Goal: Information Seeking & Learning: Learn about a topic

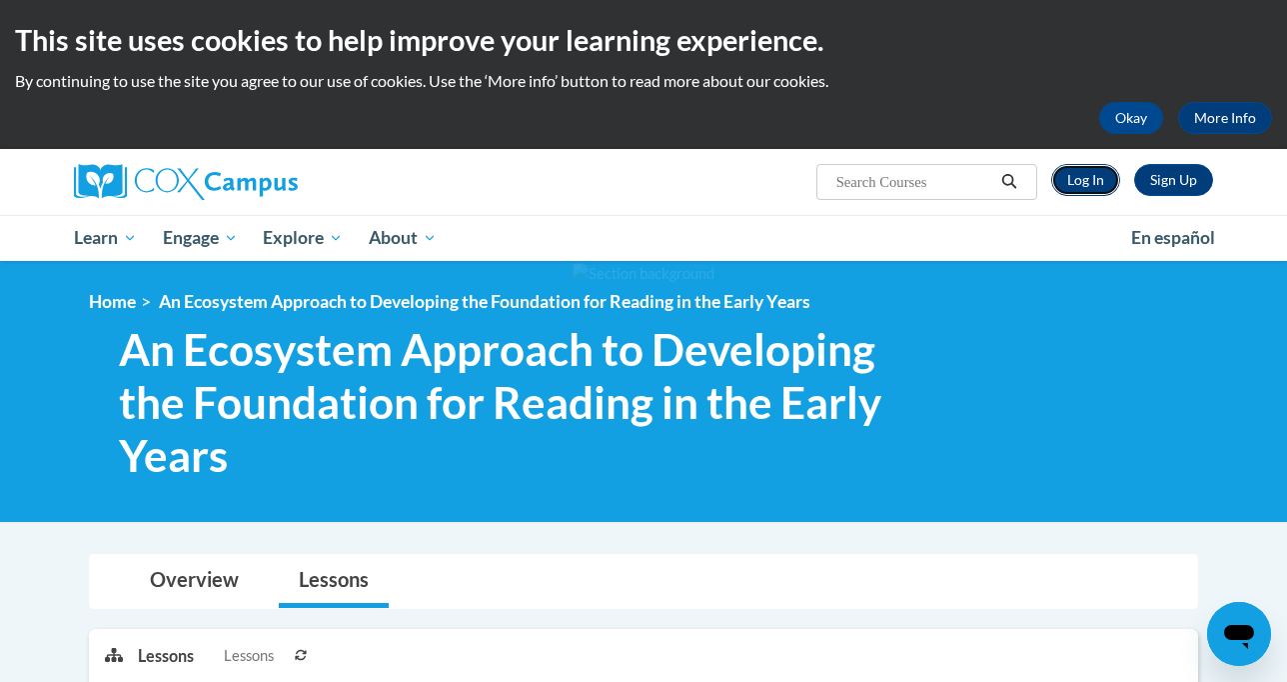
click at [1100, 186] on link "Log In" at bounding box center [1086, 180] width 69 height 32
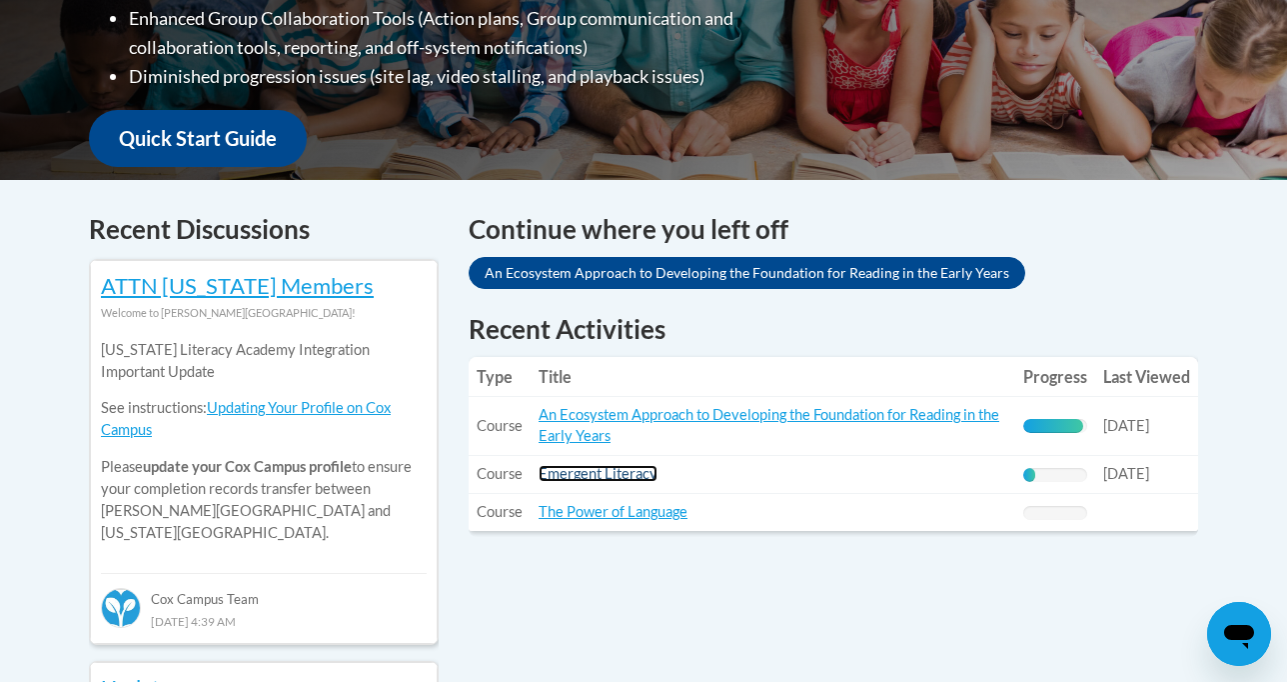
click at [620, 477] on link "Emergent Literacy" at bounding box center [598, 473] width 119 height 17
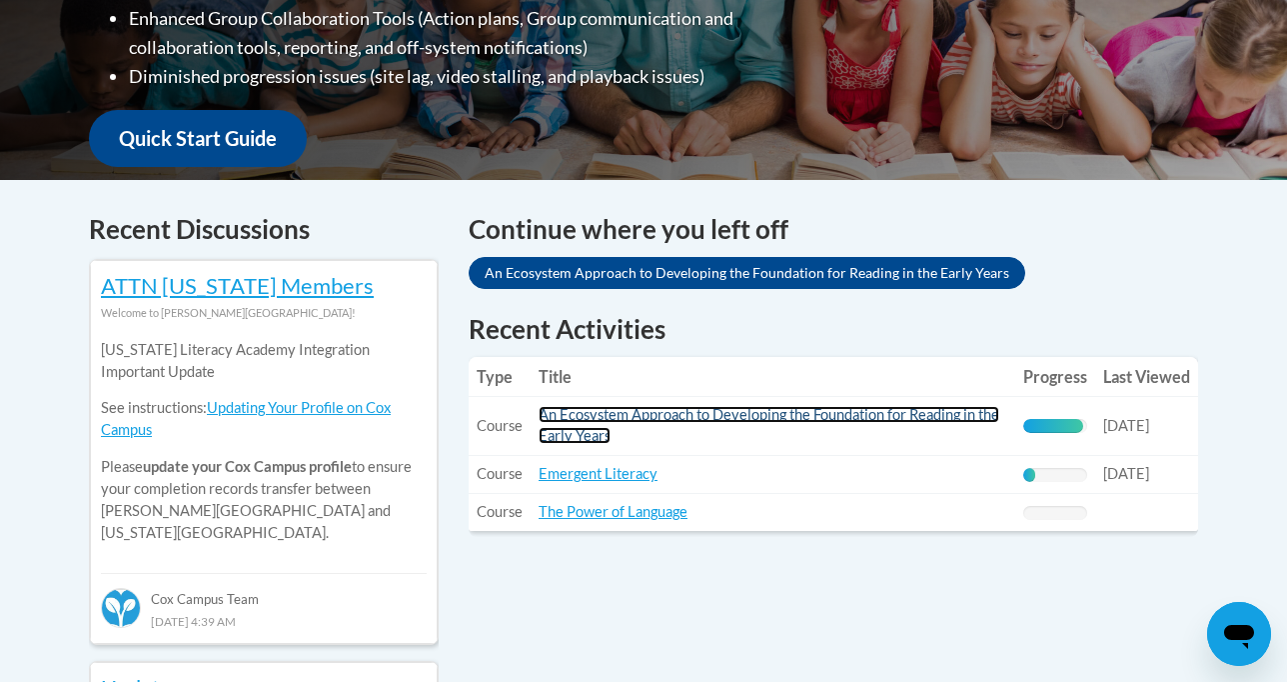
click at [824, 420] on link "An Ecosystem Approach to Developing the Foundation for Reading in the Early Yea…" at bounding box center [769, 425] width 461 height 38
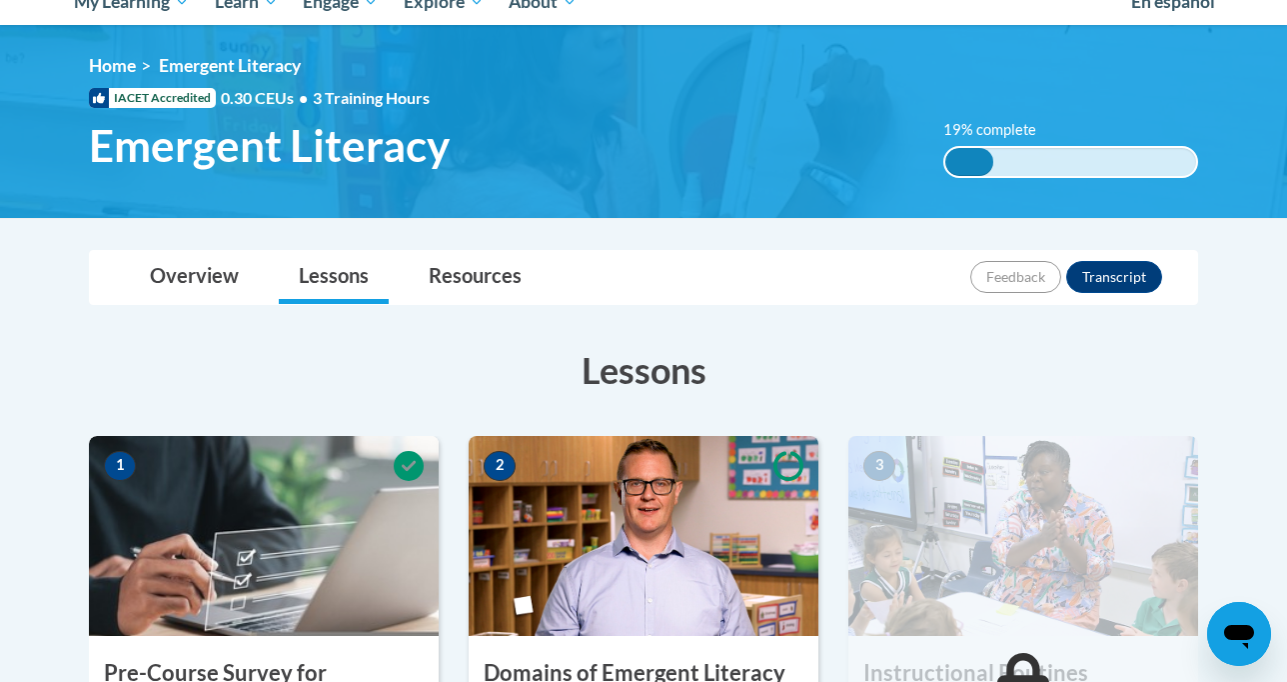
scroll to position [280, 0]
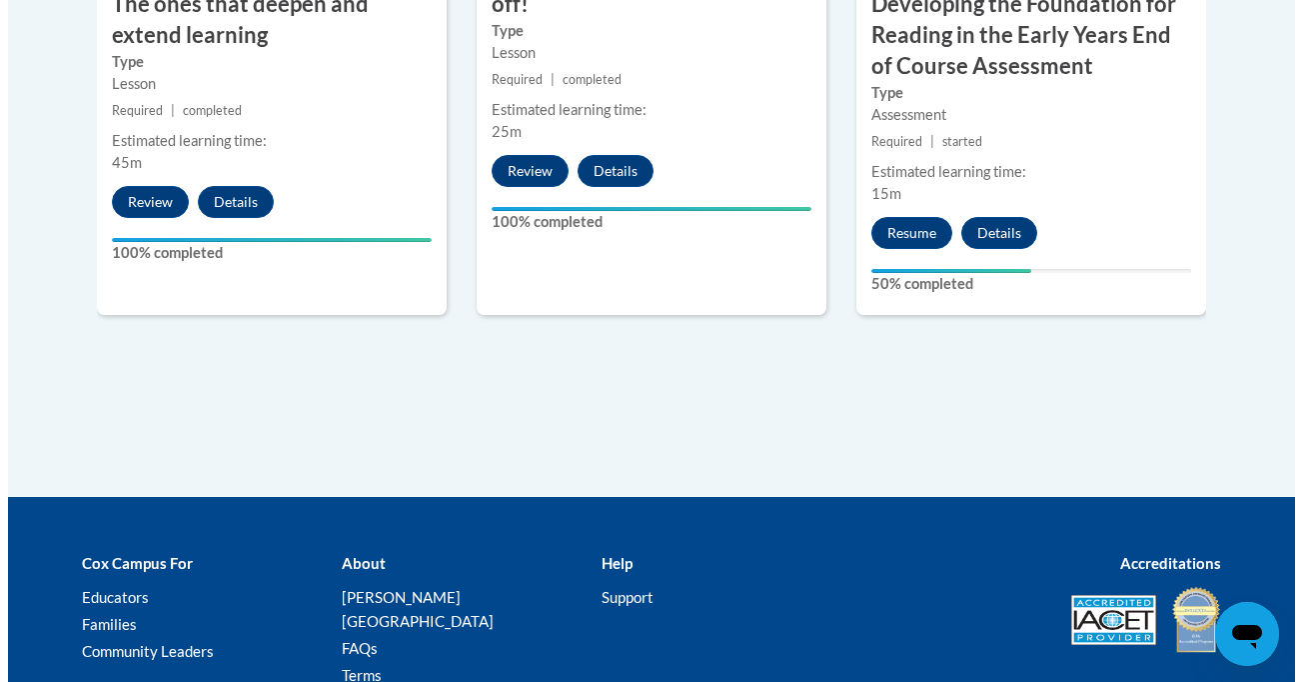
scroll to position [2146, 0]
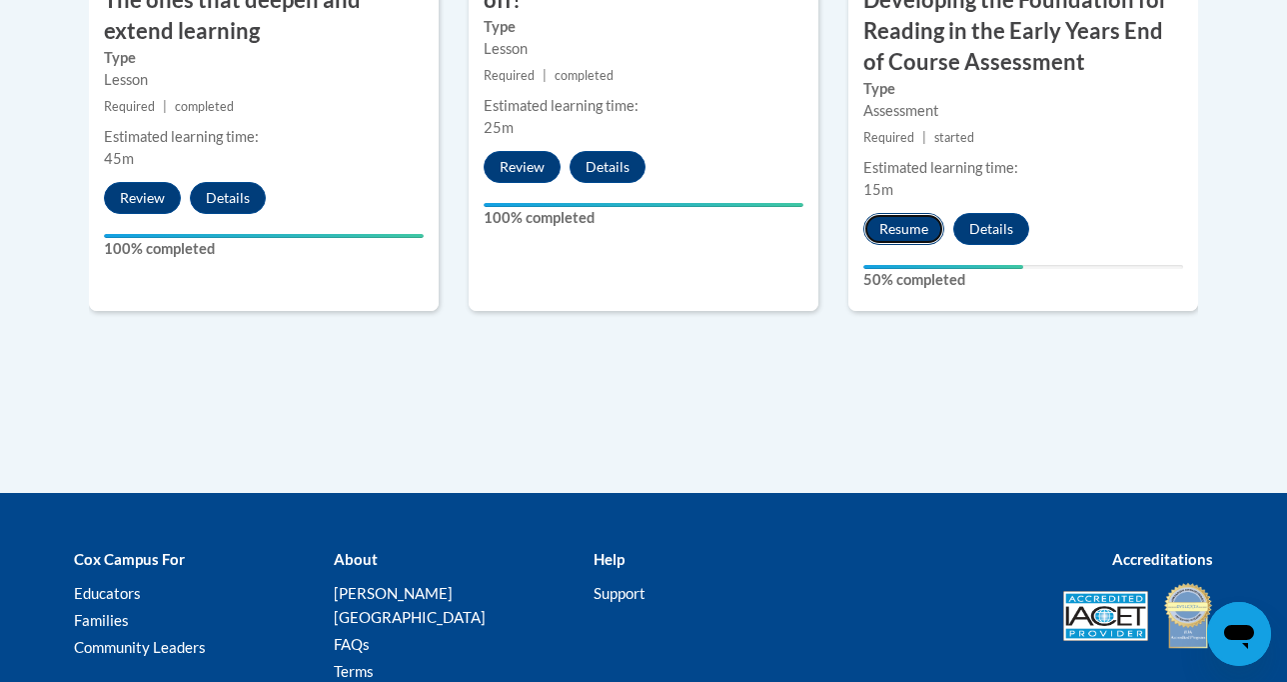
click at [926, 213] on button "Resume" at bounding box center [904, 229] width 81 height 32
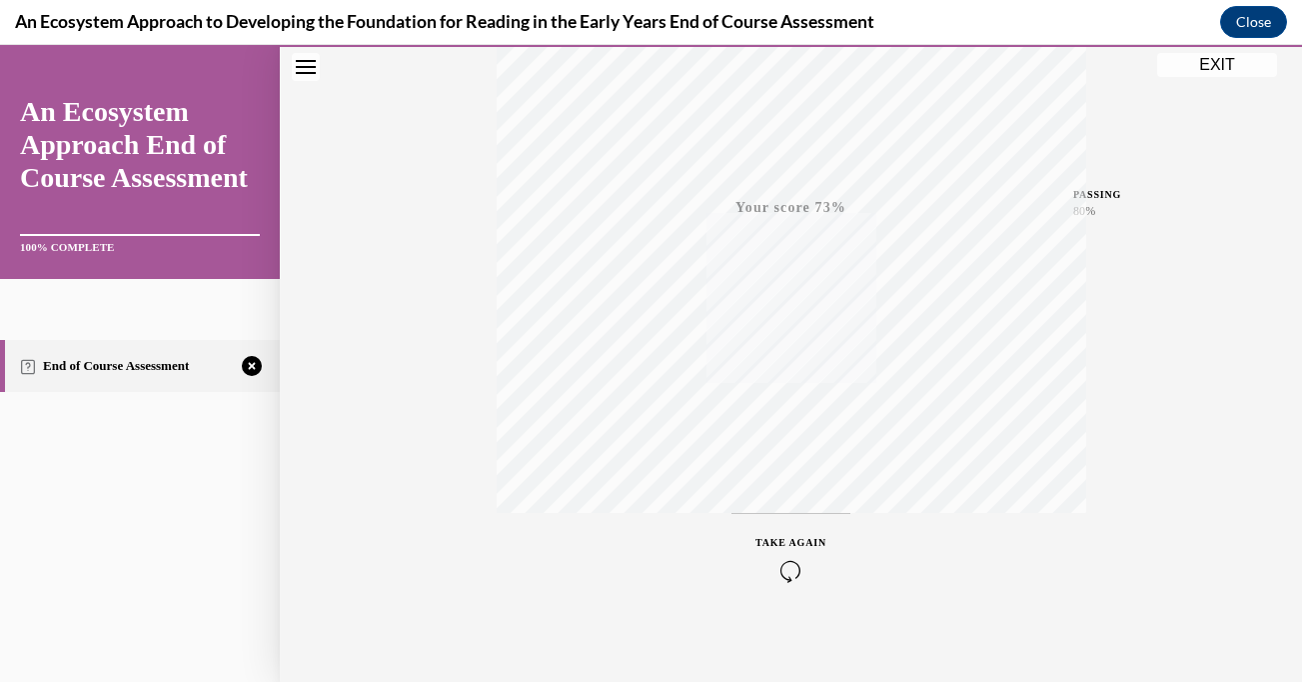
scroll to position [388, 0]
click at [788, 556] on icon "button" at bounding box center [791, 560] width 71 height 22
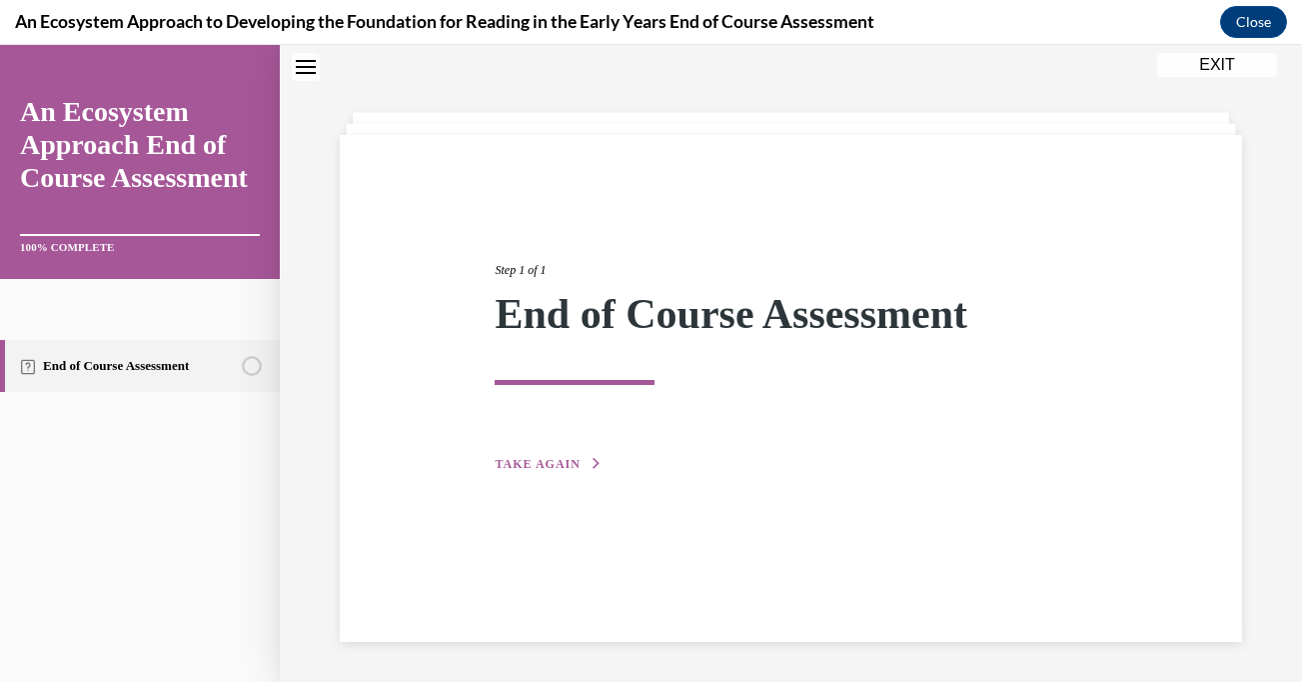
scroll to position [63, 0]
click at [536, 470] on span "TAKE AGAIN" at bounding box center [537, 464] width 85 height 14
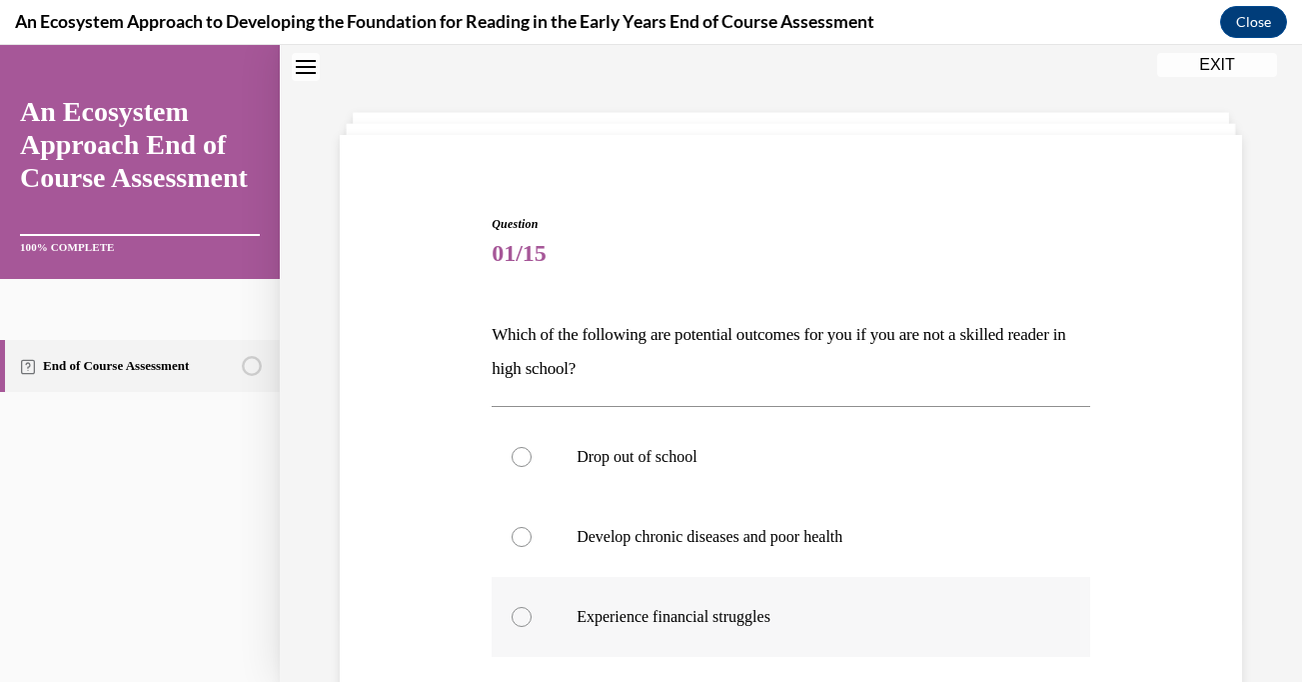
click at [523, 621] on div at bounding box center [522, 617] width 20 height 20
click at [523, 621] on input "Experience financial struggles" at bounding box center [522, 617] width 20 height 20
radio input "true"
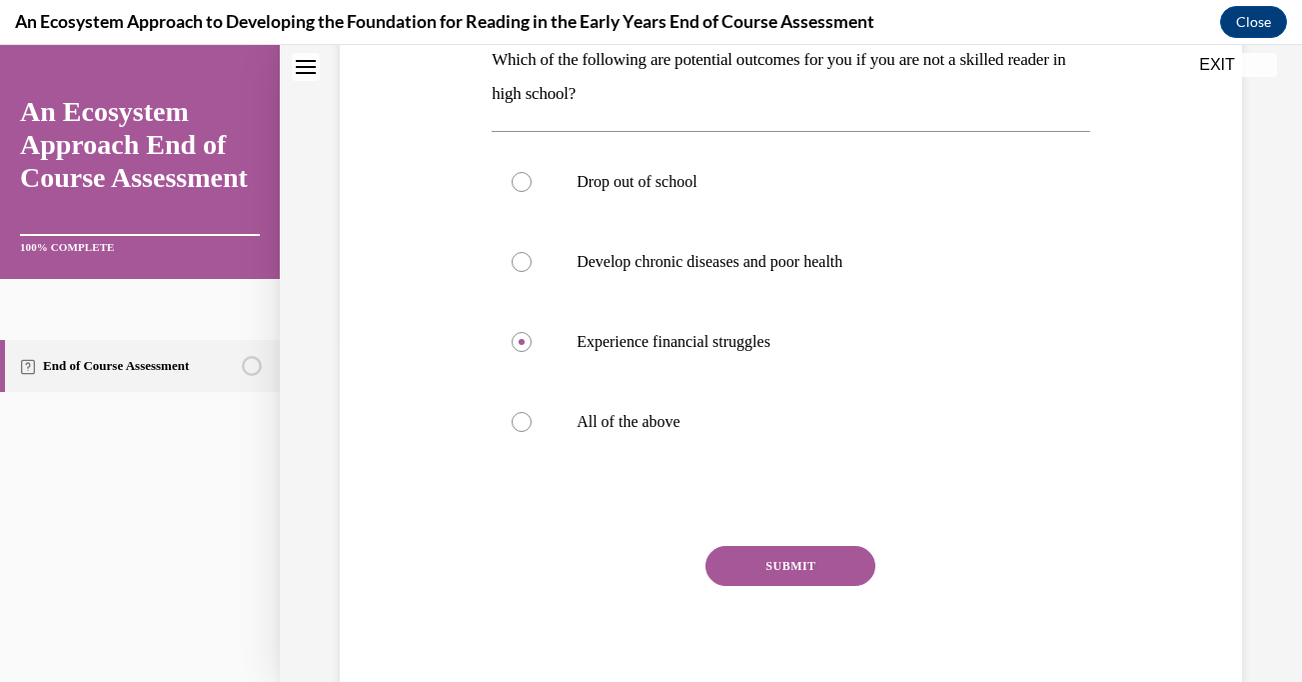
scroll to position [406, 0]
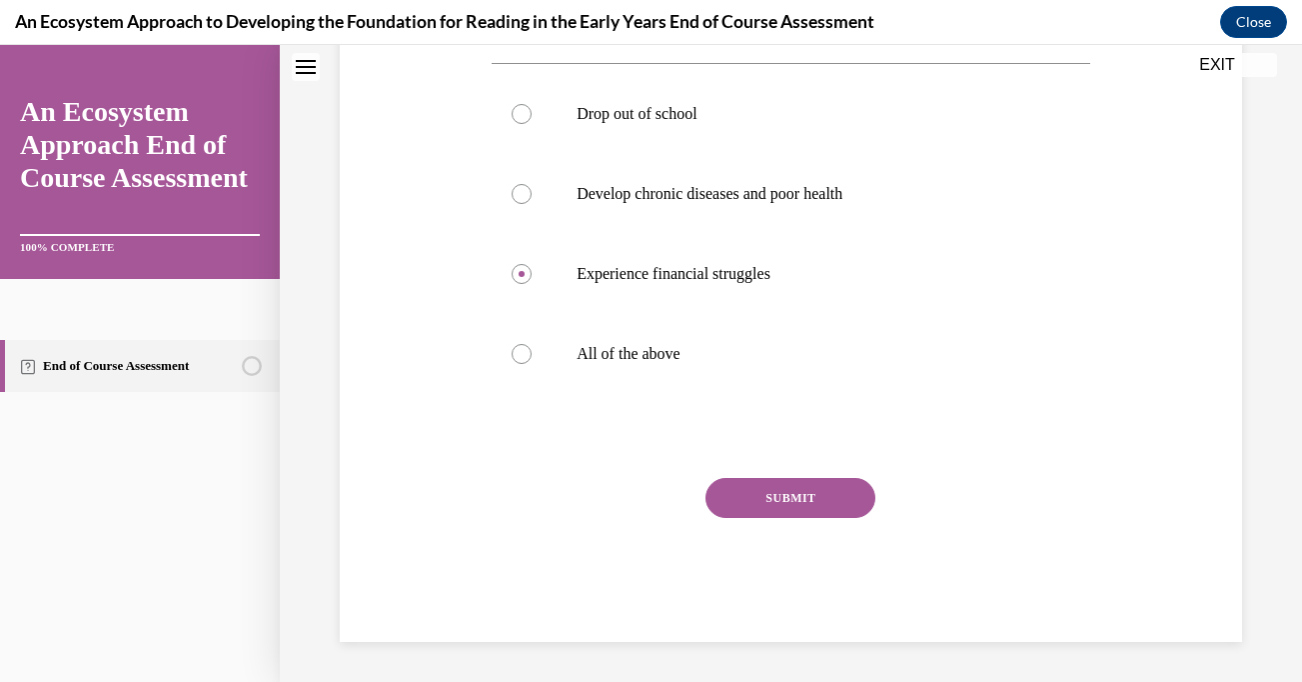
click at [786, 495] on button "SUBMIT" at bounding box center [791, 498] width 170 height 40
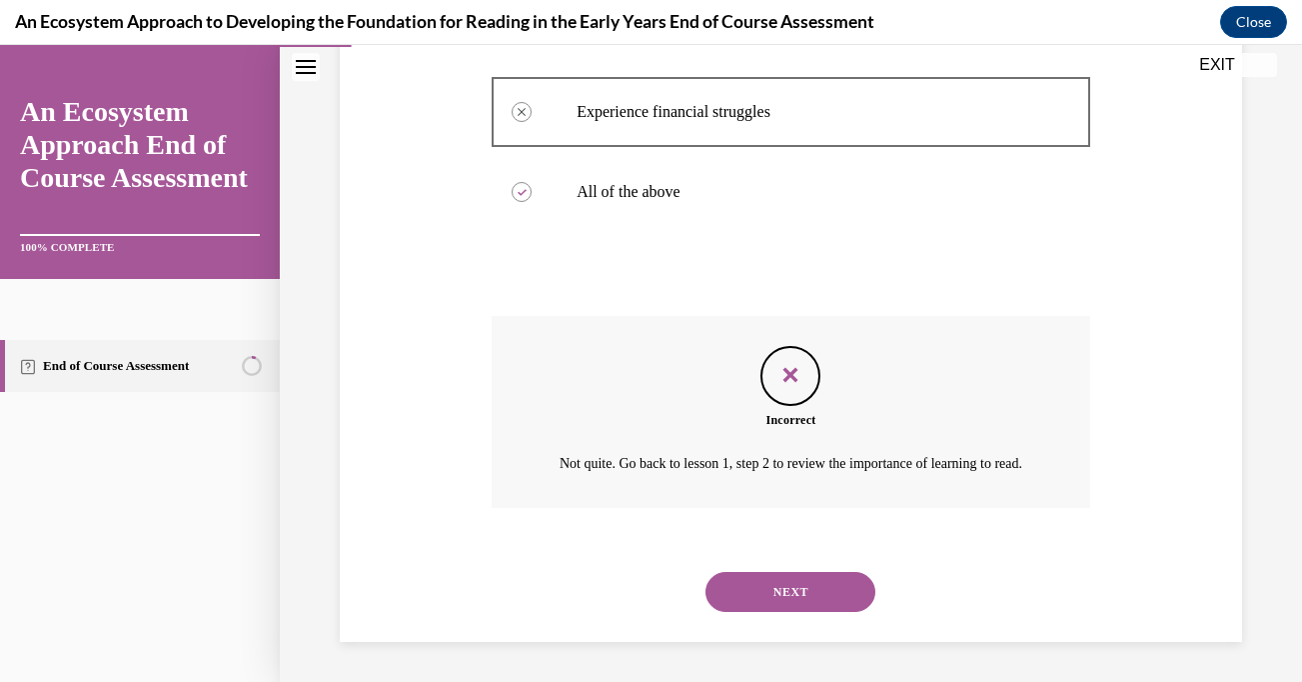
scroll to position [567, 0]
click at [785, 613] on button "NEXT" at bounding box center [791, 593] width 170 height 40
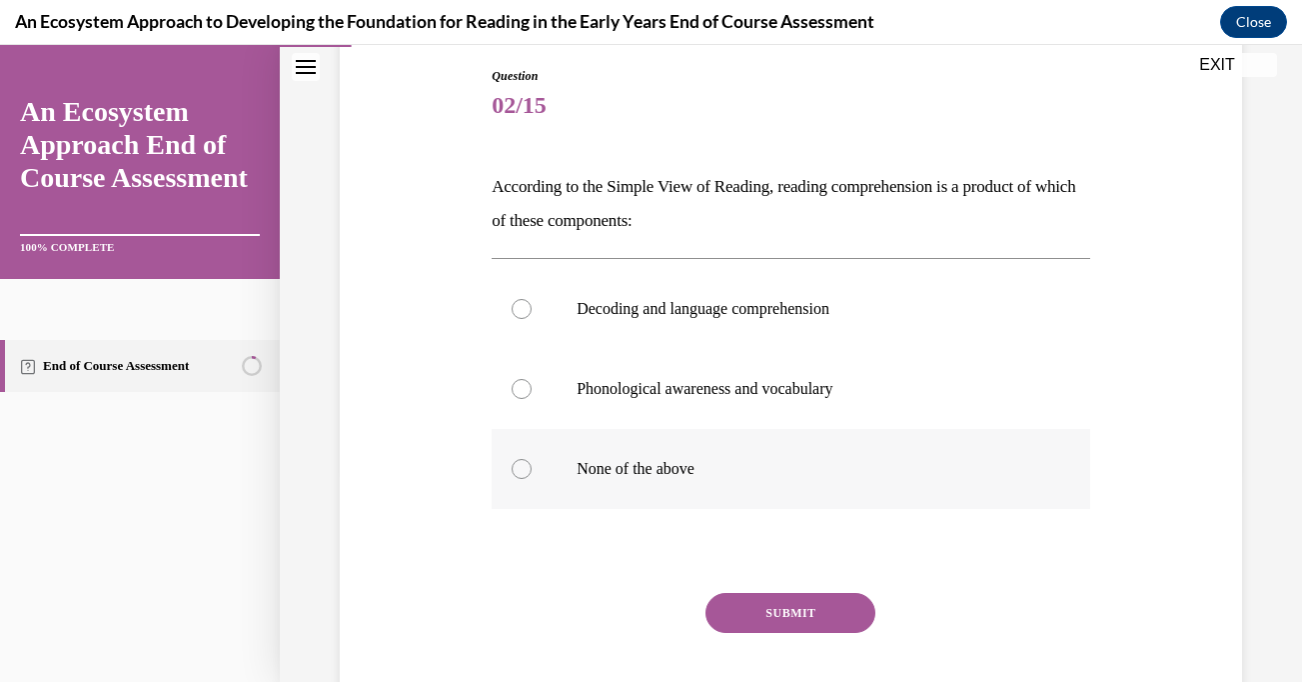
scroll to position [212, 0]
click at [518, 306] on div at bounding box center [522, 308] width 20 height 20
click at [518, 306] on input "Decoding and language comprehension" at bounding box center [522, 308] width 20 height 20
radio input "true"
click at [766, 624] on button "SUBMIT" at bounding box center [791, 612] width 170 height 40
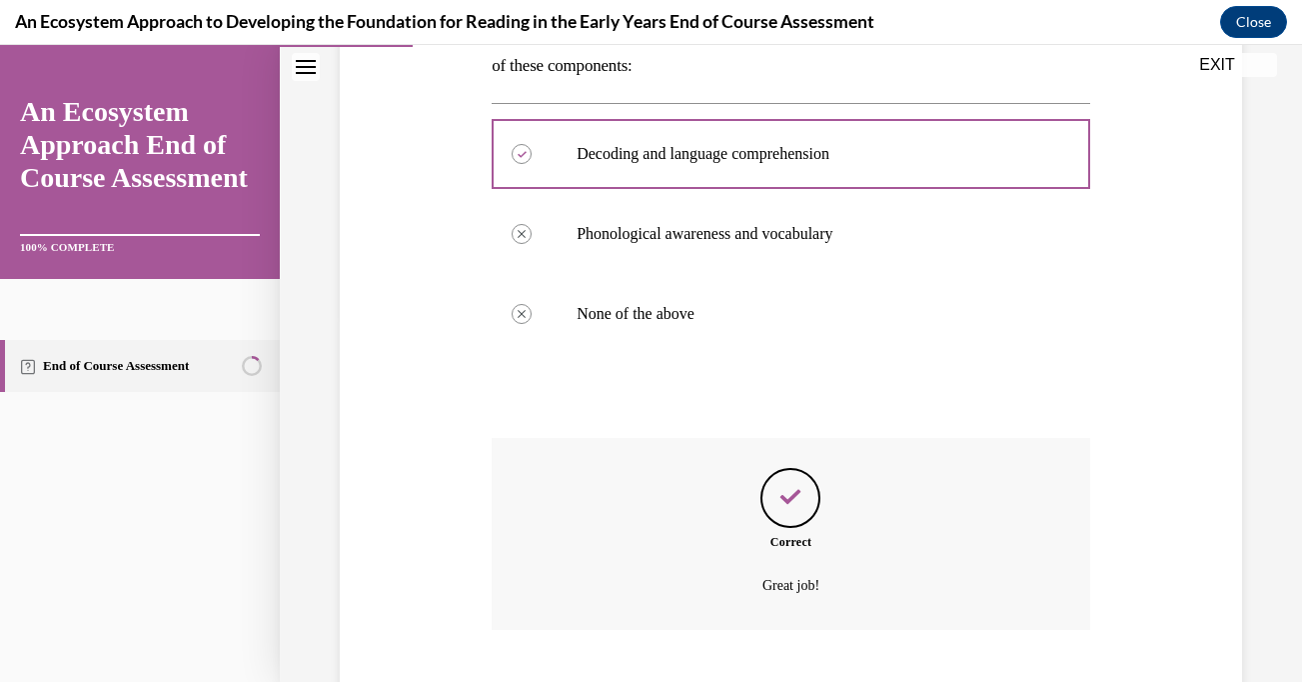
scroll to position [488, 0]
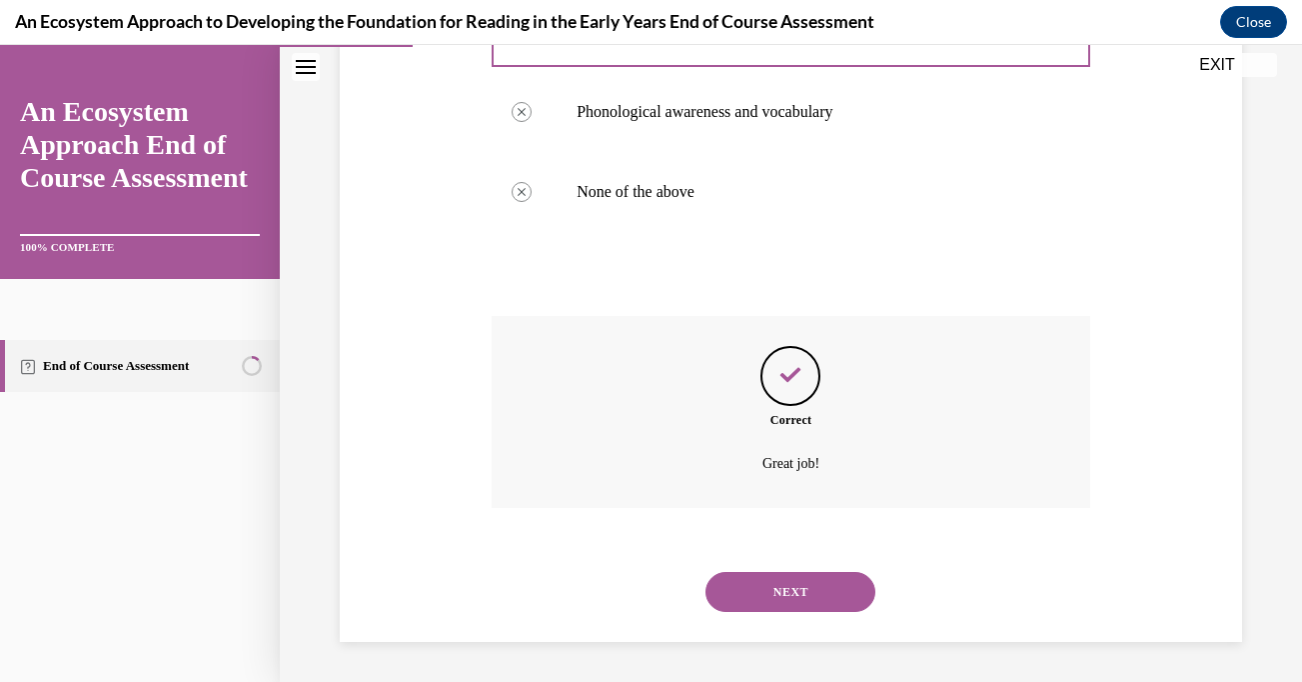
click at [786, 592] on button "NEXT" at bounding box center [791, 592] width 170 height 40
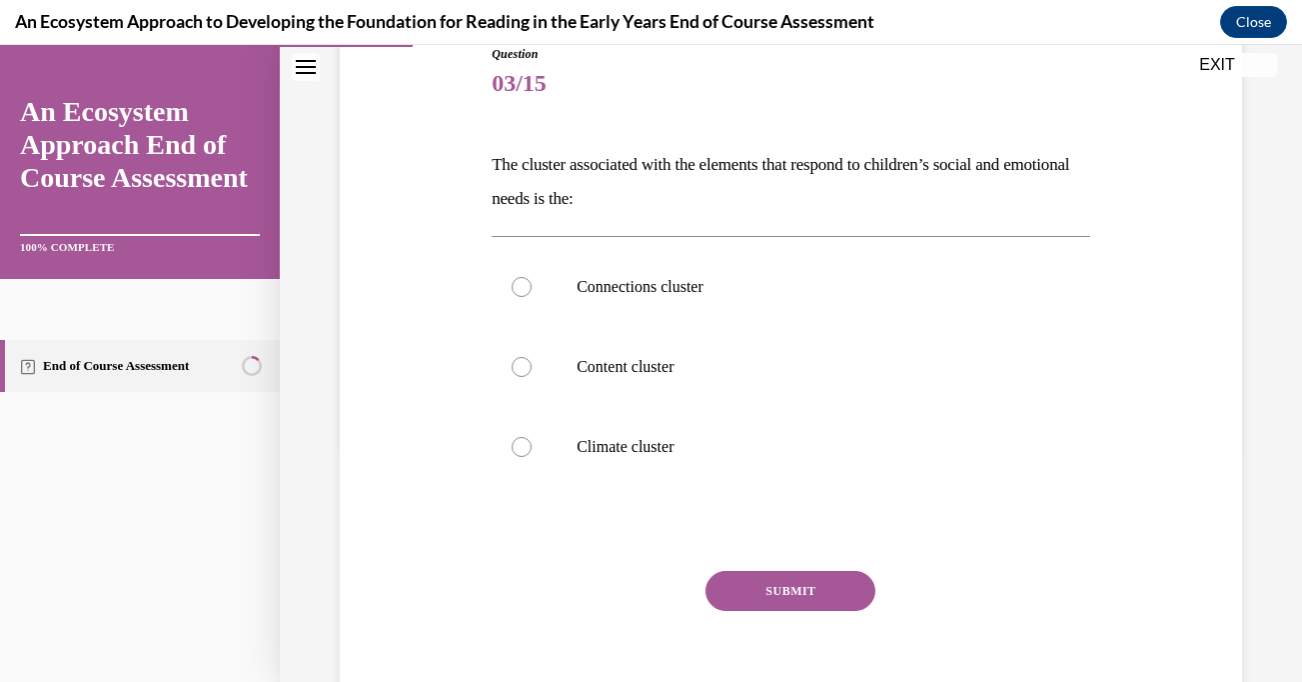
scroll to position [236, 0]
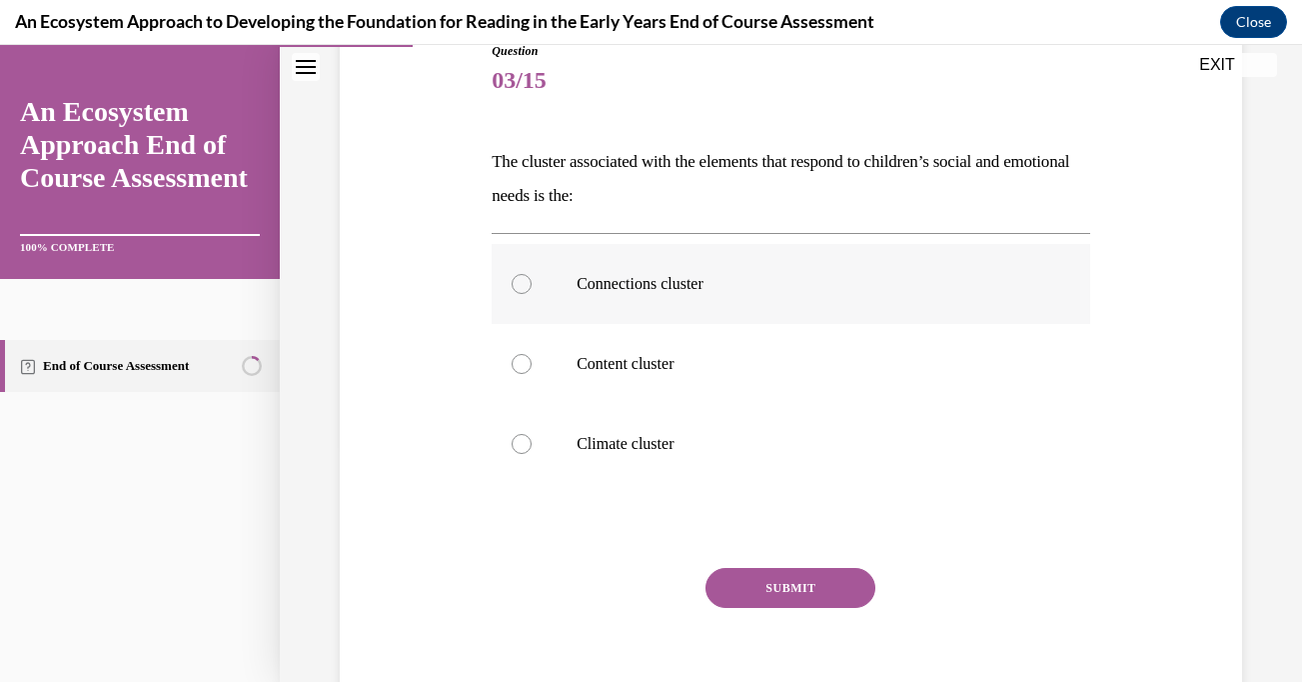
click at [520, 278] on div at bounding box center [522, 284] width 20 height 20
click at [520, 278] on input "Connections cluster" at bounding box center [522, 284] width 20 height 20
radio input "true"
click at [752, 585] on button "SUBMIT" at bounding box center [791, 588] width 170 height 40
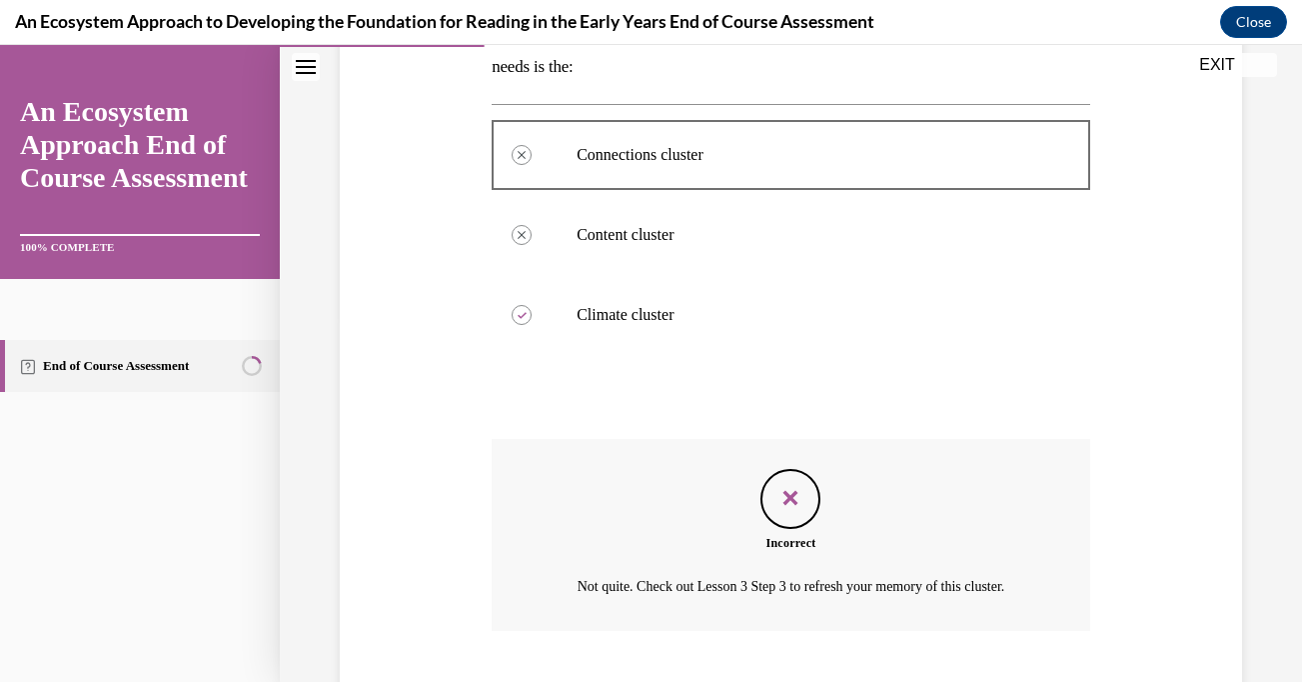
scroll to position [512, 0]
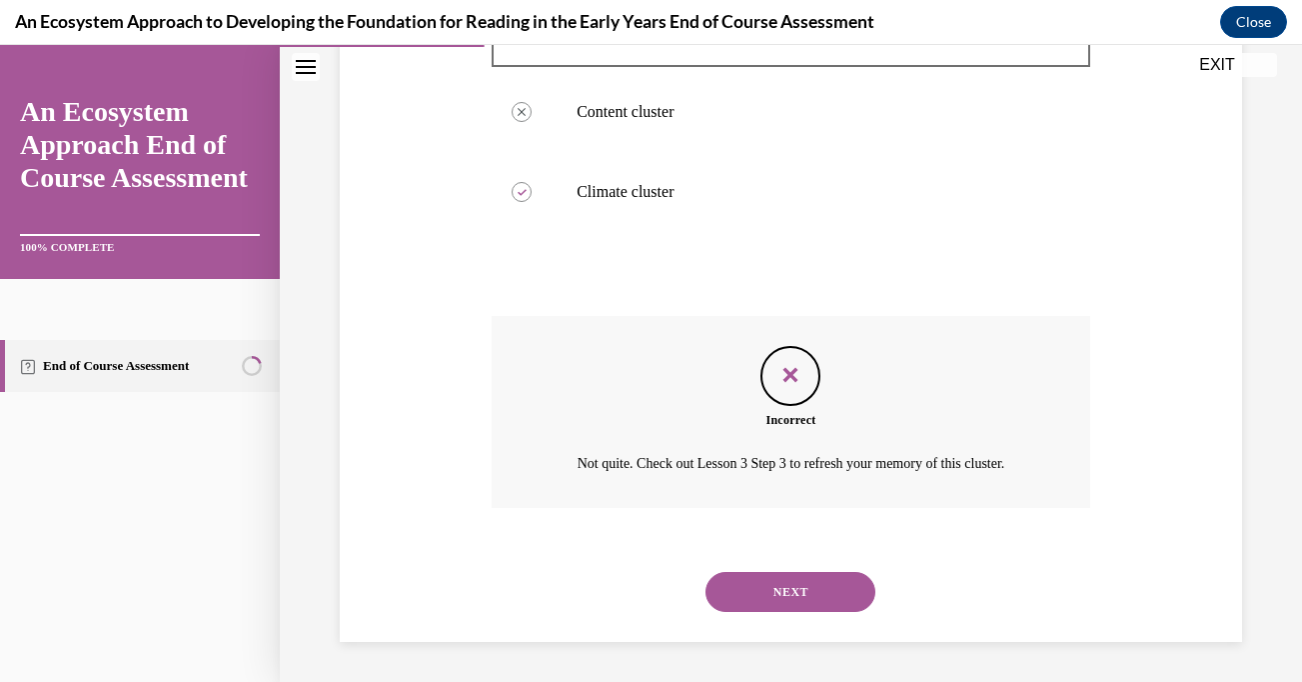
click at [789, 598] on button "NEXT" at bounding box center [791, 592] width 170 height 40
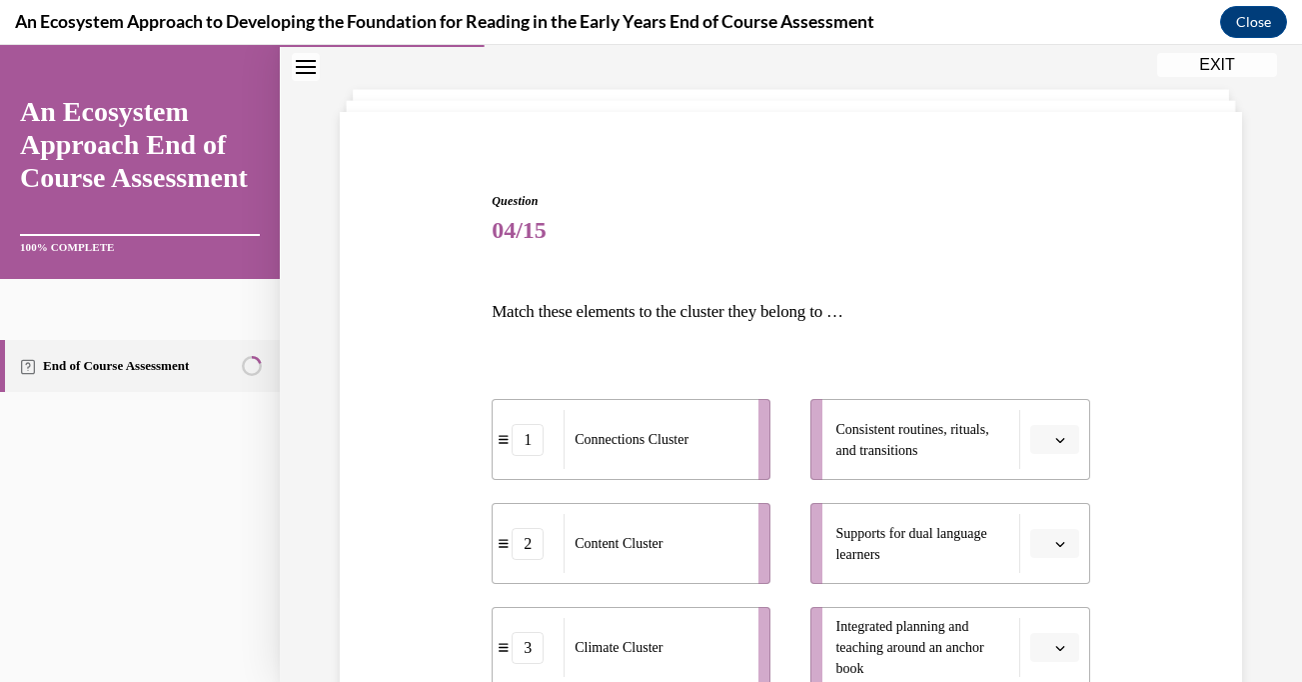
scroll to position [112, 0]
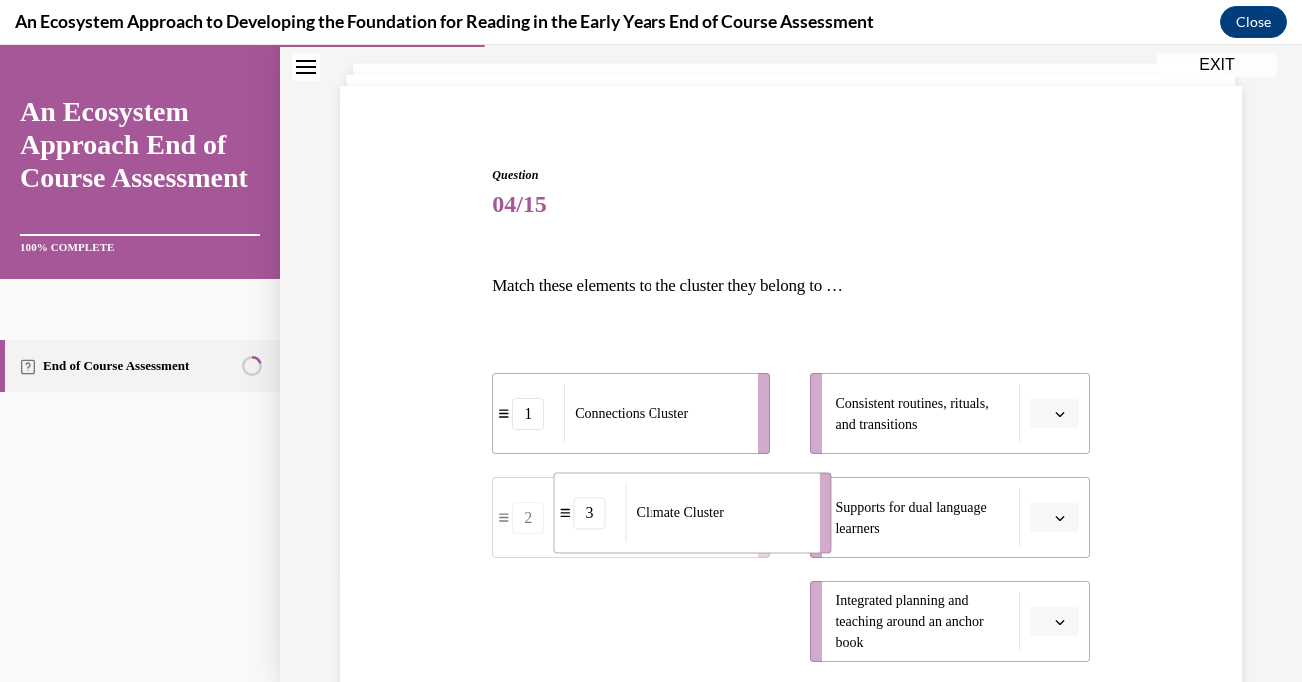
drag, startPoint x: 521, startPoint y: 663, endPoint x: 628, endPoint y: 470, distance: 220.6
click at [614, 472] on li "3 Climate Cluster" at bounding box center [693, 512] width 279 height 81
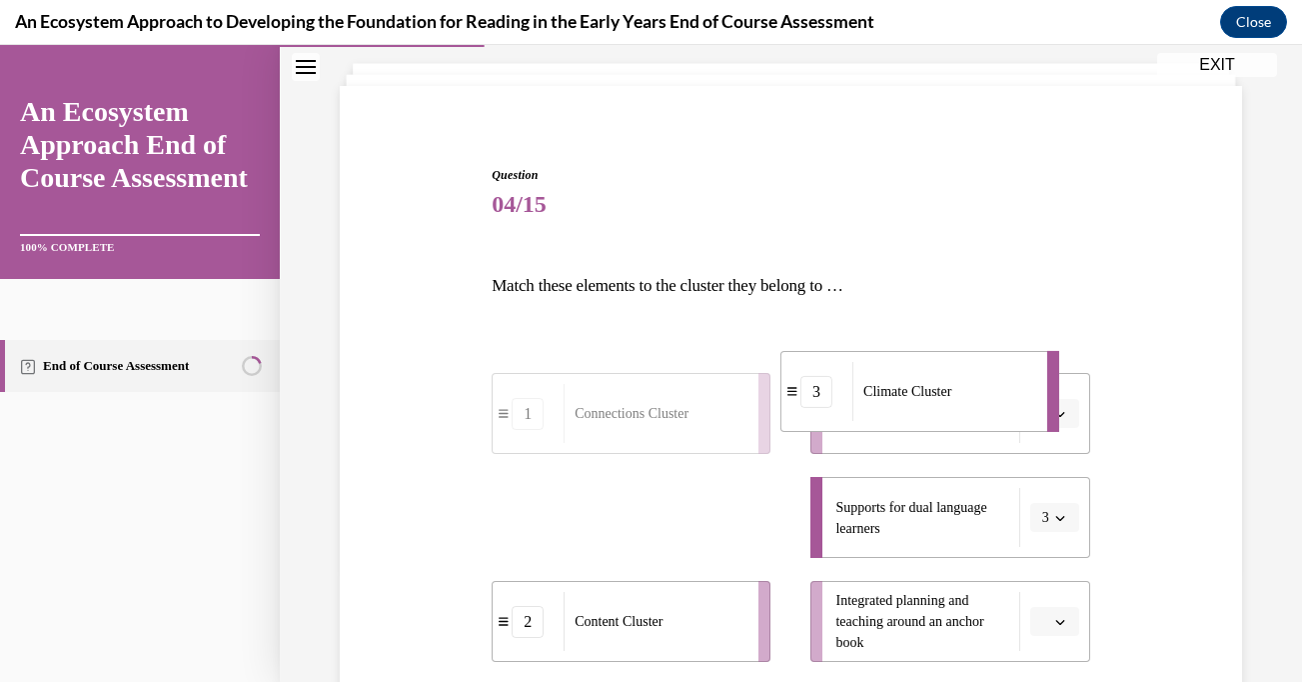
drag, startPoint x: 626, startPoint y: 521, endPoint x: 873, endPoint y: 388, distance: 280.4
click at [873, 388] on span "Climate Cluster" at bounding box center [908, 391] width 88 height 15
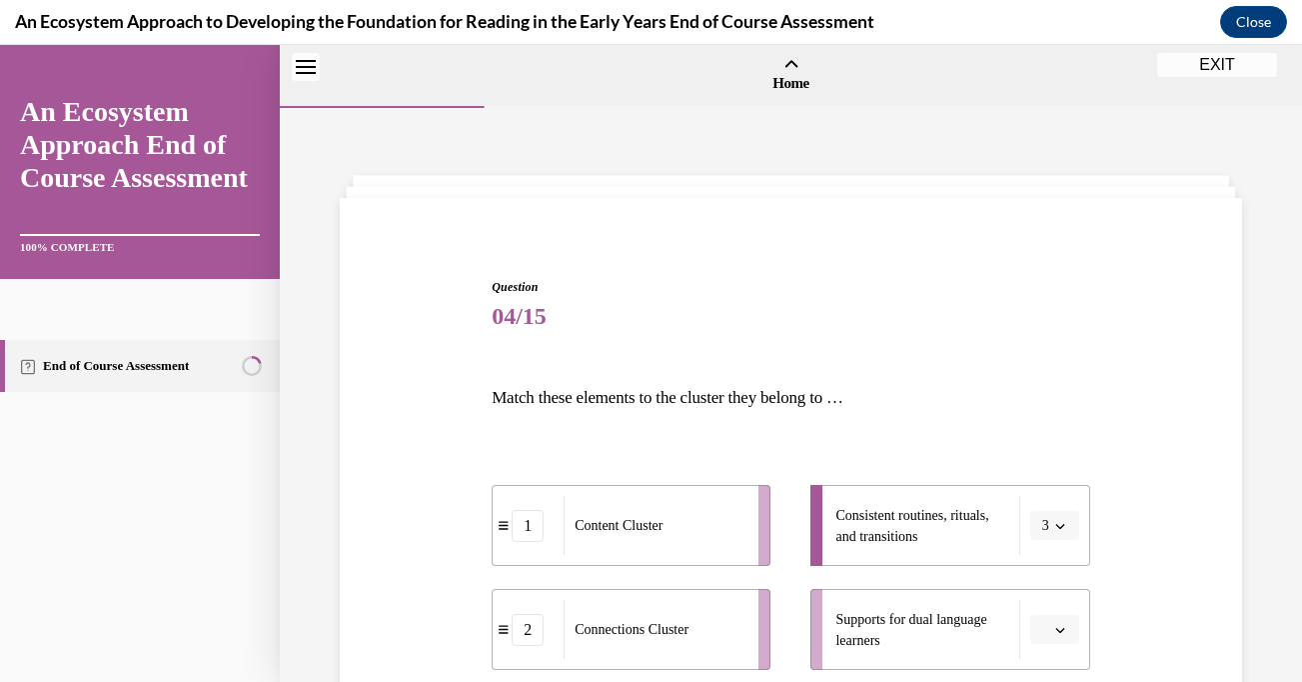
scroll to position [62, 0]
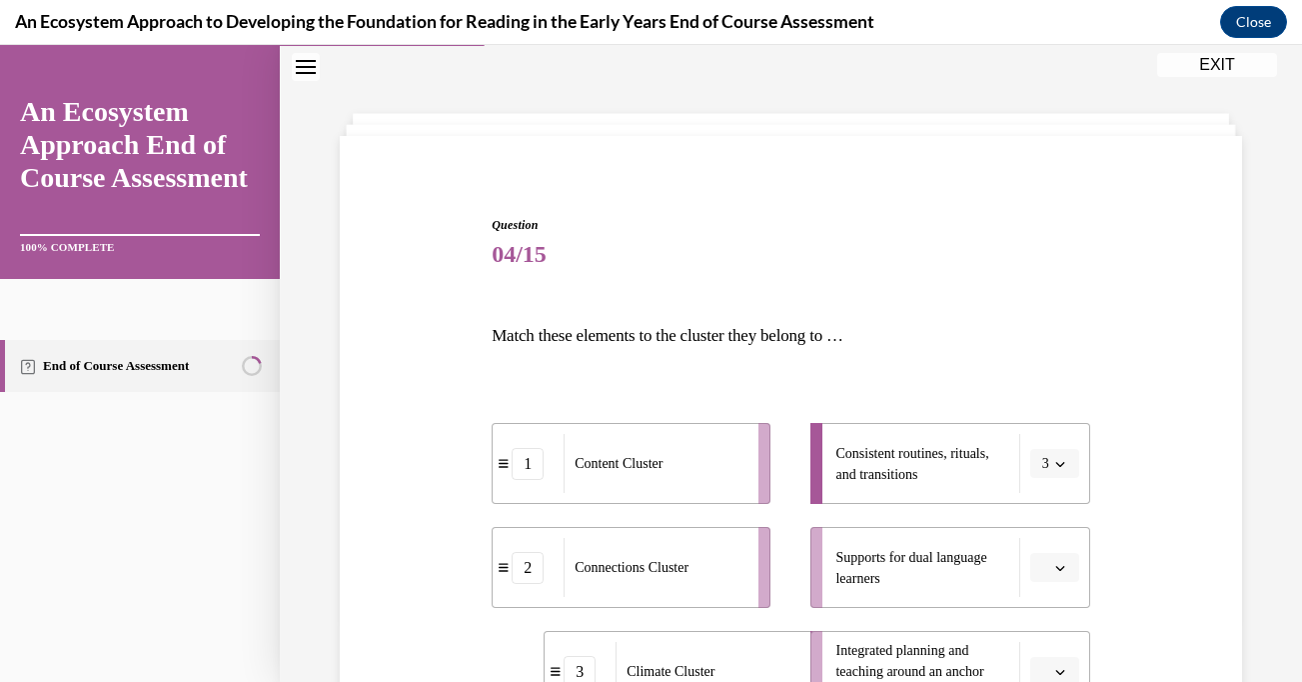
click at [142, 410] on section "End of Course Assessment" at bounding box center [140, 366] width 280 height 108
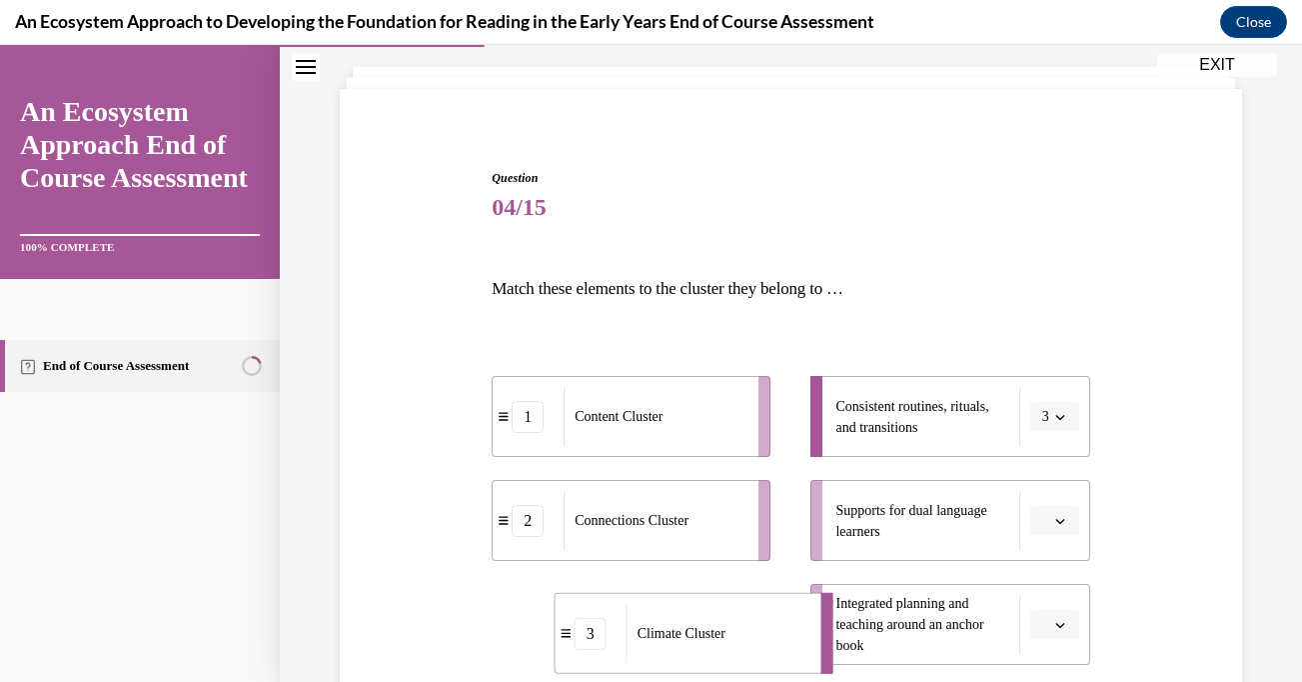
scroll to position [138, 0]
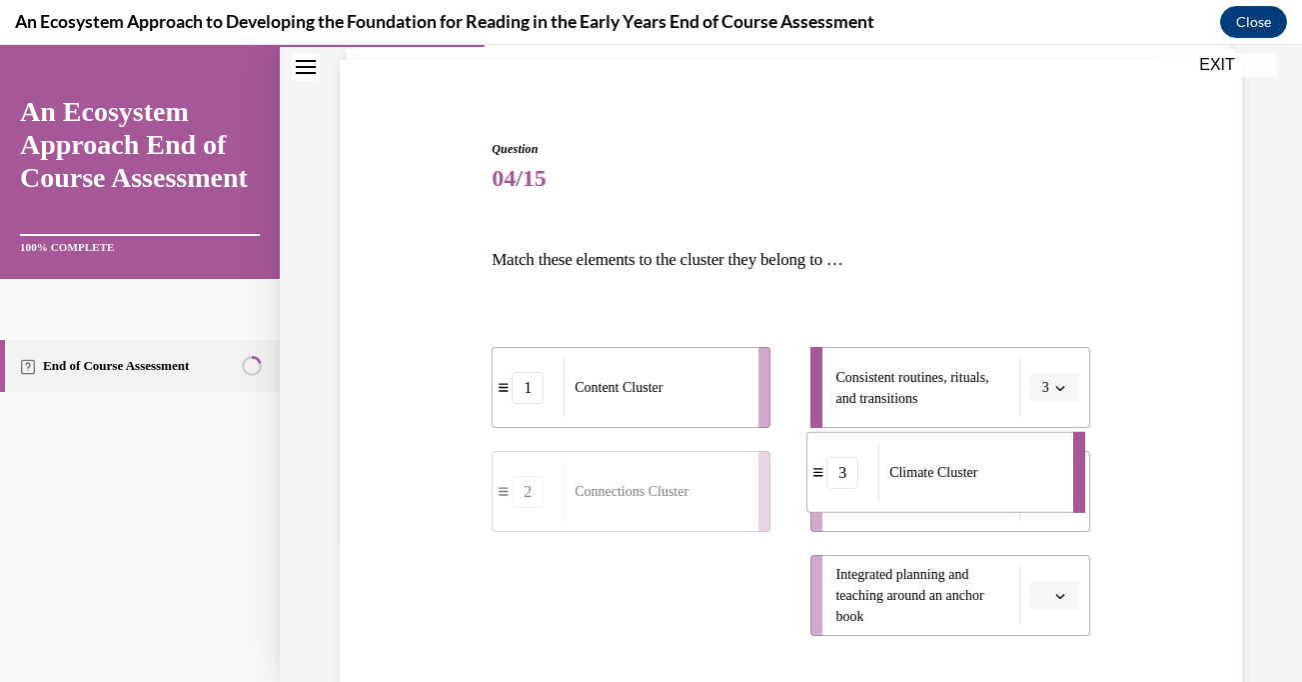
drag, startPoint x: 669, startPoint y: 646, endPoint x: 937, endPoint y: 474, distance: 318.3
click at [937, 474] on div "Climate Cluster" at bounding box center [970, 472] width 182 height 59
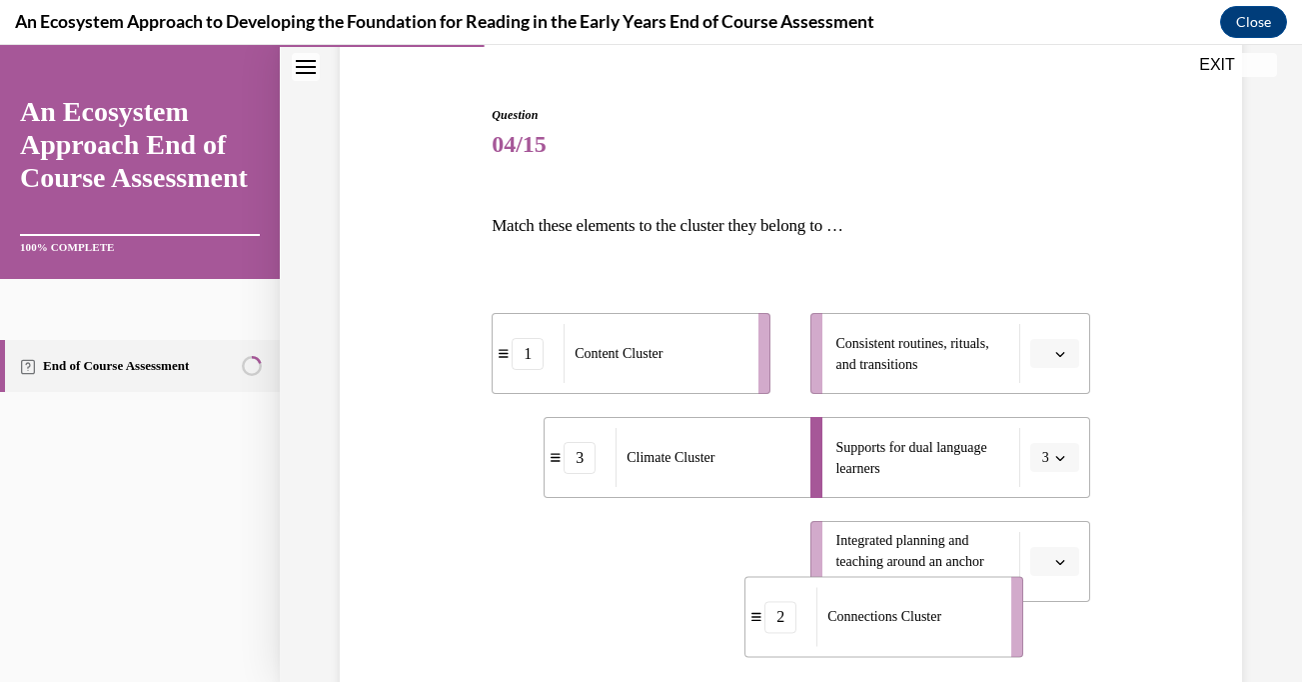
scroll to position [225, 0]
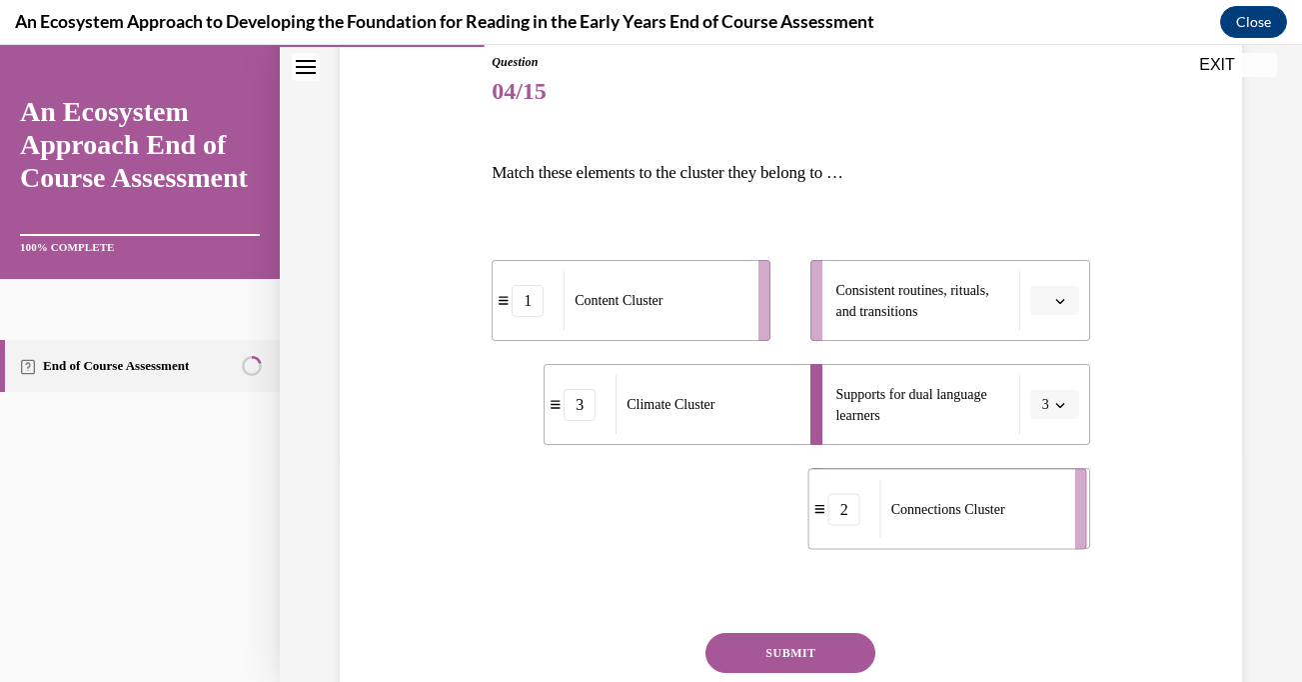
drag, startPoint x: 521, startPoint y: 610, endPoint x: 840, endPoint y: 525, distance: 330.0
click at [840, 525] on li "2 Connections Cluster" at bounding box center [948, 509] width 279 height 81
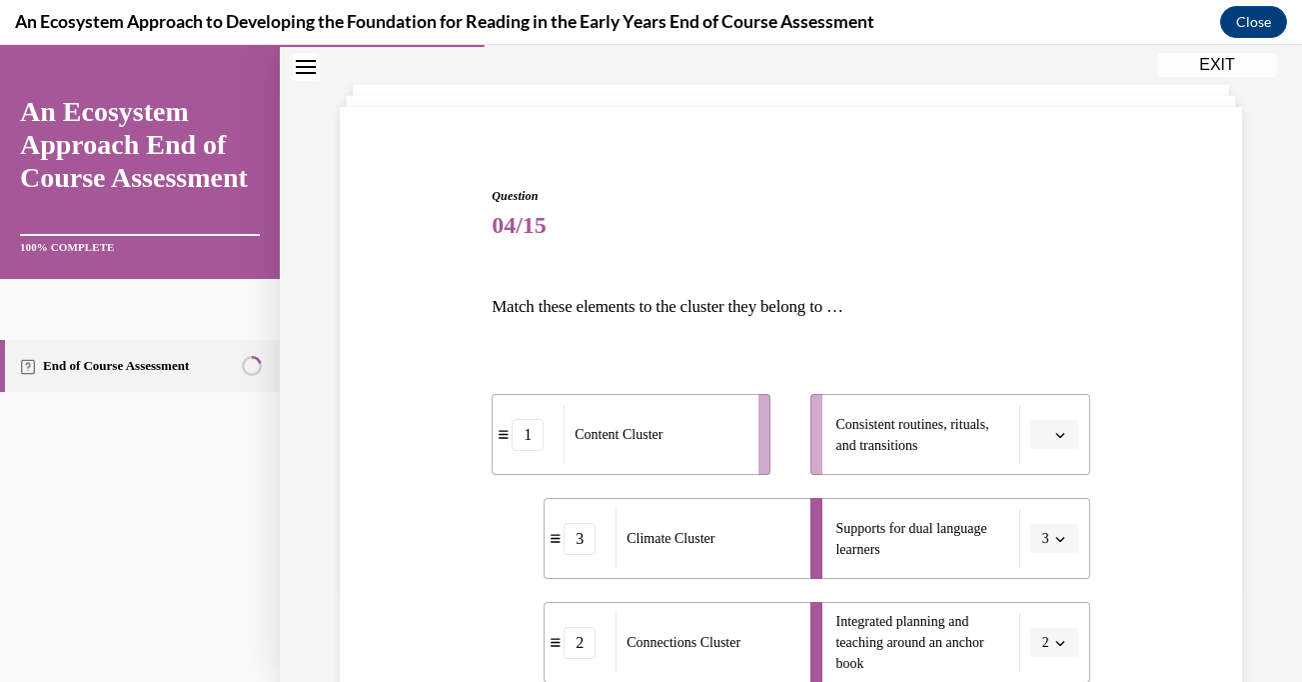
scroll to position [103, 0]
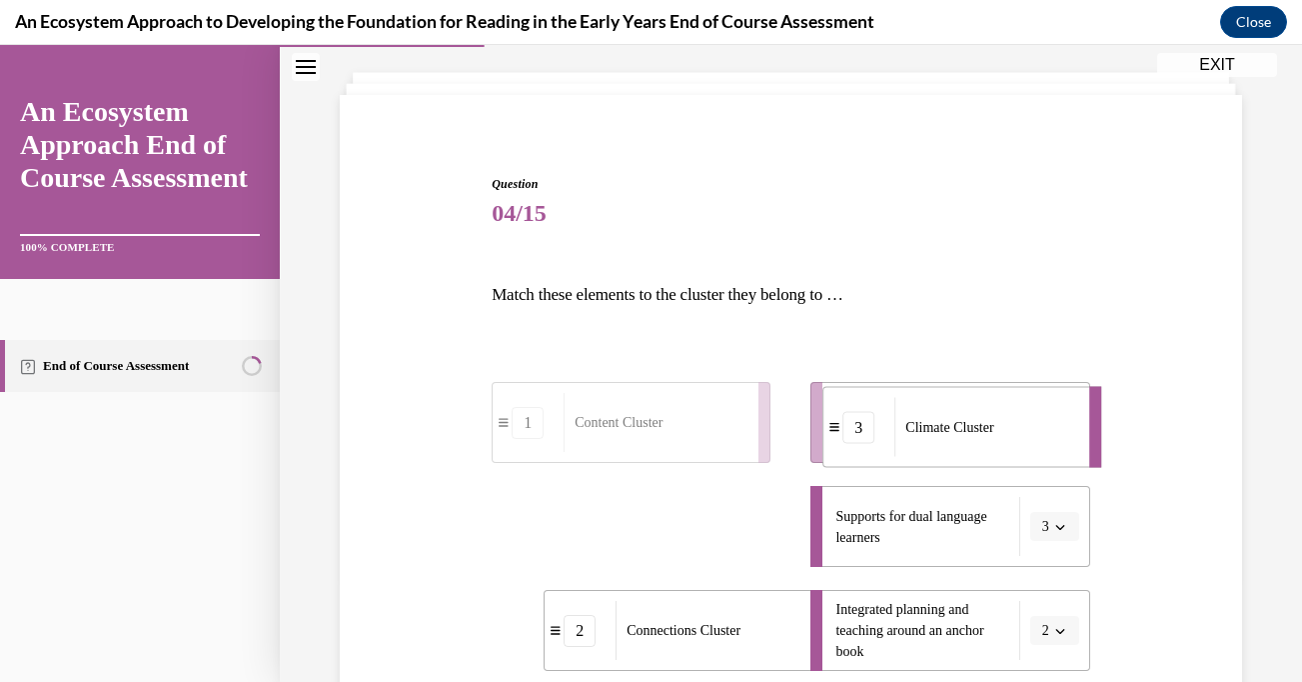
drag, startPoint x: 704, startPoint y: 525, endPoint x: 984, endPoint y: 426, distance: 296.8
click at [984, 426] on span "Climate Cluster" at bounding box center [950, 427] width 88 height 15
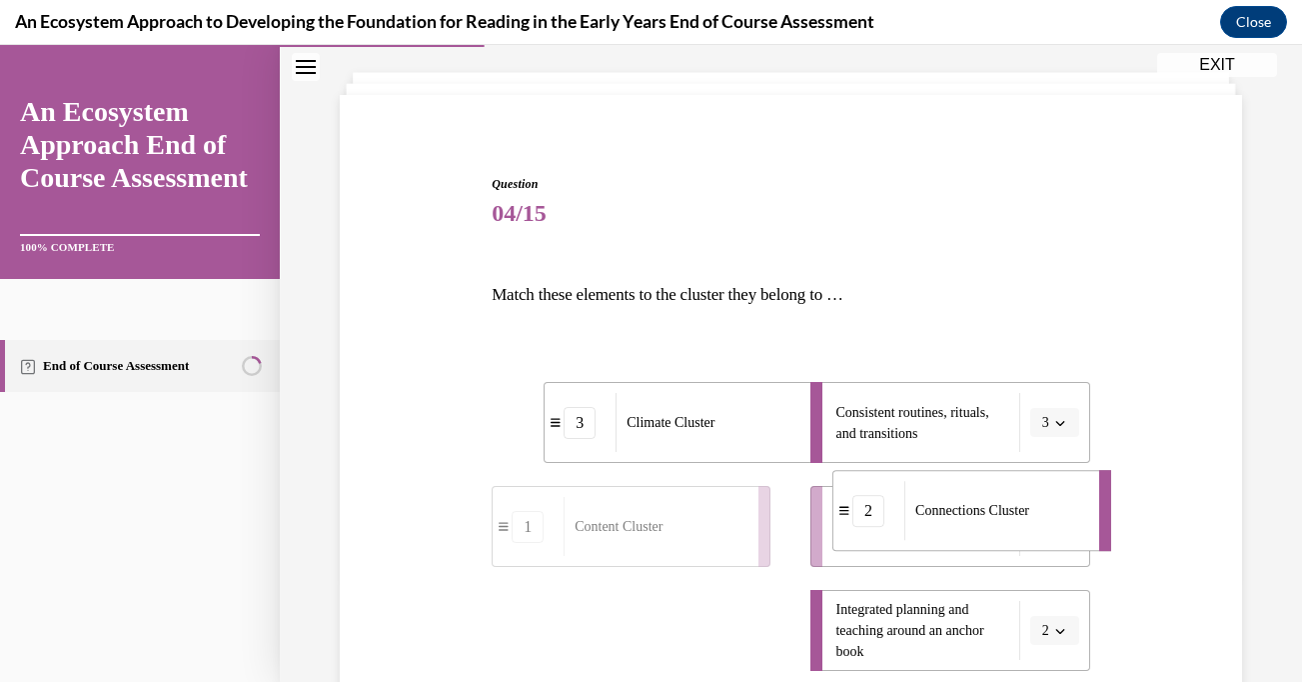
drag, startPoint x: 708, startPoint y: 624, endPoint x: 993, endPoint y: 510, distance: 306.8
click at [993, 510] on span "Connections Cluster" at bounding box center [973, 510] width 114 height 15
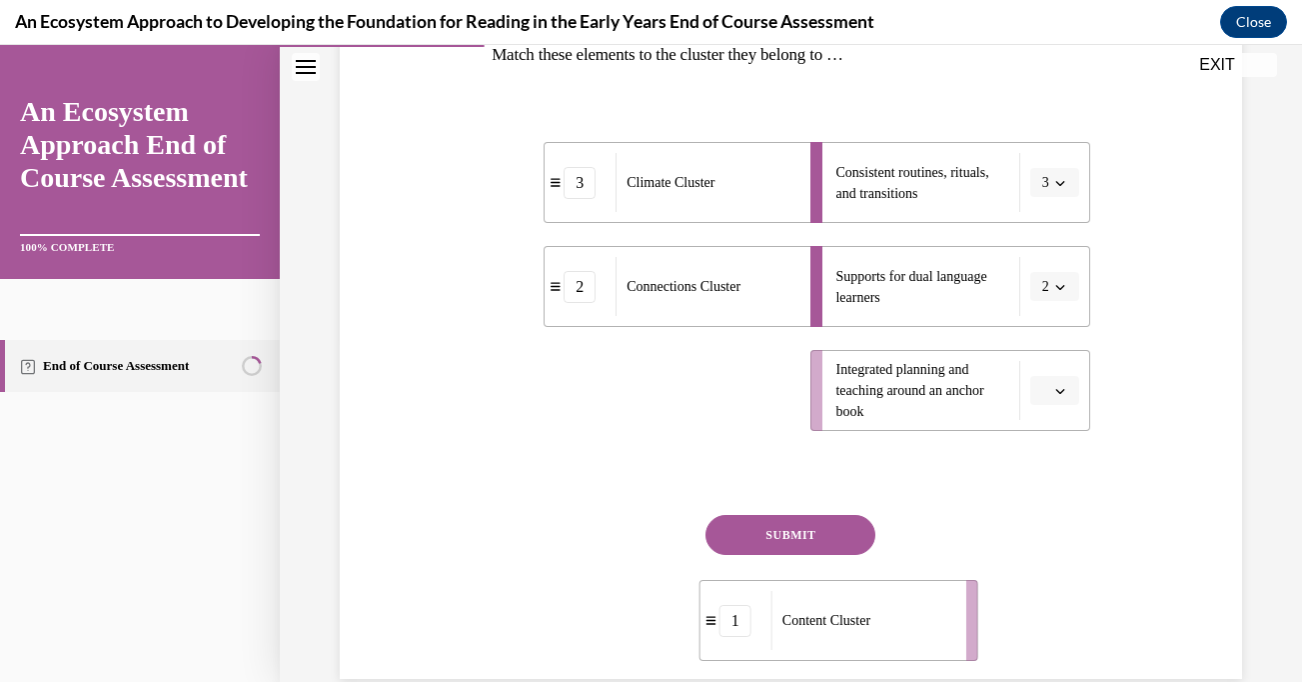
scroll to position [380, 0]
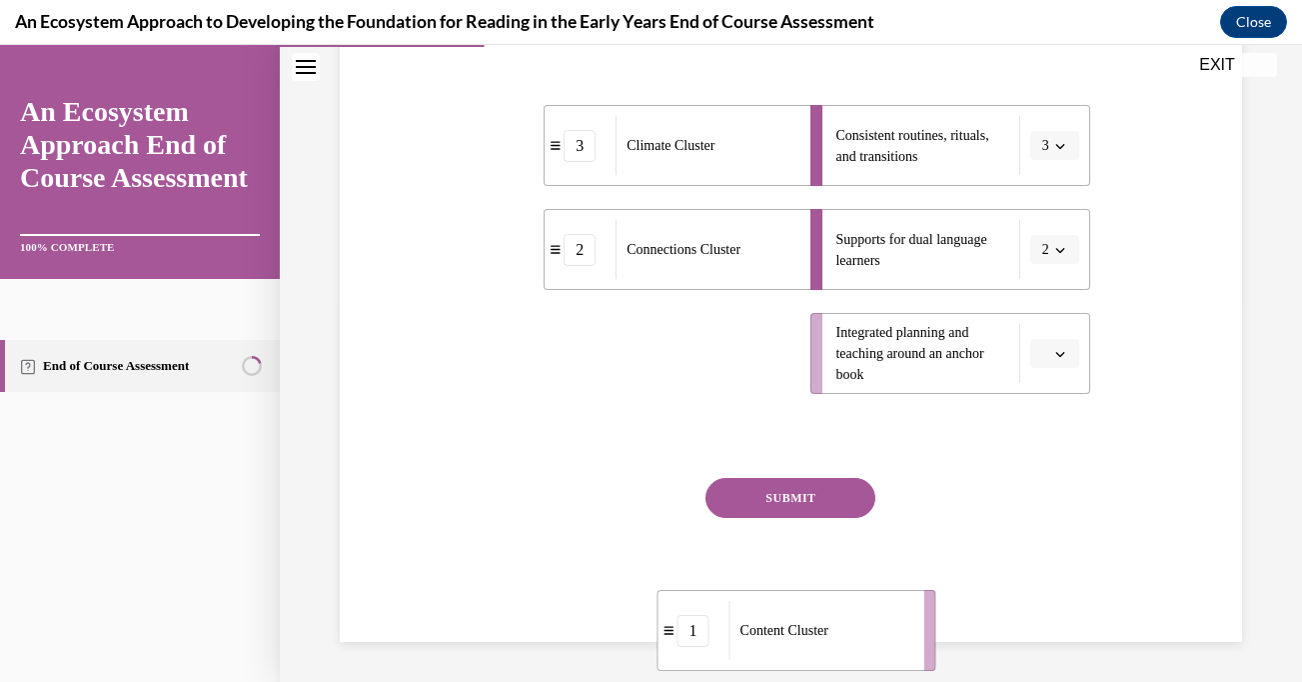
drag, startPoint x: 620, startPoint y: 644, endPoint x: 785, endPoint y: 624, distance: 166.1
click at [785, 624] on div "Content Cluster" at bounding box center [821, 630] width 182 height 59
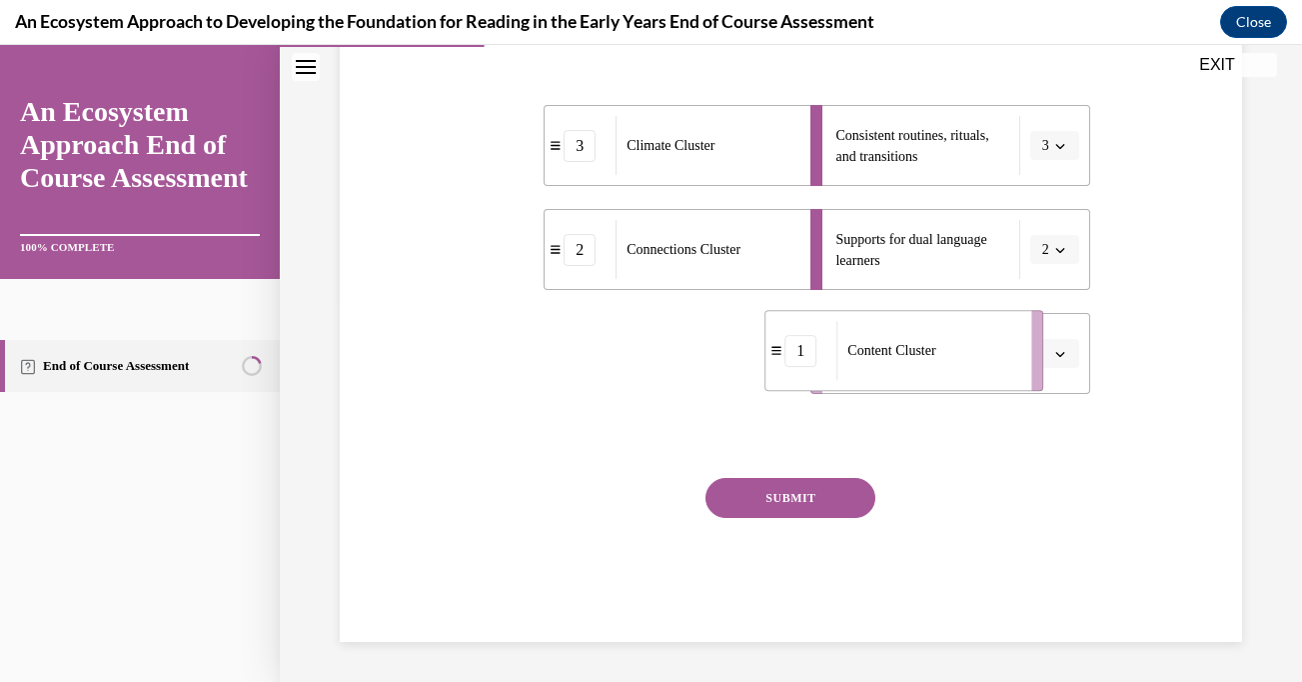
drag, startPoint x: 684, startPoint y: 363, endPoint x: 959, endPoint y: 358, distance: 274.9
click at [959, 358] on div "Content Cluster" at bounding box center [928, 350] width 182 height 59
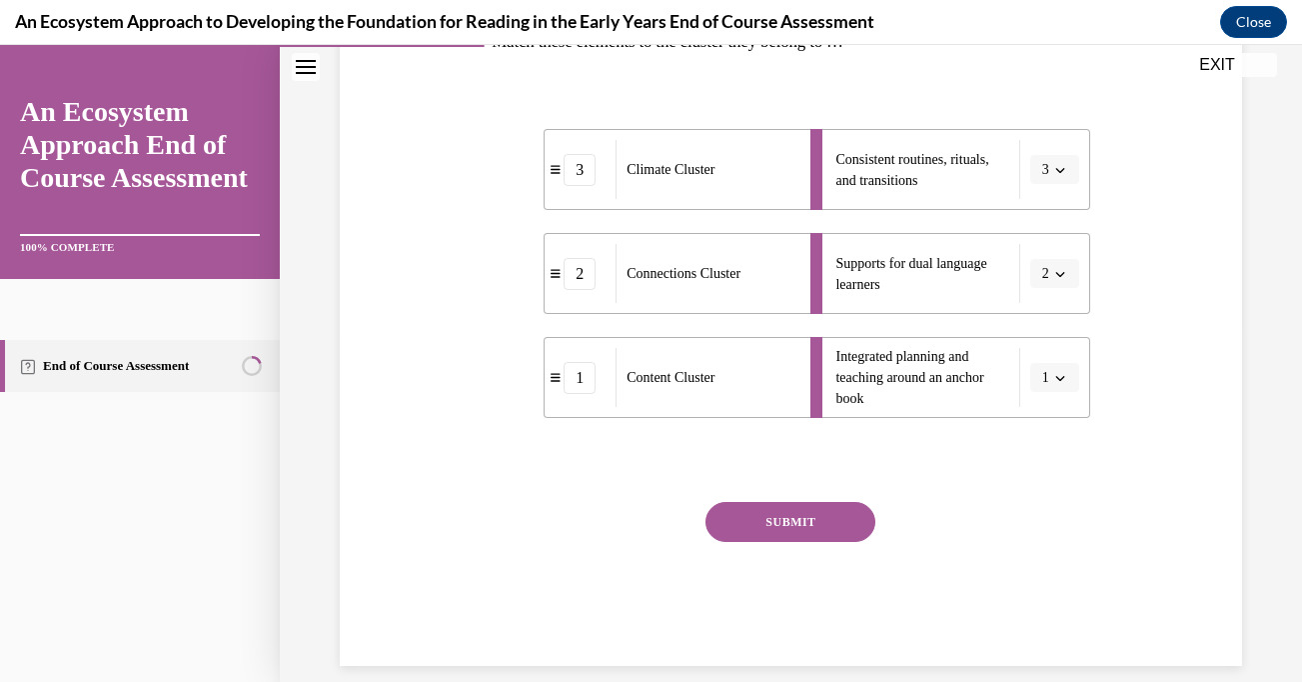
scroll to position [358, 0]
click at [805, 526] on button "SUBMIT" at bounding box center [791, 520] width 170 height 40
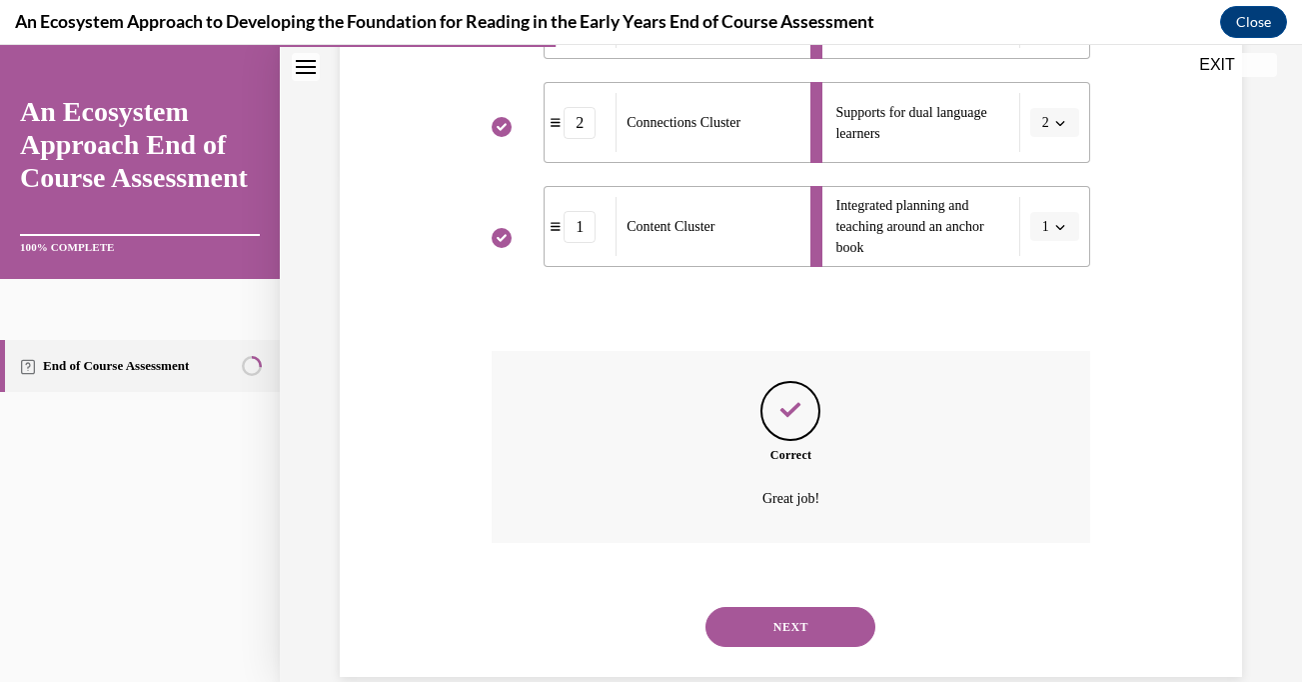
scroll to position [542, 0]
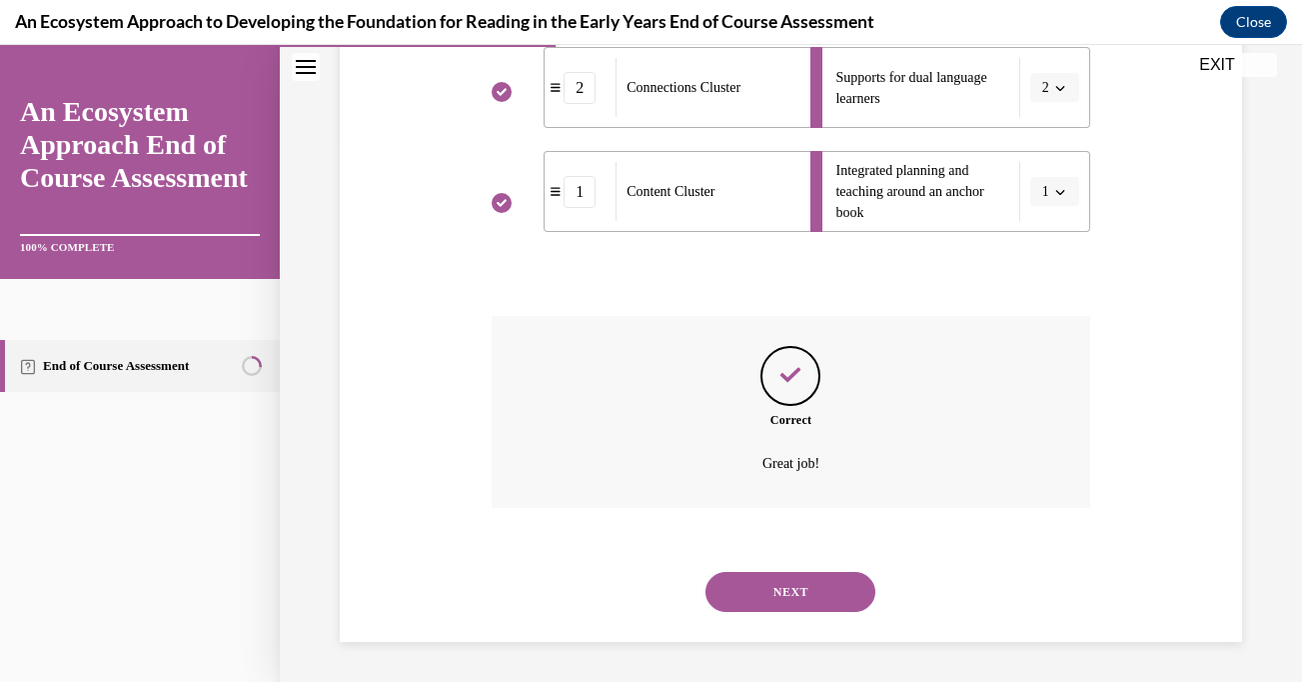
click at [792, 592] on button "NEXT" at bounding box center [791, 592] width 170 height 40
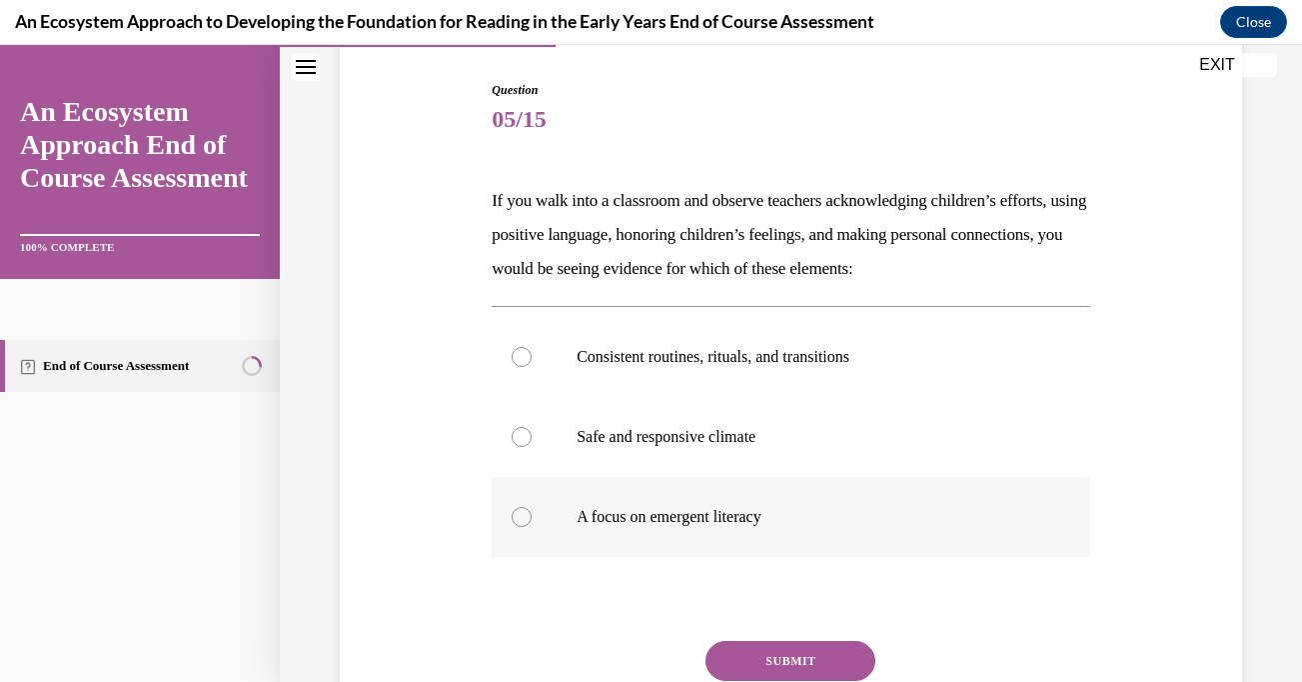
scroll to position [196, 0]
click at [517, 434] on div at bounding box center [522, 438] width 20 height 20
click at [517, 434] on input "Safe and responsive climate" at bounding box center [522, 438] width 20 height 20
radio input "true"
click at [794, 669] on button "SUBMIT" at bounding box center [791, 662] width 170 height 40
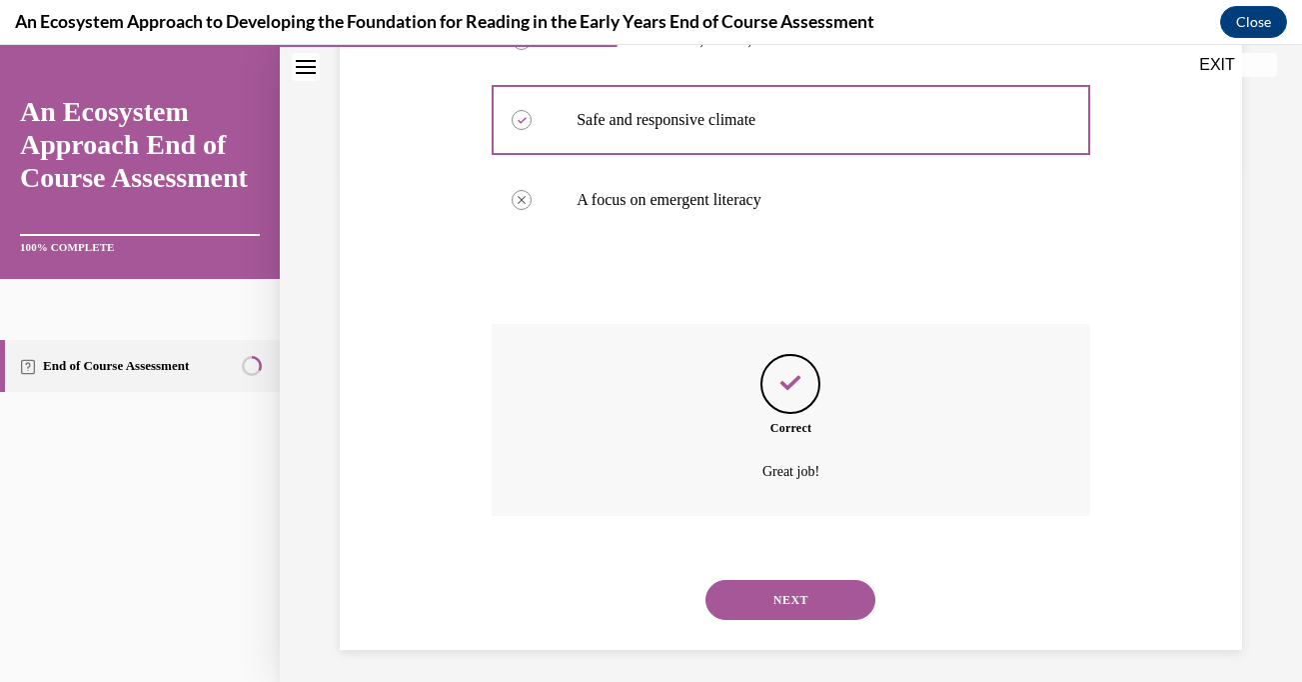
scroll to position [522, 0]
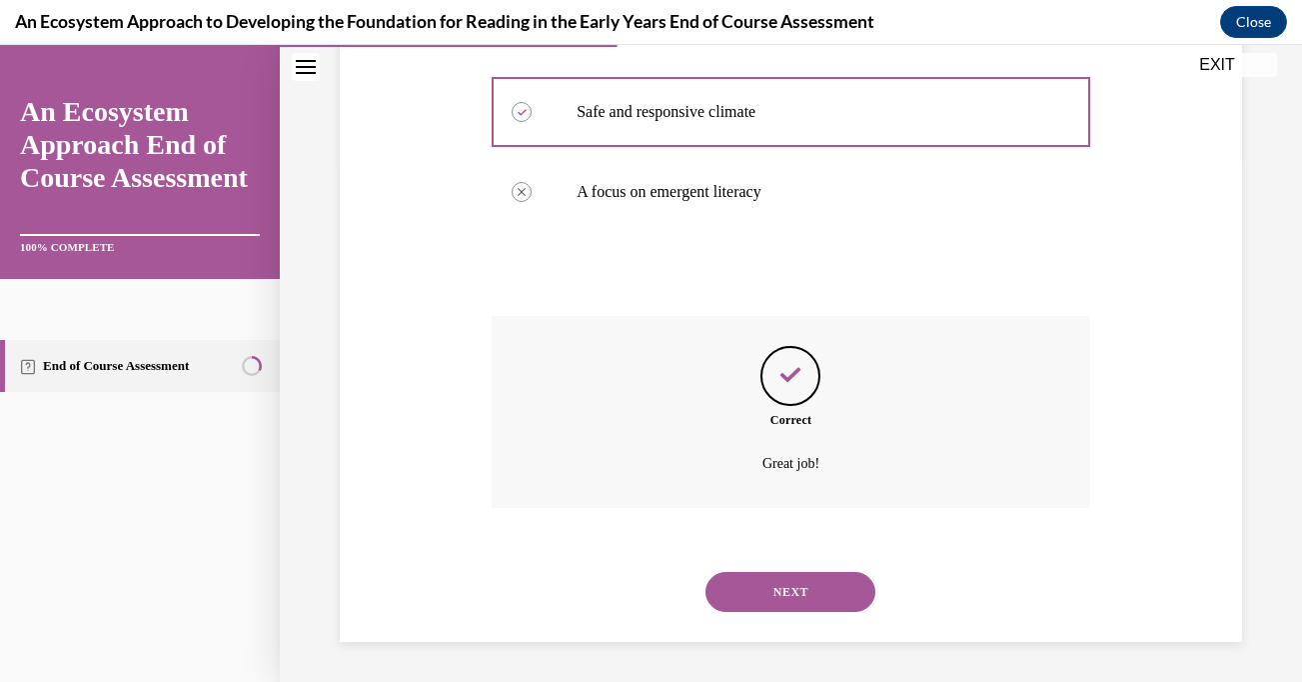
click at [815, 593] on button "NEXT" at bounding box center [791, 592] width 170 height 40
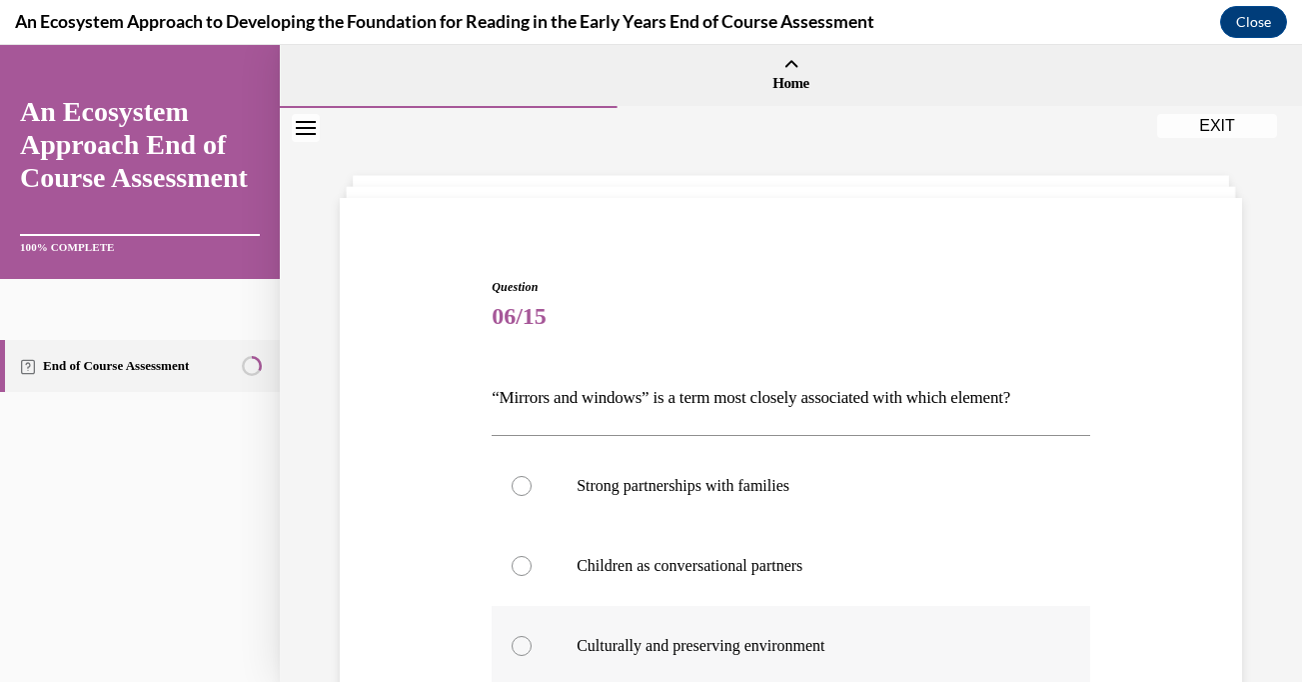
click at [517, 647] on div at bounding box center [522, 646] width 20 height 20
click at [517, 647] on input "Culturally and preserving environment" at bounding box center [522, 646] width 20 height 20
radio input "true"
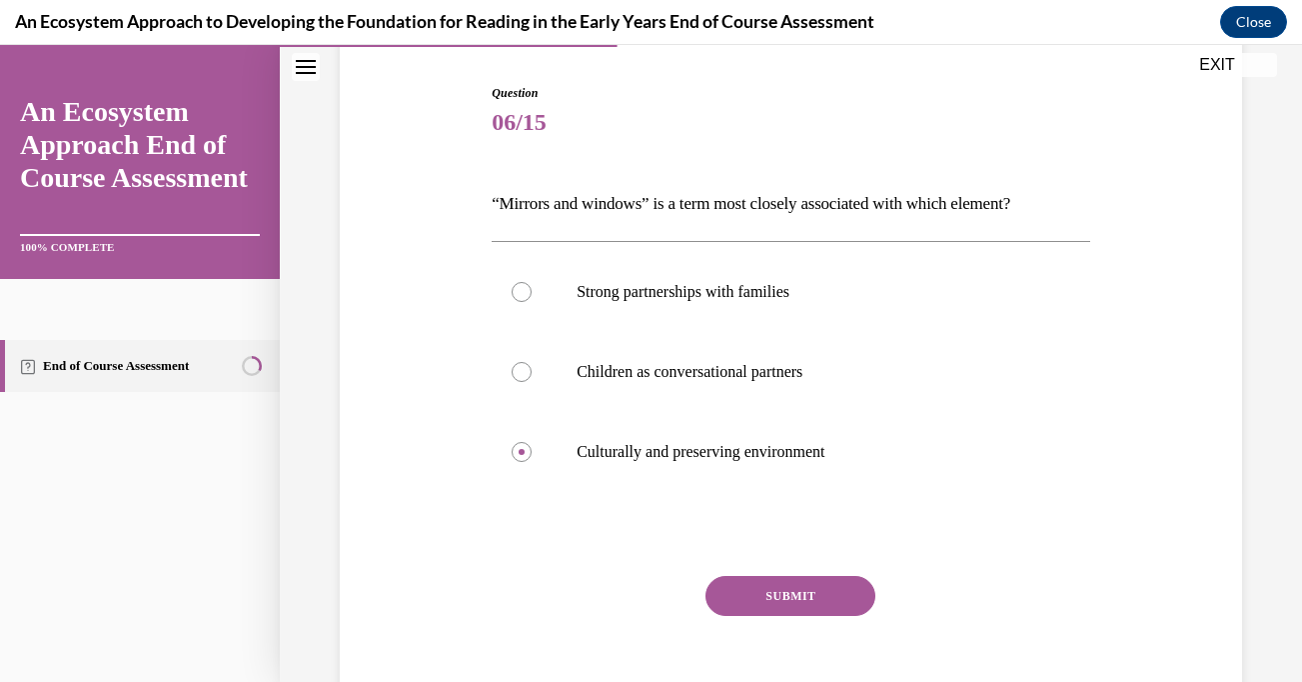
scroll to position [292, 0]
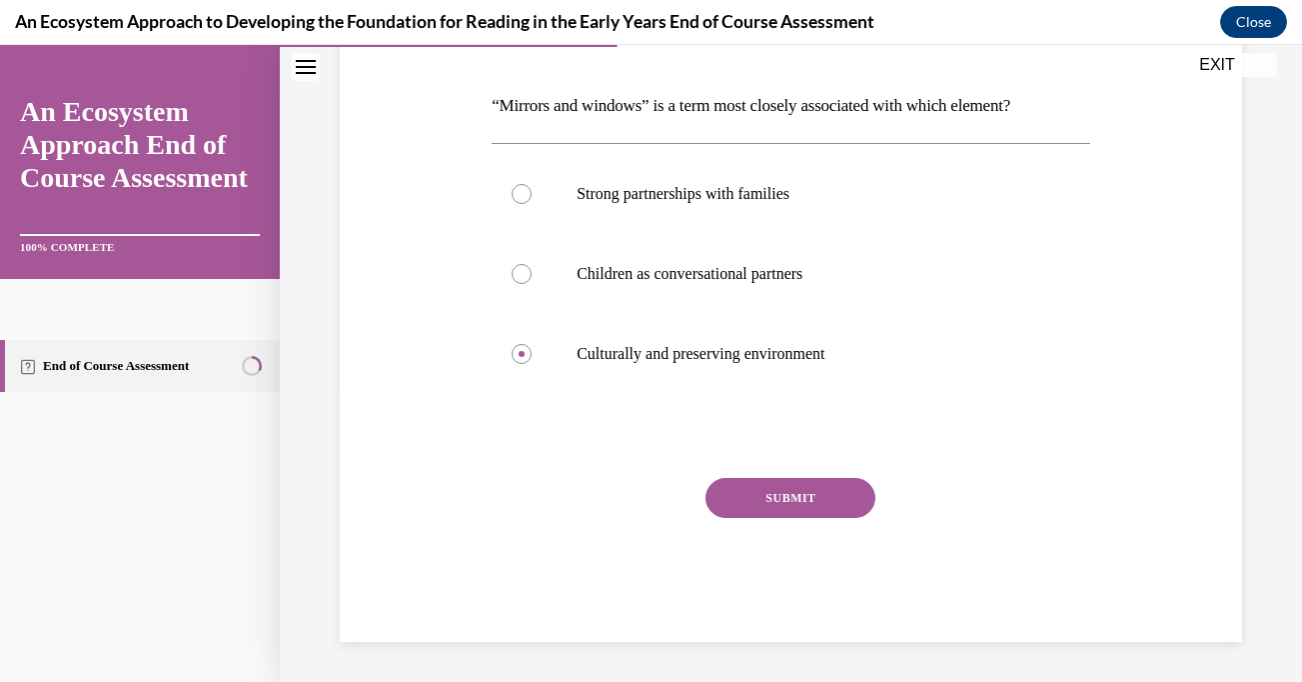
click at [780, 501] on button "SUBMIT" at bounding box center [791, 498] width 170 height 40
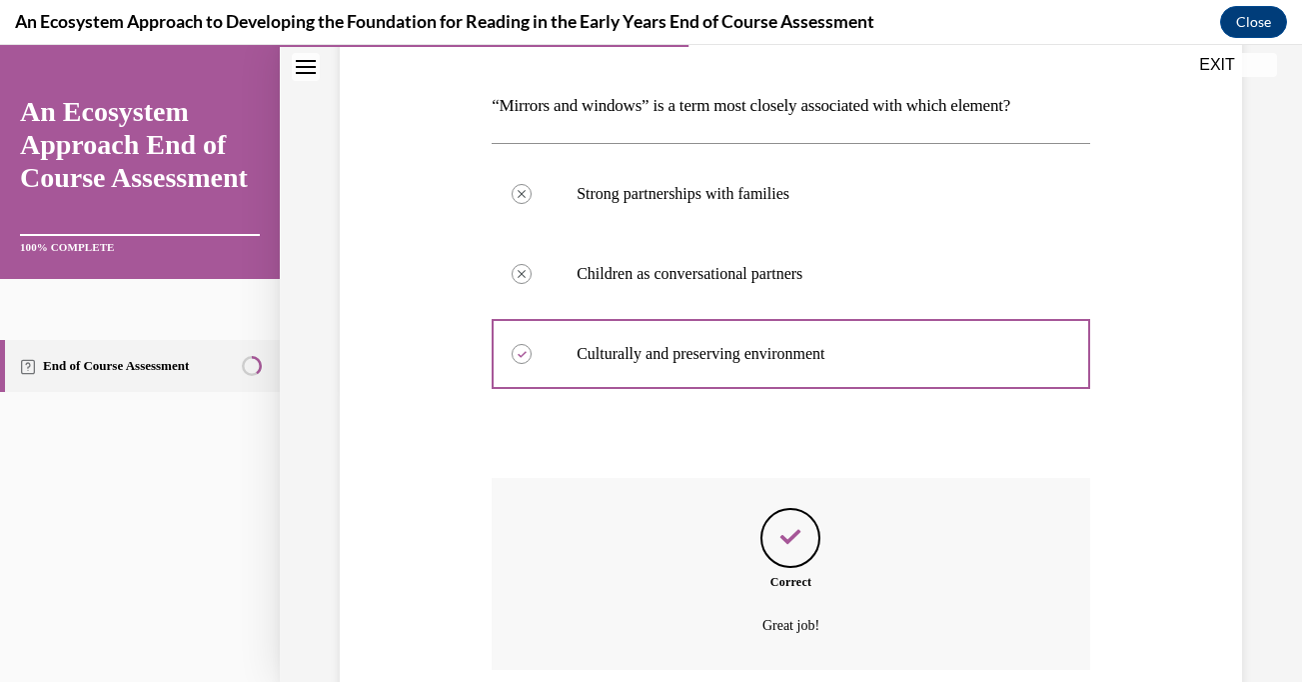
scroll to position [454, 0]
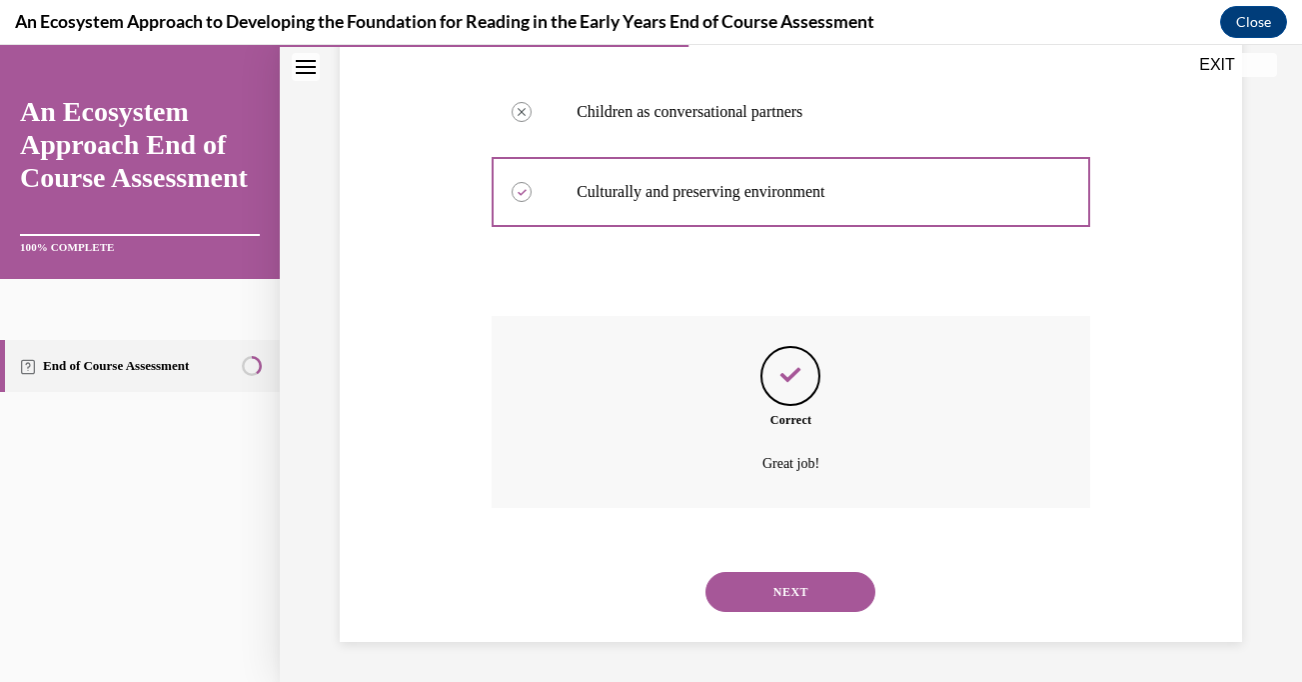
click at [785, 599] on button "NEXT" at bounding box center [791, 592] width 170 height 40
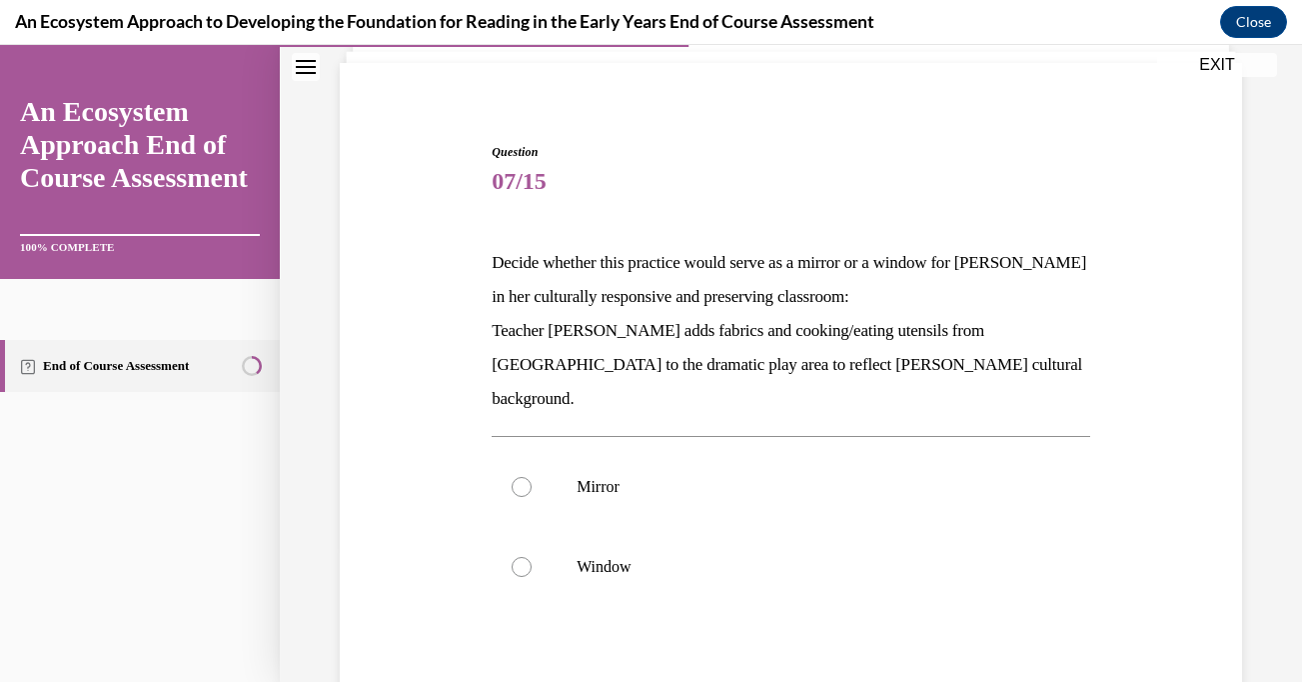
scroll to position [148, 0]
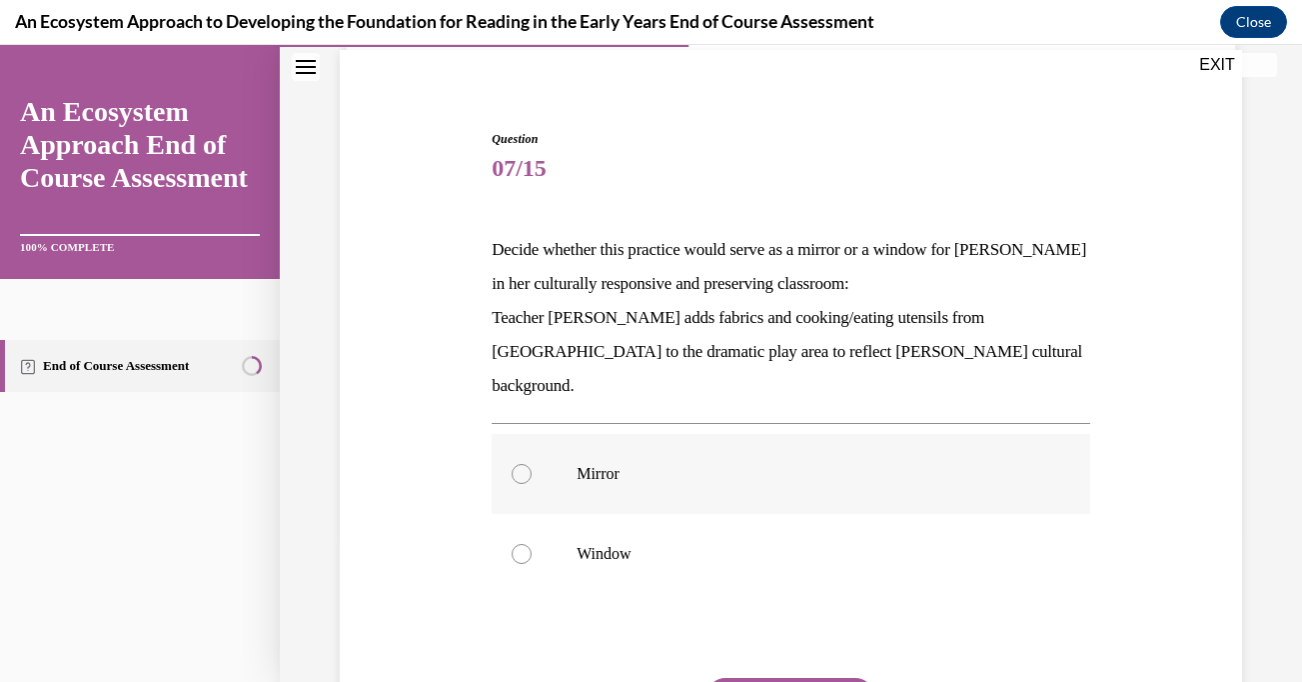
click at [530, 441] on label "Mirror" at bounding box center [791, 474] width 599 height 80
click at [530, 464] on input "Mirror" at bounding box center [522, 474] width 20 height 20
radio input "true"
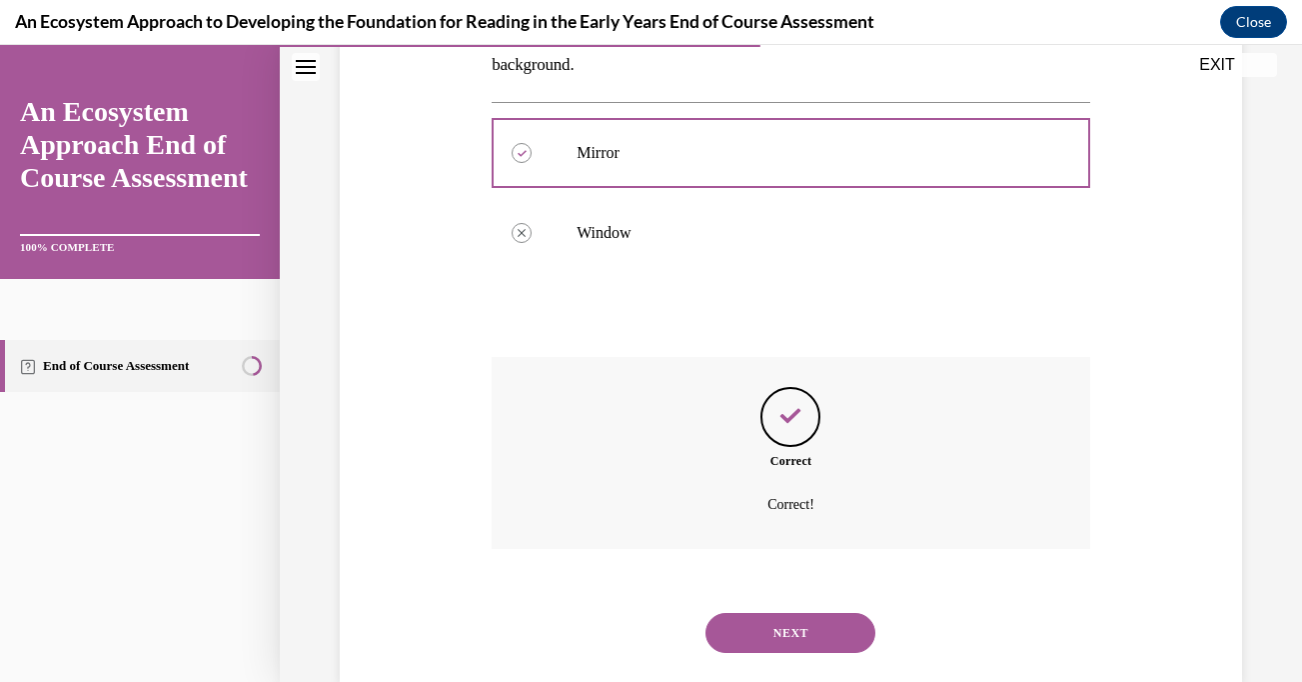
scroll to position [476, 0]
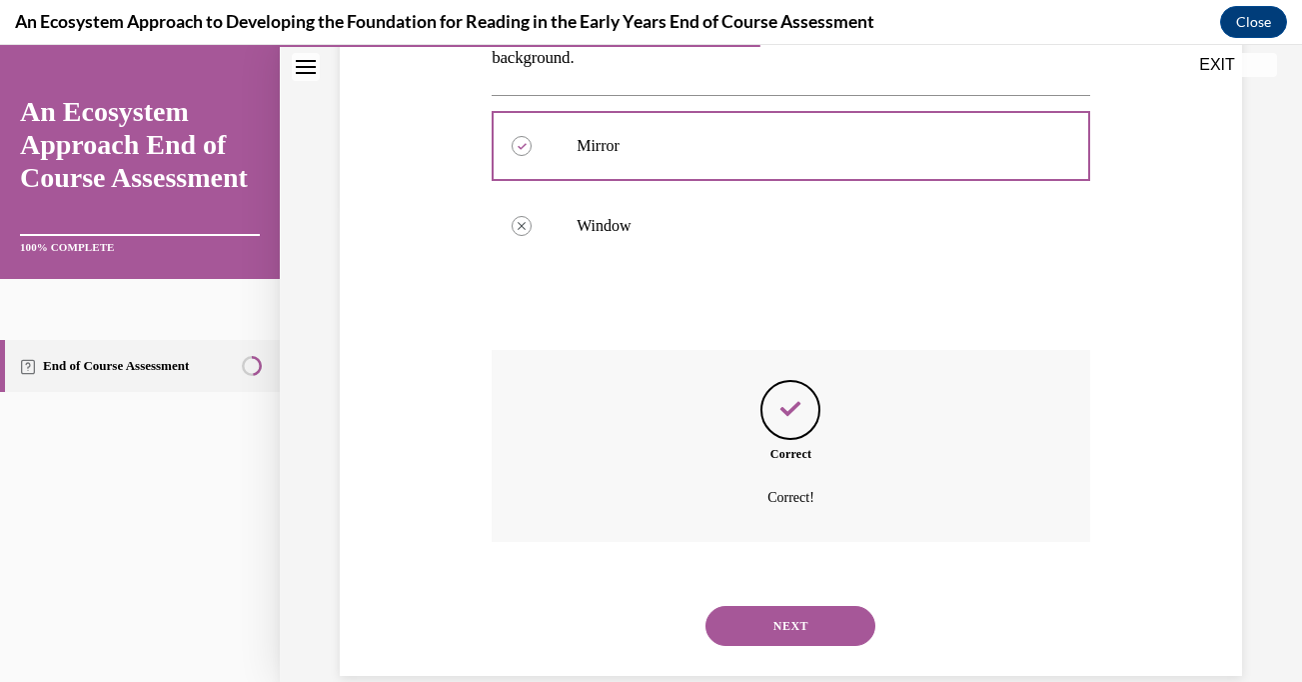
click at [785, 606] on button "NEXT" at bounding box center [791, 626] width 170 height 40
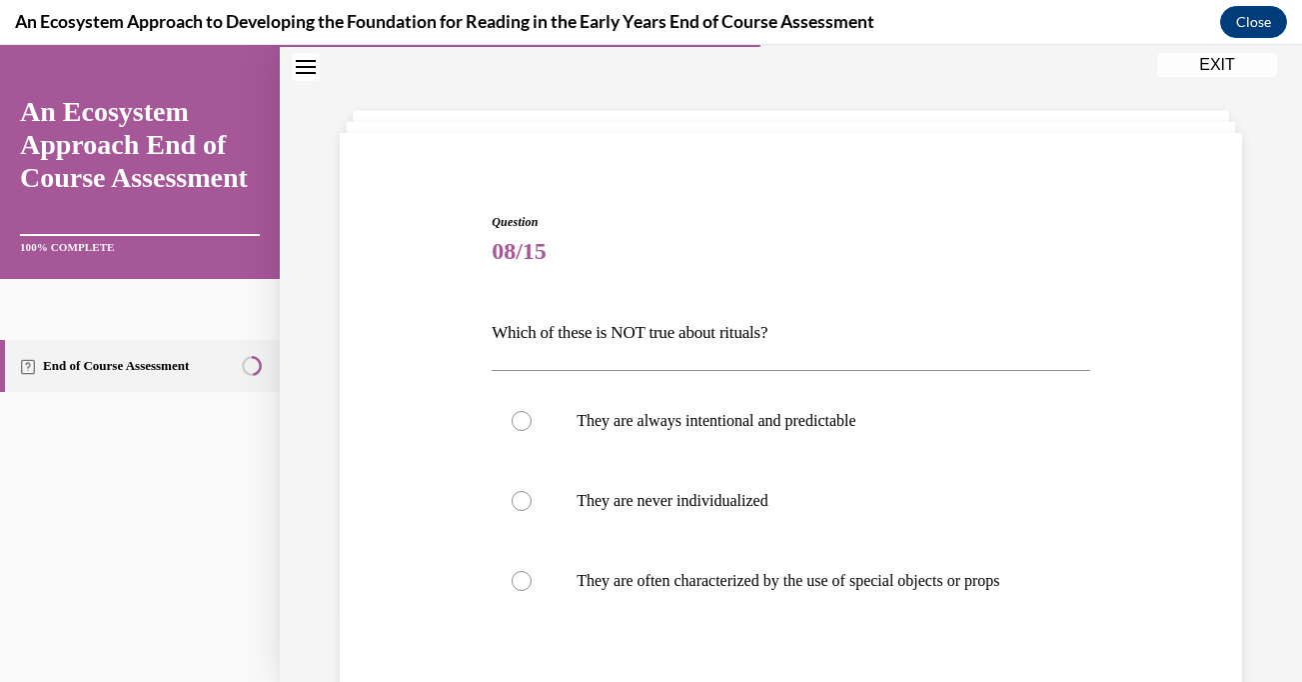
scroll to position [97, 0]
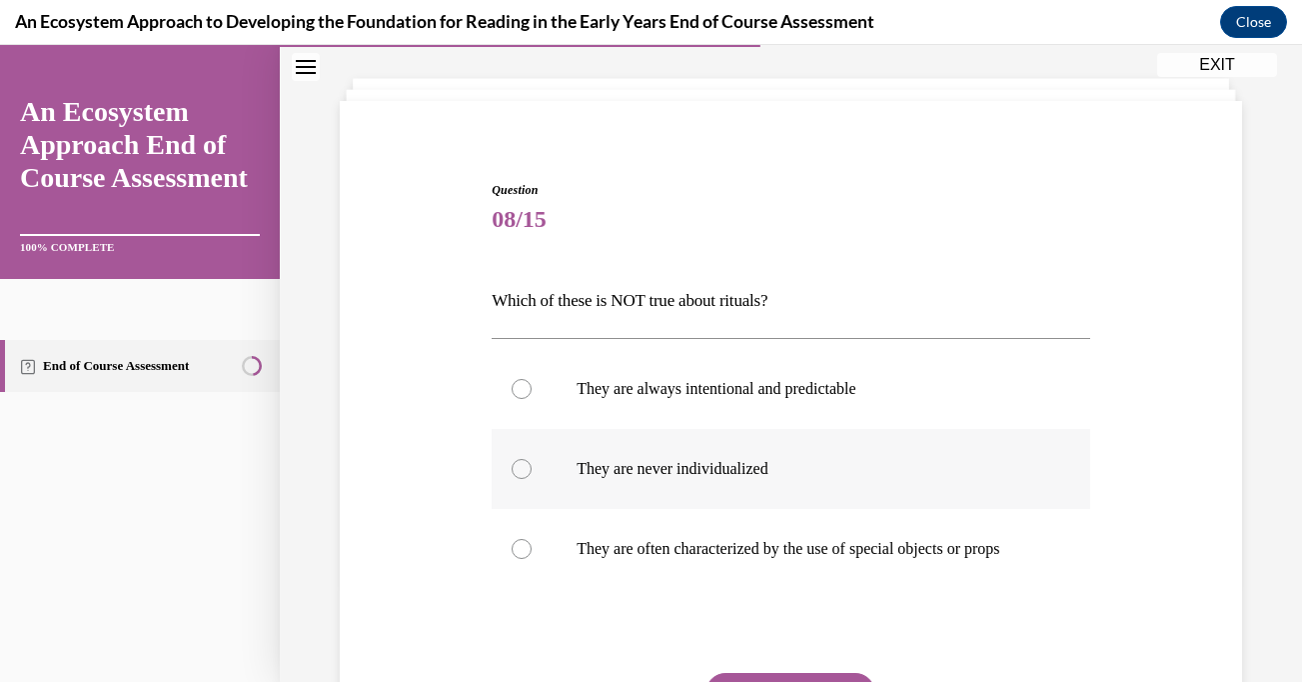
click at [526, 470] on div at bounding box center [522, 469] width 20 height 20
click at [526, 470] on input "They are never individualized" at bounding box center [522, 469] width 20 height 20
radio input "true"
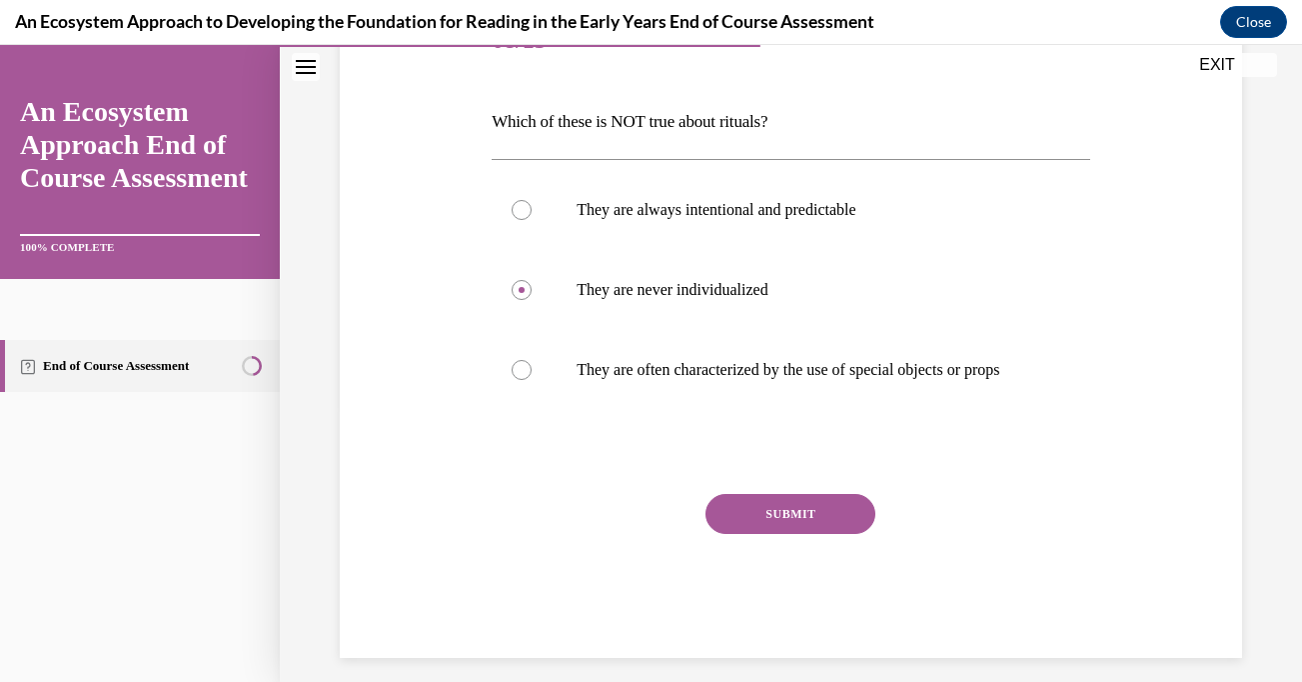
click at [764, 534] on button "SUBMIT" at bounding box center [791, 514] width 170 height 40
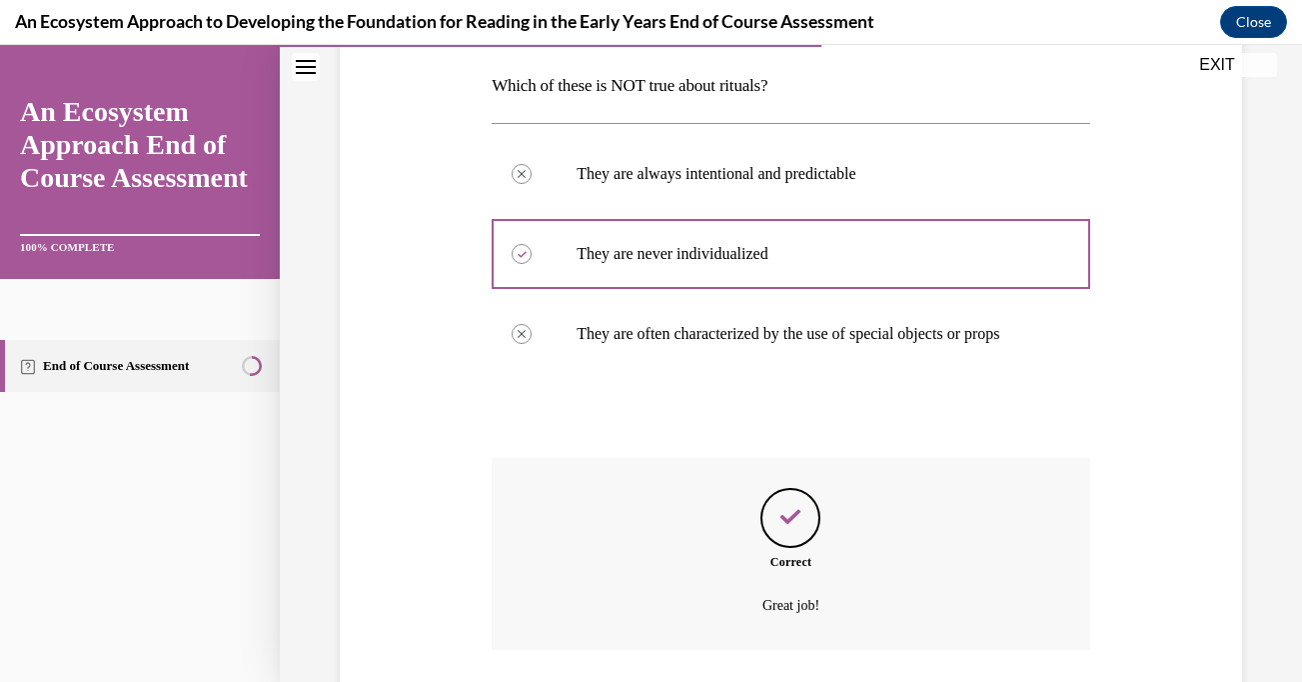
scroll to position [474, 0]
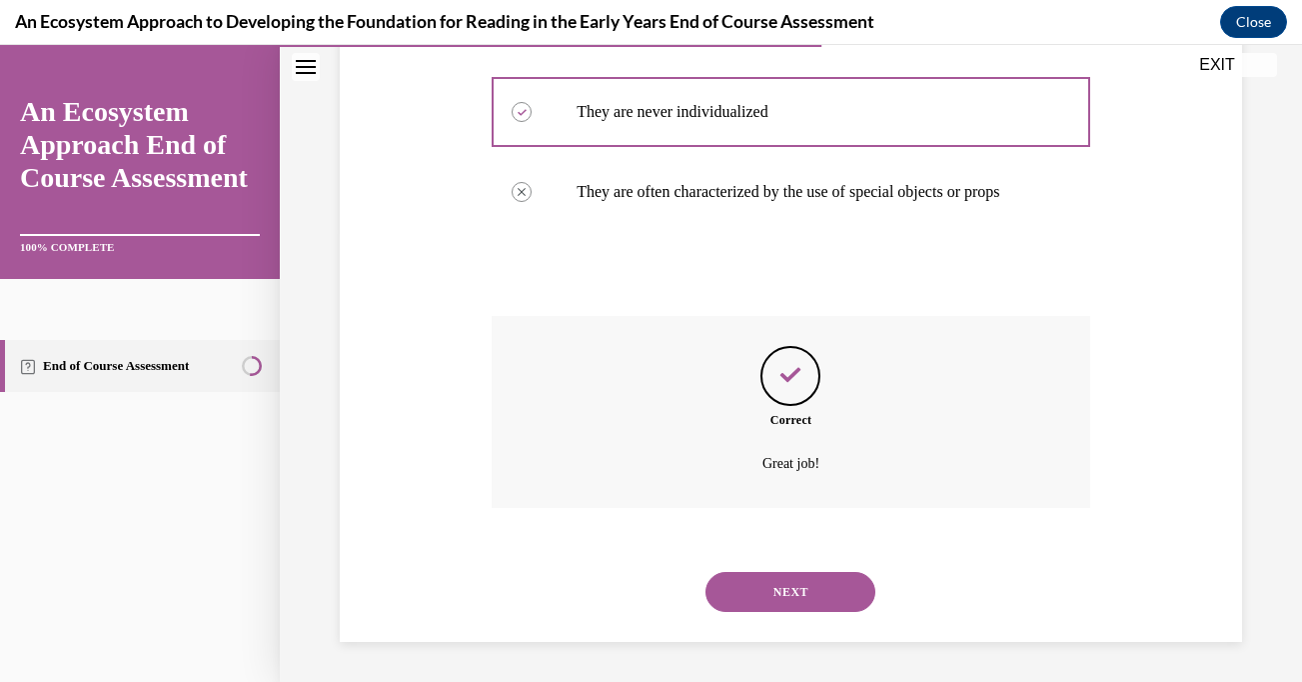
click at [778, 602] on button "NEXT" at bounding box center [791, 592] width 170 height 40
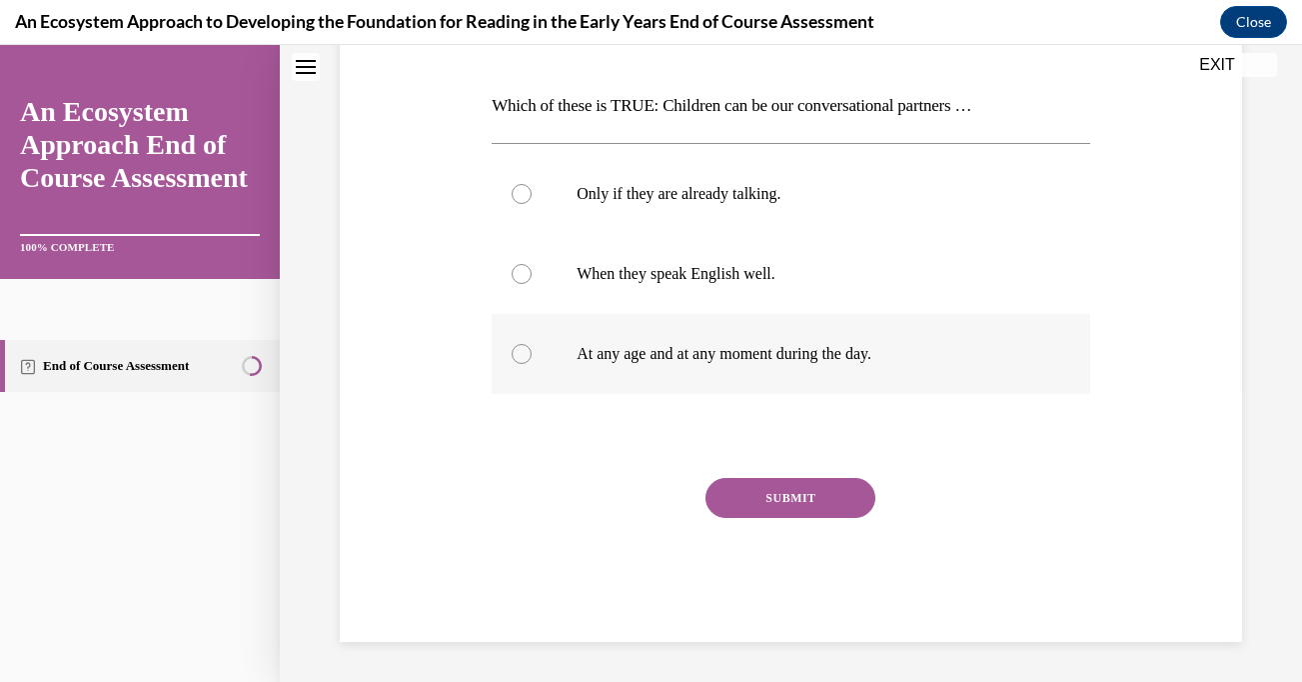
scroll to position [0, 0]
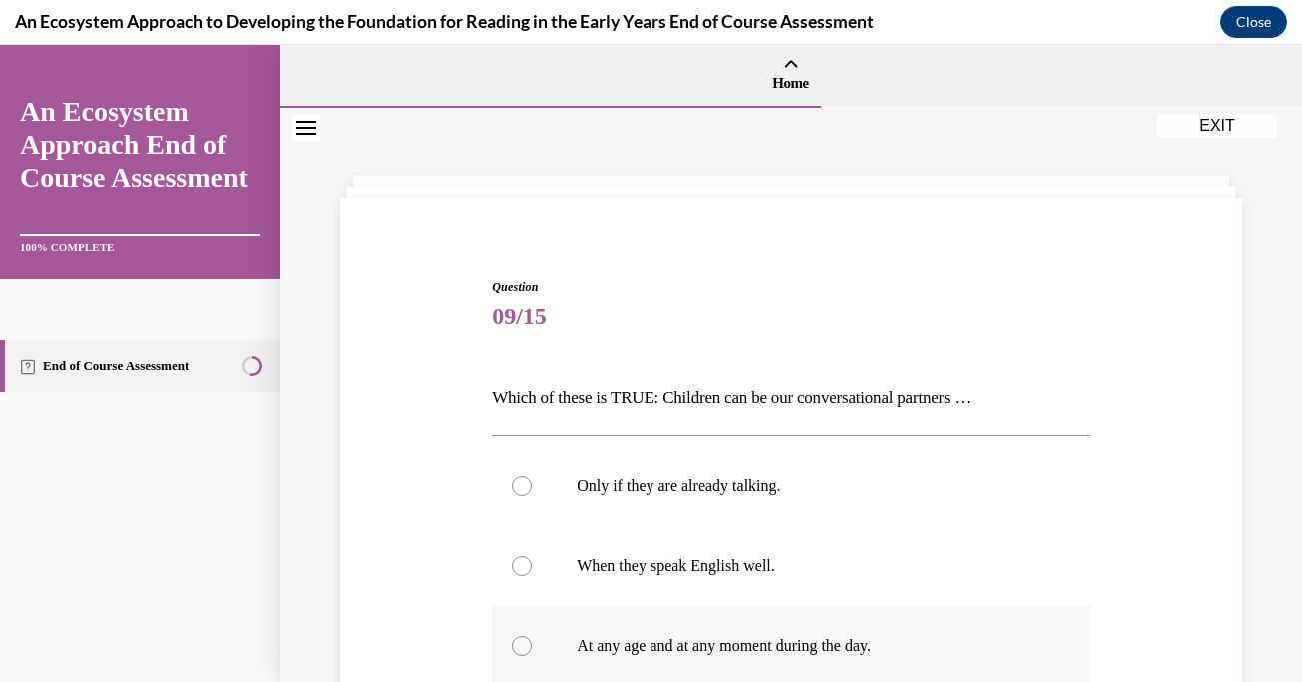
click at [519, 644] on div at bounding box center [522, 646] width 20 height 20
click at [519, 644] on input "At any age and at any moment during the day." at bounding box center [522, 646] width 20 height 20
radio input "true"
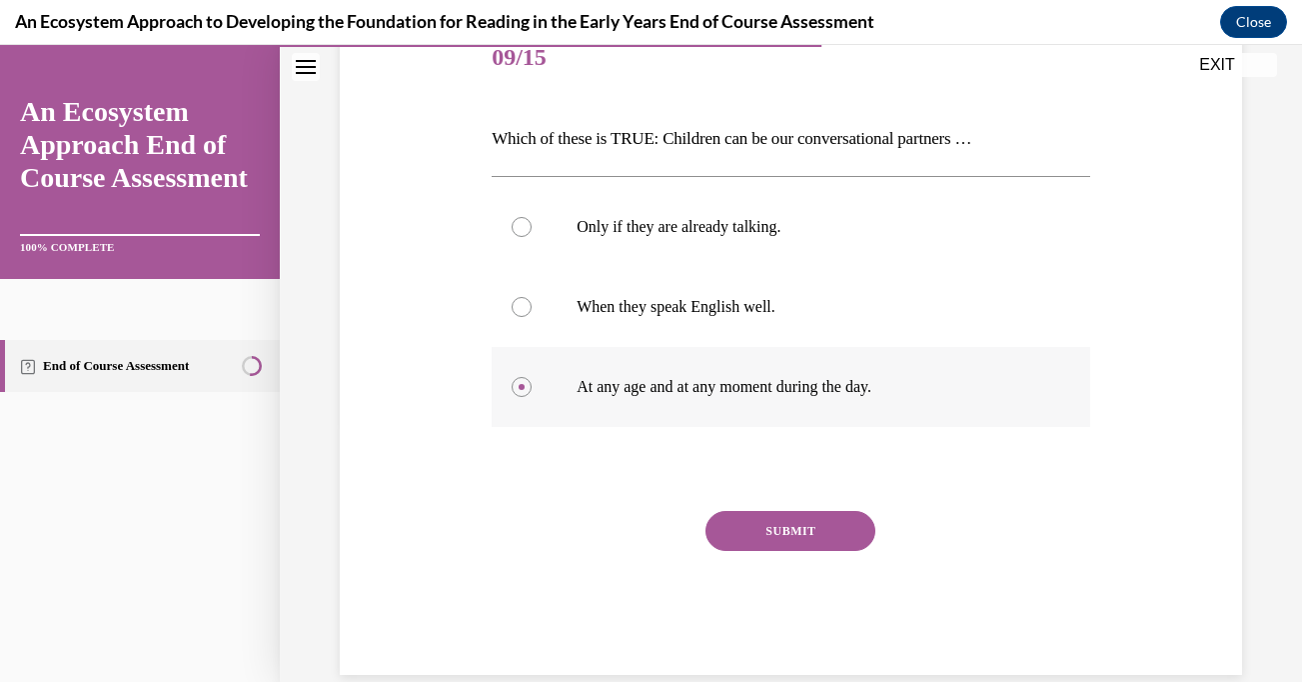
scroll to position [292, 0]
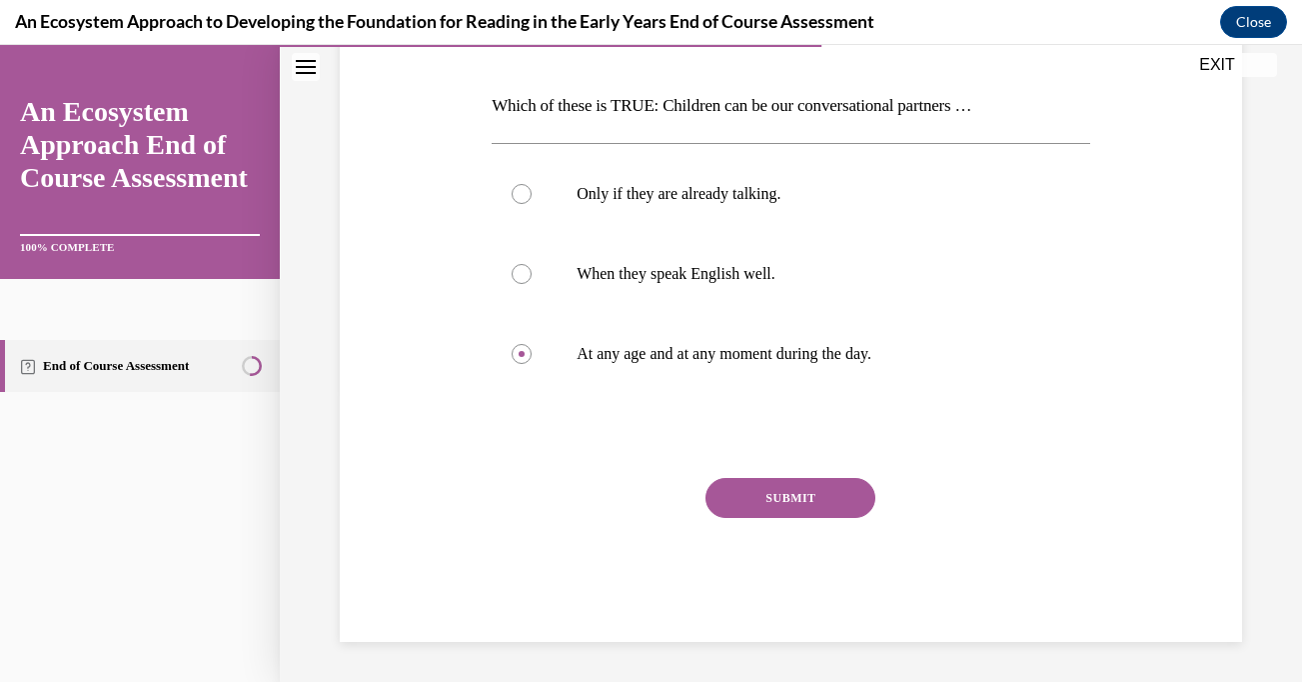
click at [803, 492] on button "SUBMIT" at bounding box center [791, 498] width 170 height 40
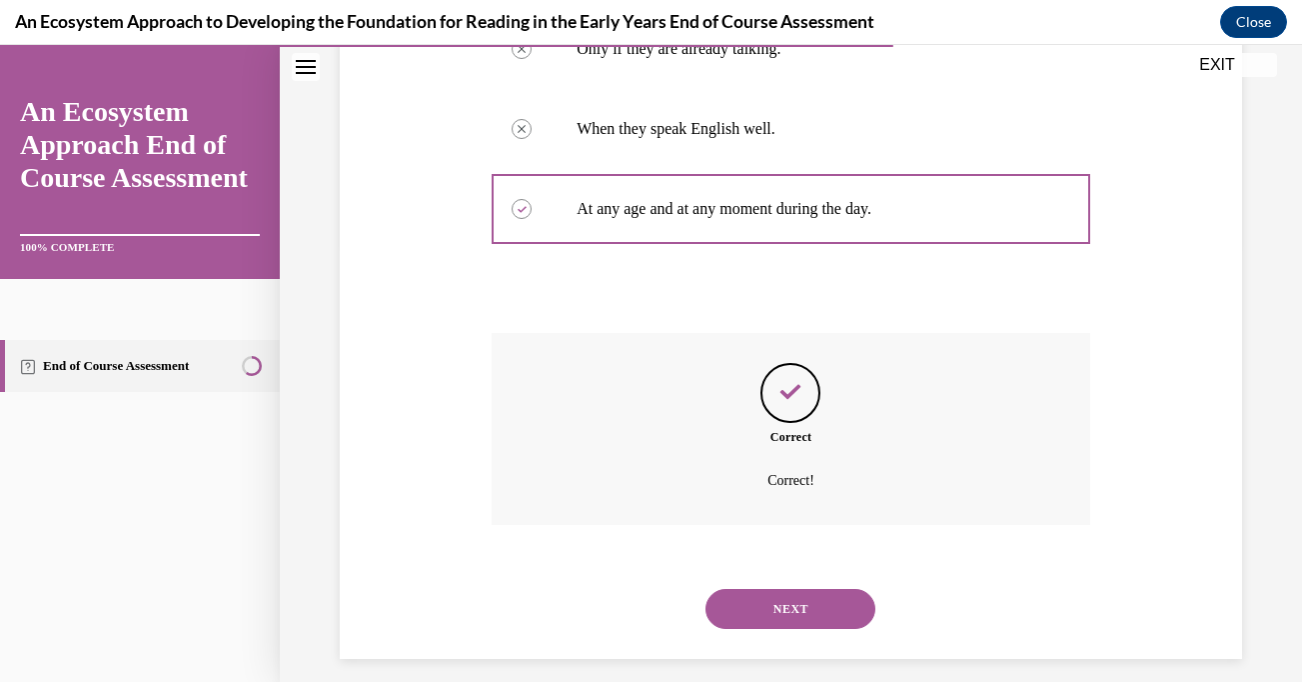
scroll to position [454, 0]
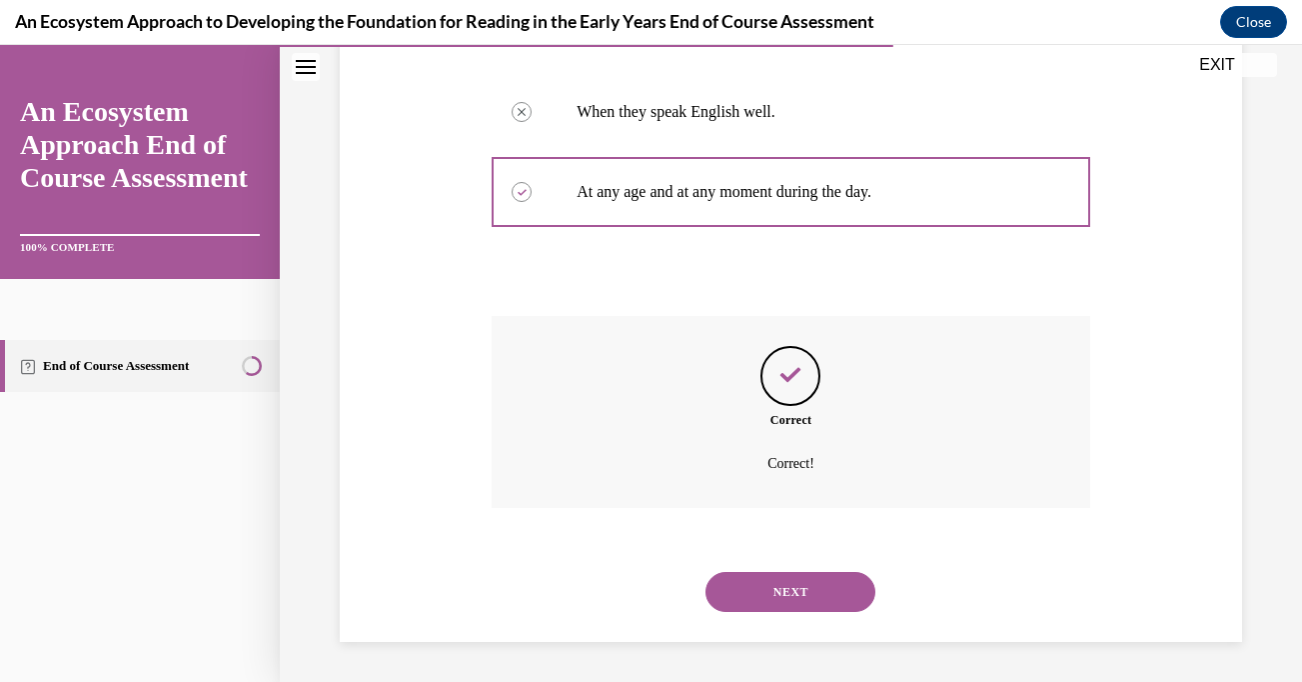
click at [797, 596] on button "NEXT" at bounding box center [791, 592] width 170 height 40
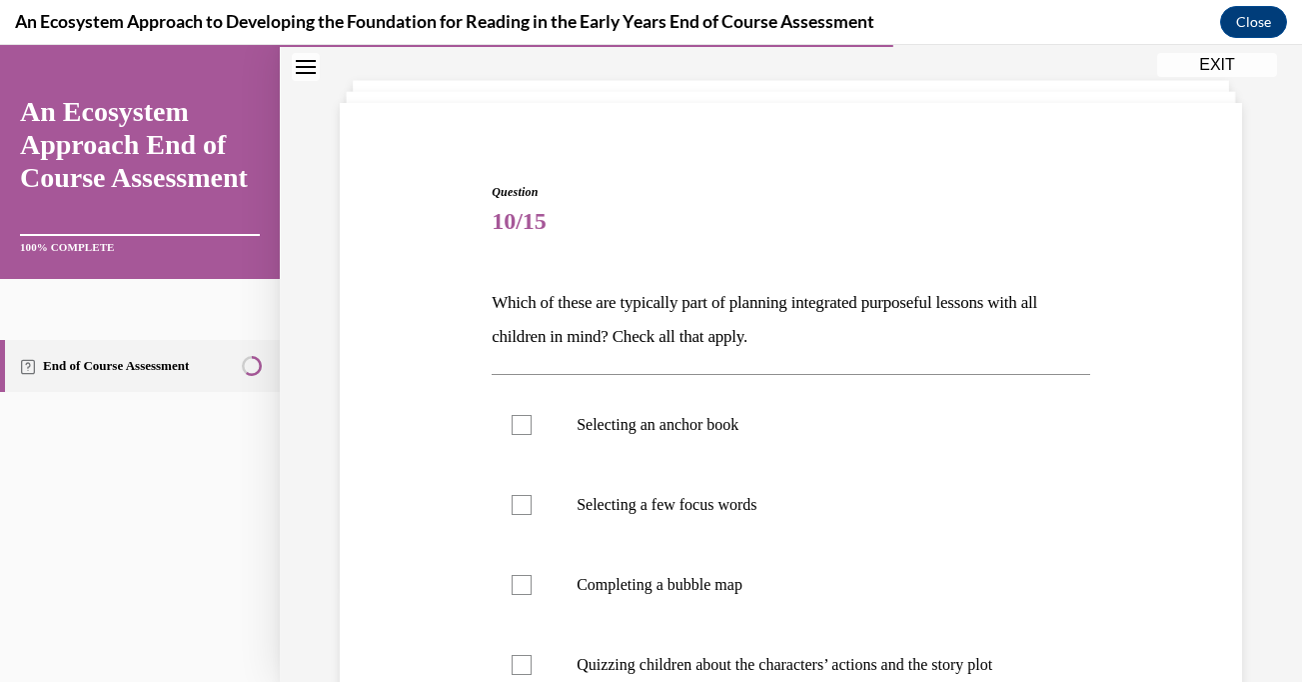
scroll to position [96, 0]
click at [519, 412] on label "Selecting an anchor book" at bounding box center [791, 424] width 599 height 80
click at [519, 414] on input "Selecting an anchor book" at bounding box center [522, 424] width 20 height 20
checkbox input "true"
click at [525, 503] on div at bounding box center [522, 504] width 20 height 20
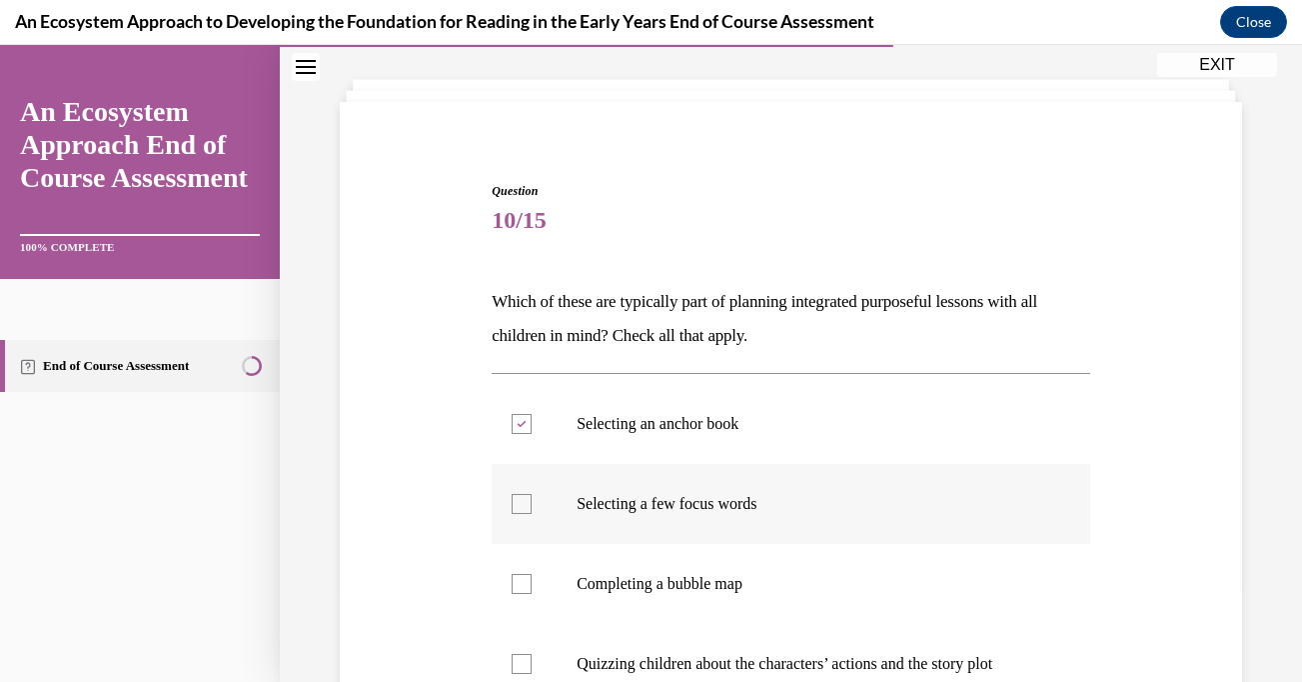
click at [525, 503] on input "Selecting a few focus words" at bounding box center [522, 504] width 20 height 20
checkbox input "true"
click at [529, 578] on div at bounding box center [522, 584] width 20 height 20
click at [529, 578] on input "Completing a bubble map" at bounding box center [522, 584] width 20 height 20
checkbox input "true"
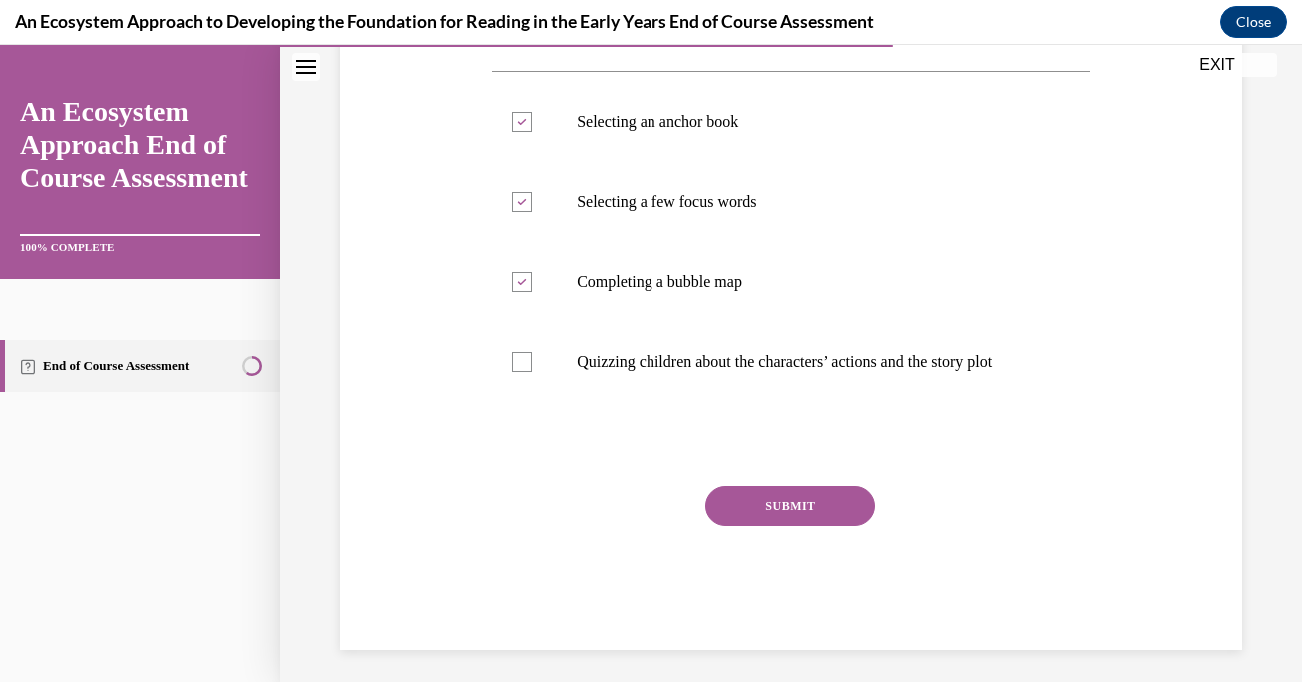
click at [777, 519] on button "SUBMIT" at bounding box center [791, 506] width 170 height 40
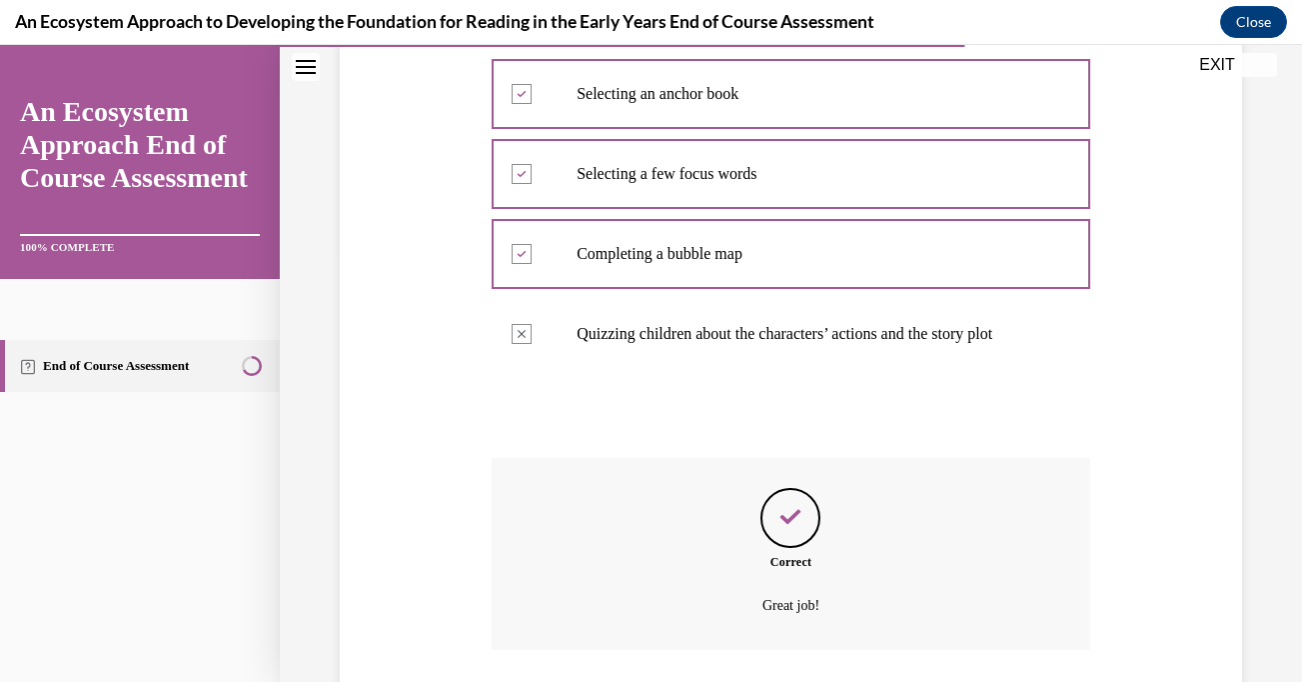
scroll to position [588, 0]
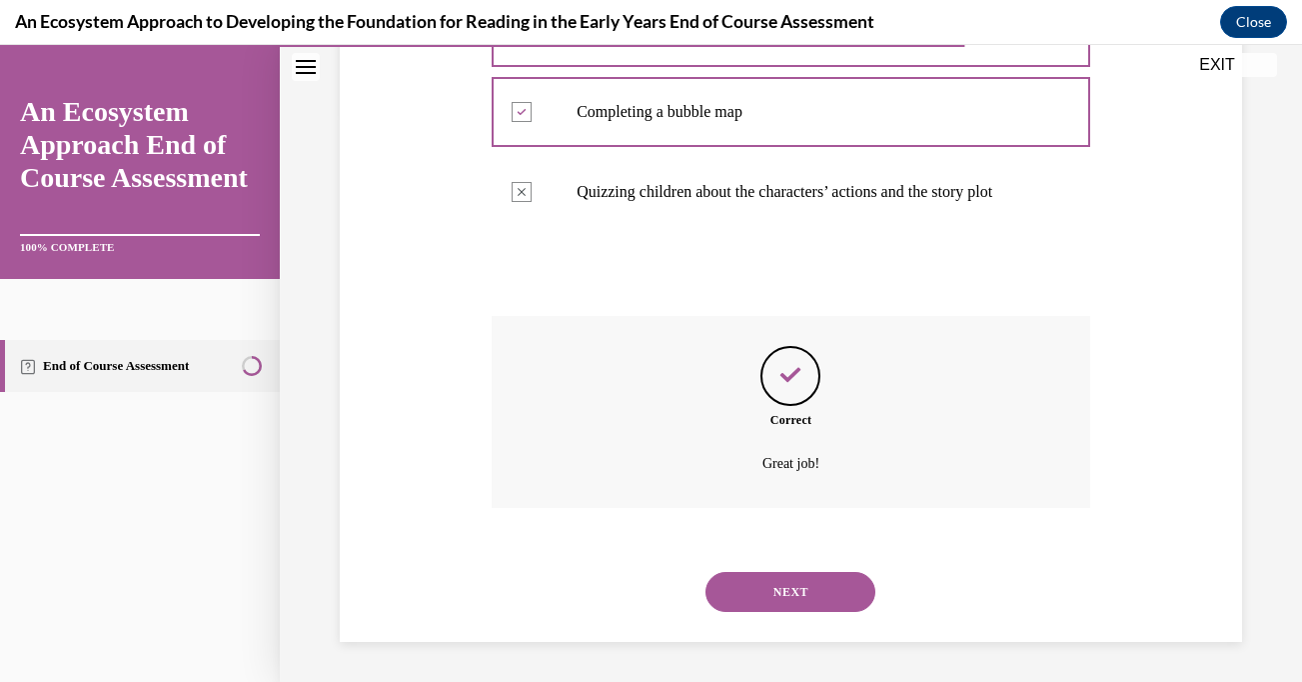
click at [783, 584] on button "NEXT" at bounding box center [791, 592] width 170 height 40
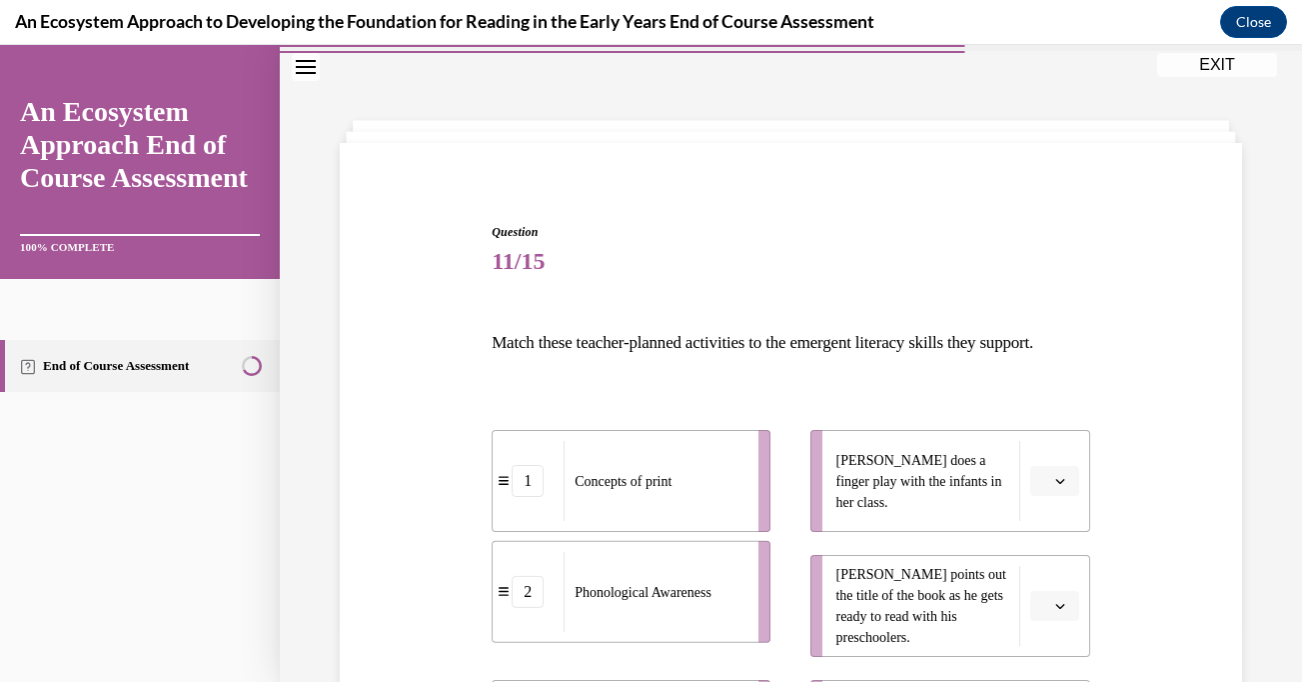
scroll to position [62, 0]
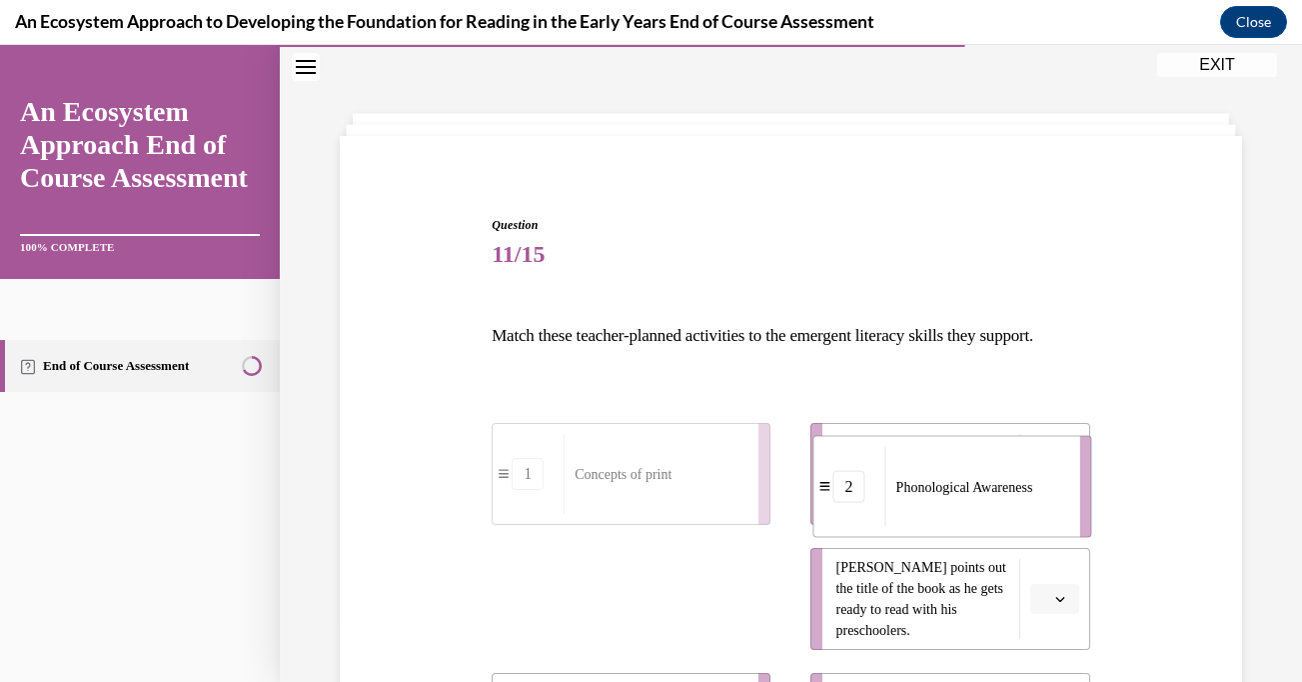
drag, startPoint x: 698, startPoint y: 630, endPoint x: 1022, endPoint y: 471, distance: 360.7
click at [1022, 471] on li "2 Phonological Awareness" at bounding box center [953, 487] width 279 height 102
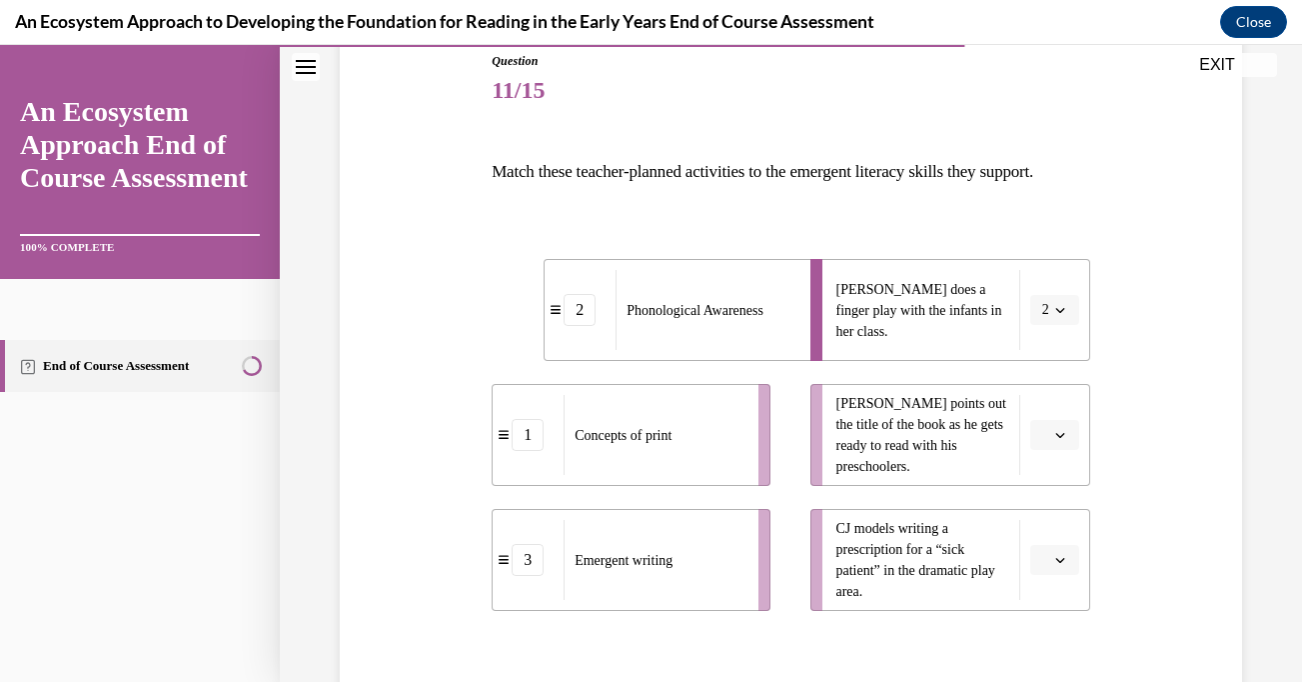
scroll to position [232, 0]
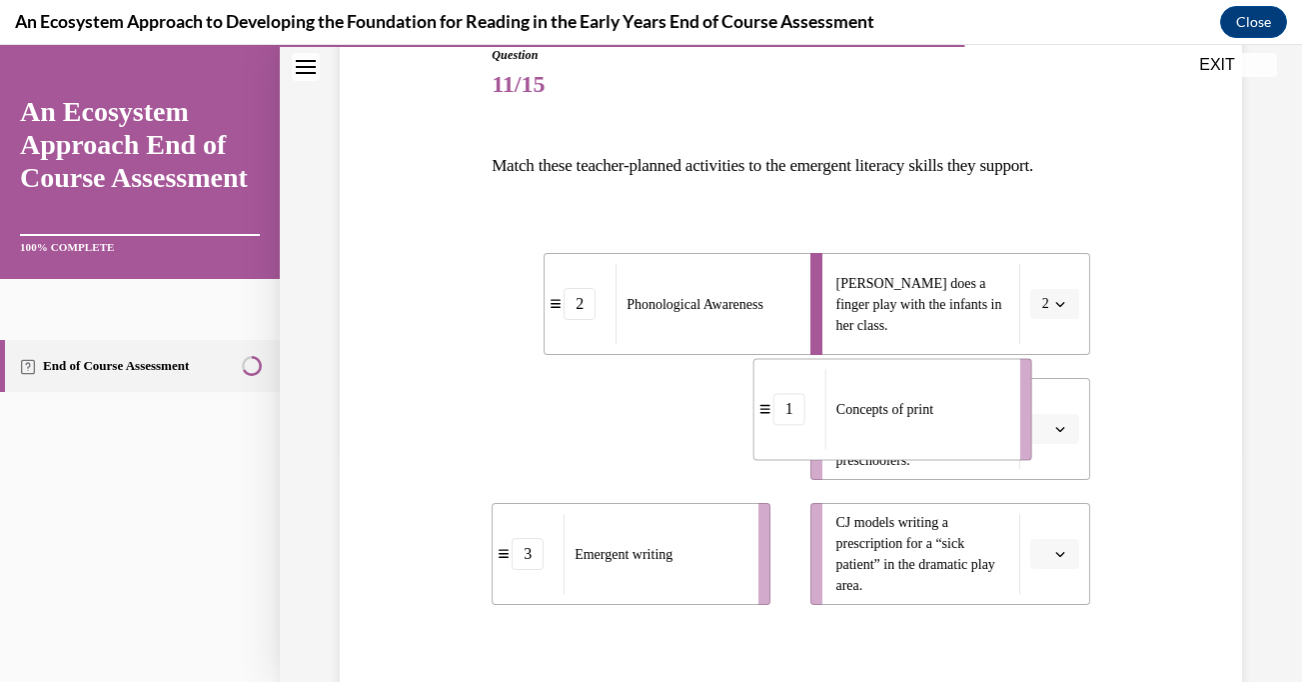
drag, startPoint x: 689, startPoint y: 496, endPoint x: 950, endPoint y: 477, distance: 261.6
click at [950, 449] on div "Concepts of print" at bounding box center [917, 409] width 182 height 80
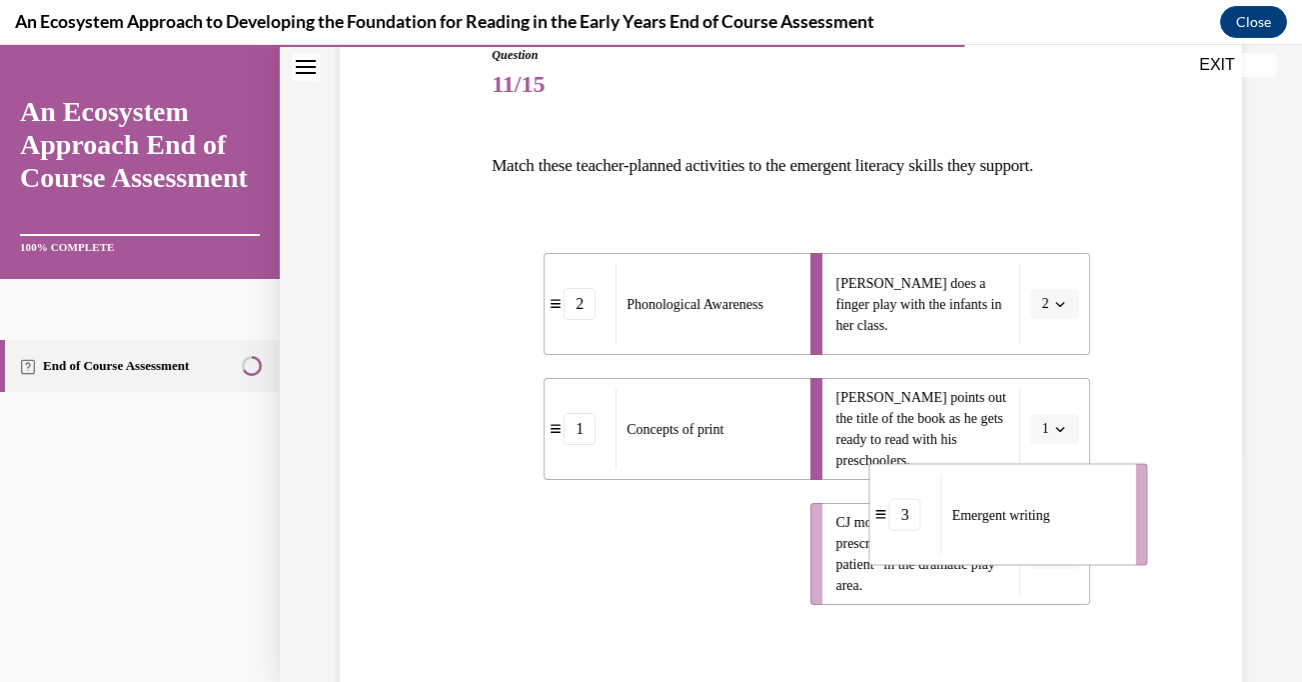
drag, startPoint x: 682, startPoint y: 592, endPoint x: 1060, endPoint y: 552, distance: 379.9
click at [1060, 552] on div "Emergent writing" at bounding box center [1033, 515] width 182 height 80
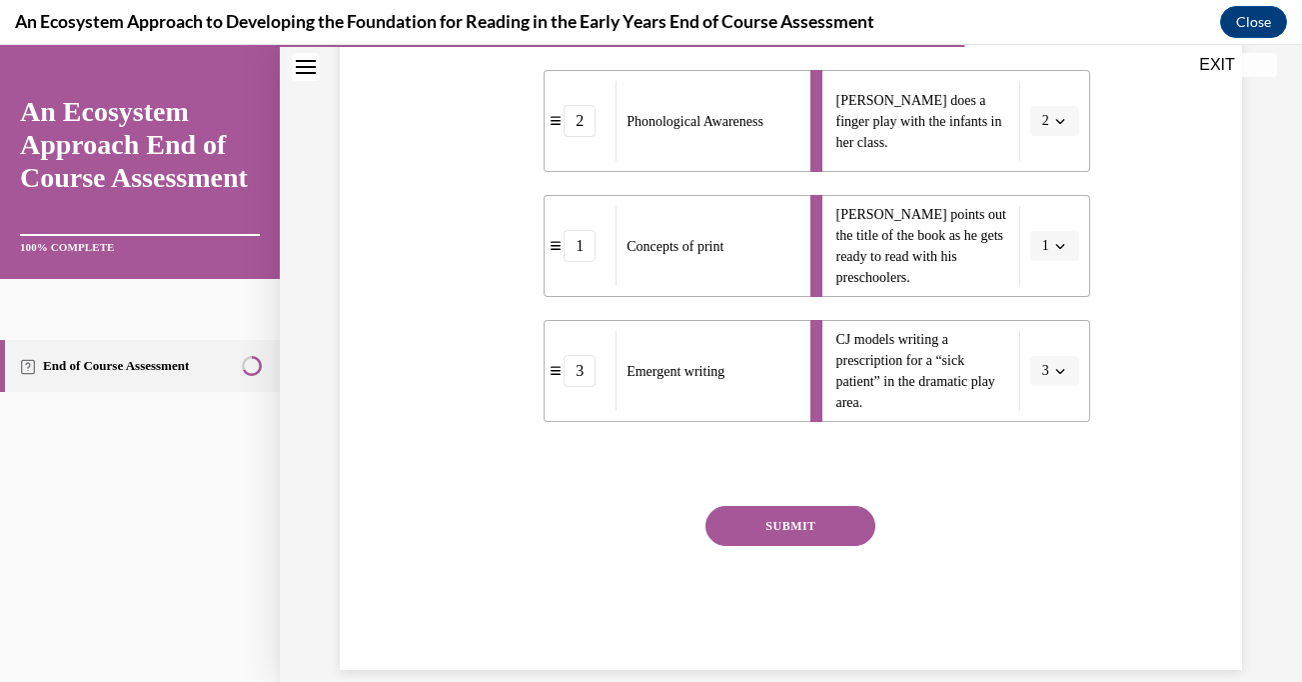
scroll to position [419, 0]
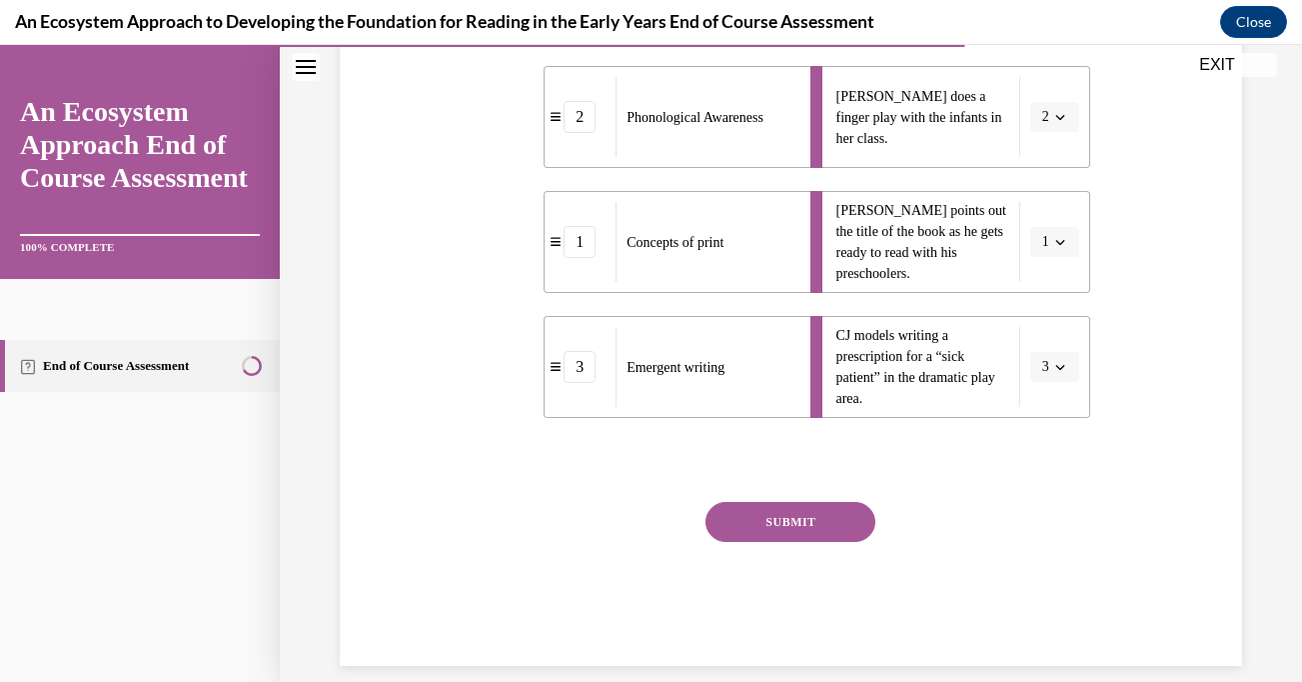
click at [786, 542] on button "SUBMIT" at bounding box center [791, 522] width 170 height 40
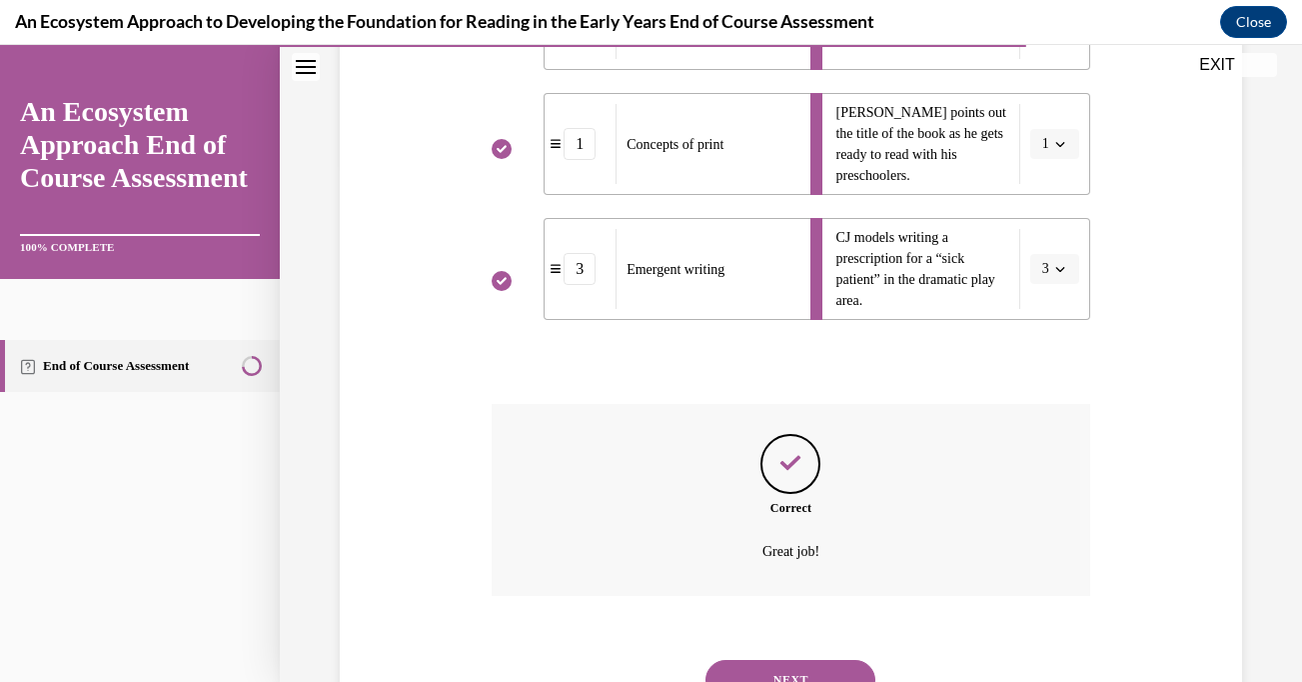
scroll to position [639, 0]
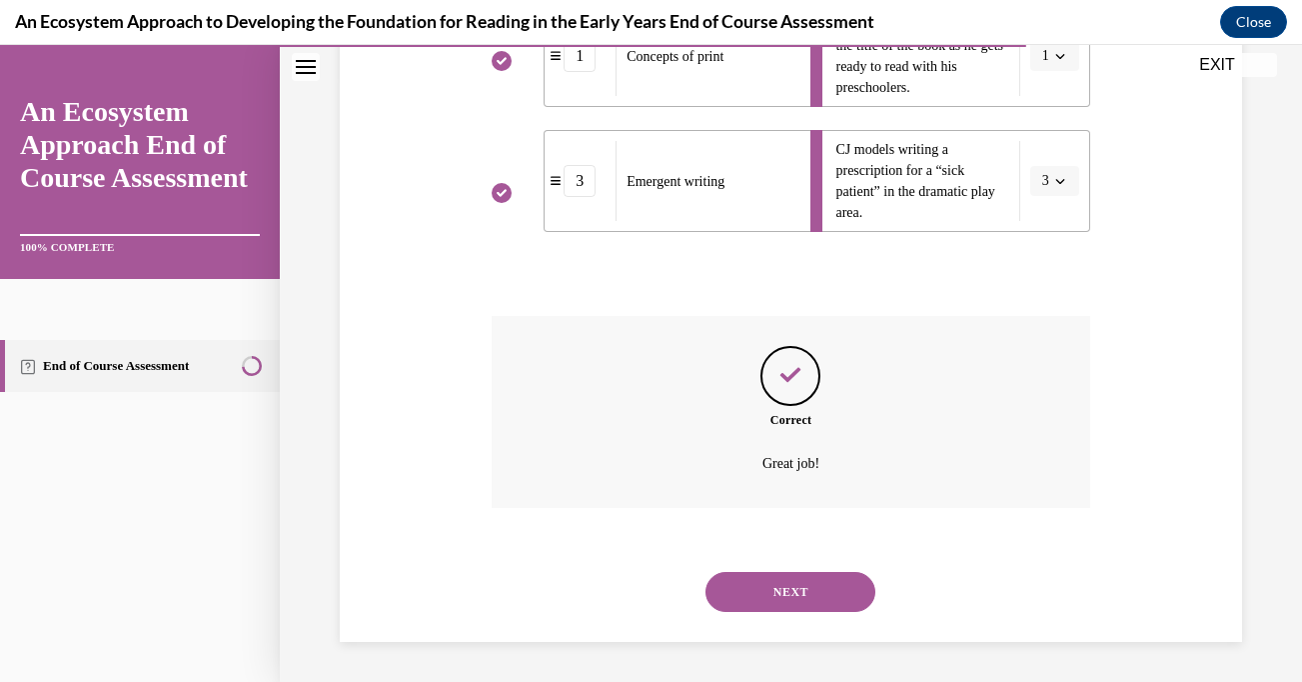
click at [772, 594] on button "NEXT" at bounding box center [791, 592] width 170 height 40
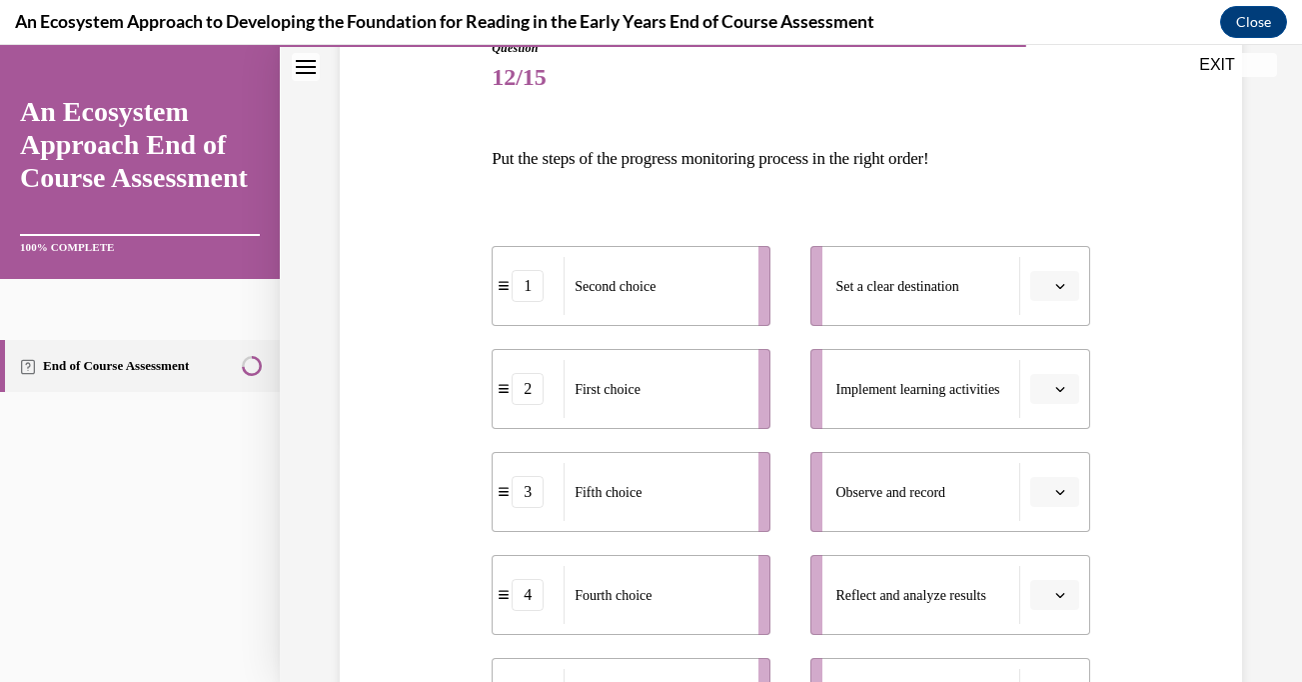
scroll to position [242, 0]
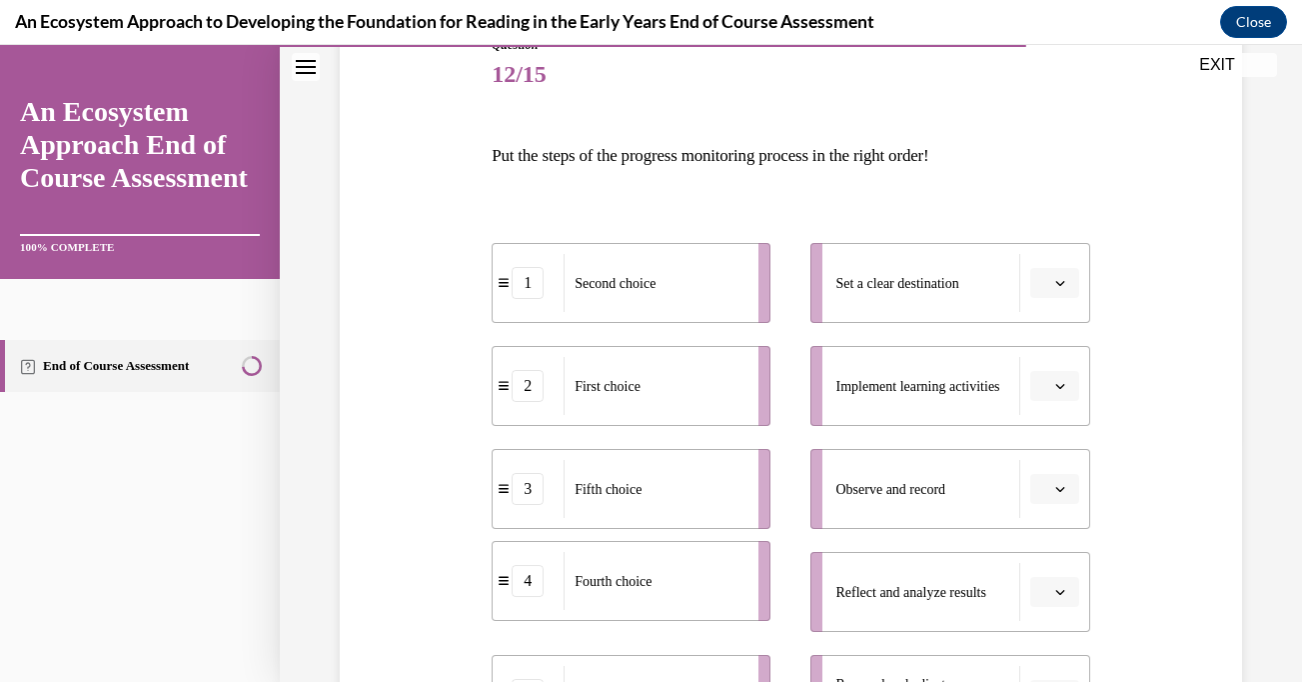
drag, startPoint x: 645, startPoint y: 602, endPoint x: 651, endPoint y: 469, distance: 133.1
click at [651, 488] on ul "1 Second choice 2 First choice 3 Fifth choice 4 Fourth choice 5 Third choice" at bounding box center [641, 489] width 299 height 492
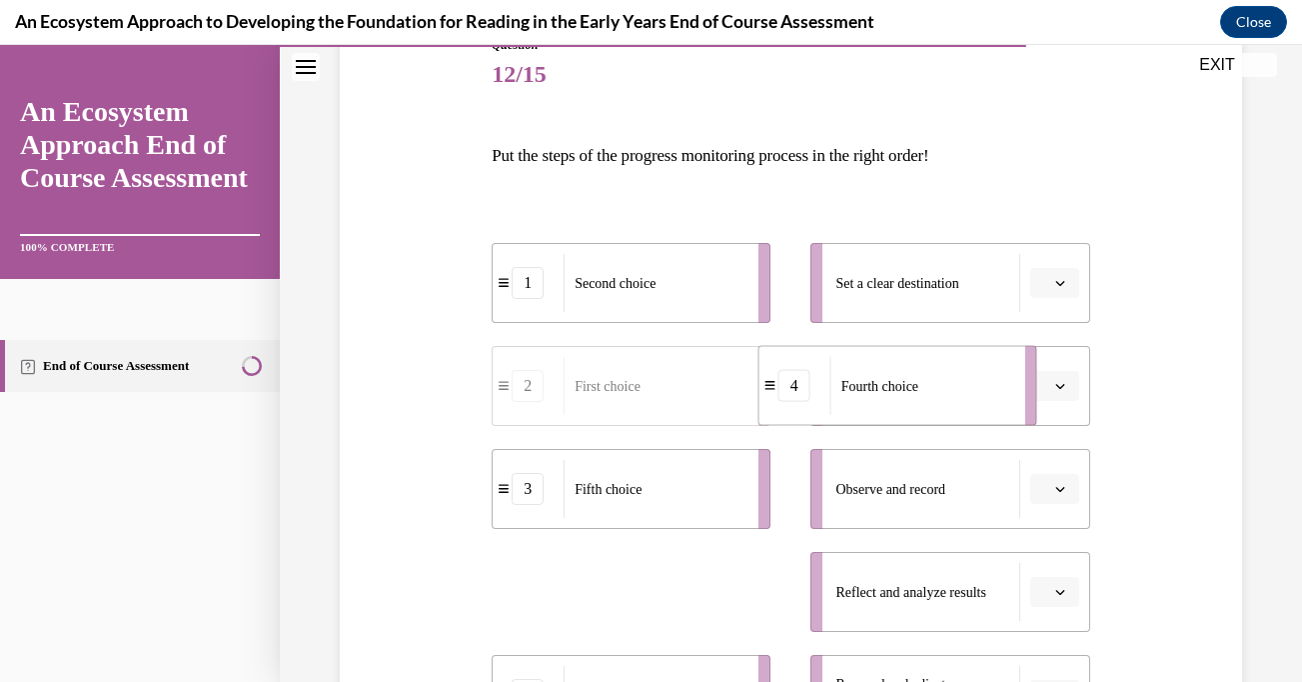
drag, startPoint x: 673, startPoint y: 599, endPoint x: 982, endPoint y: 366, distance: 386.8
click at [977, 367] on div "Fourth choice" at bounding box center [922, 386] width 182 height 58
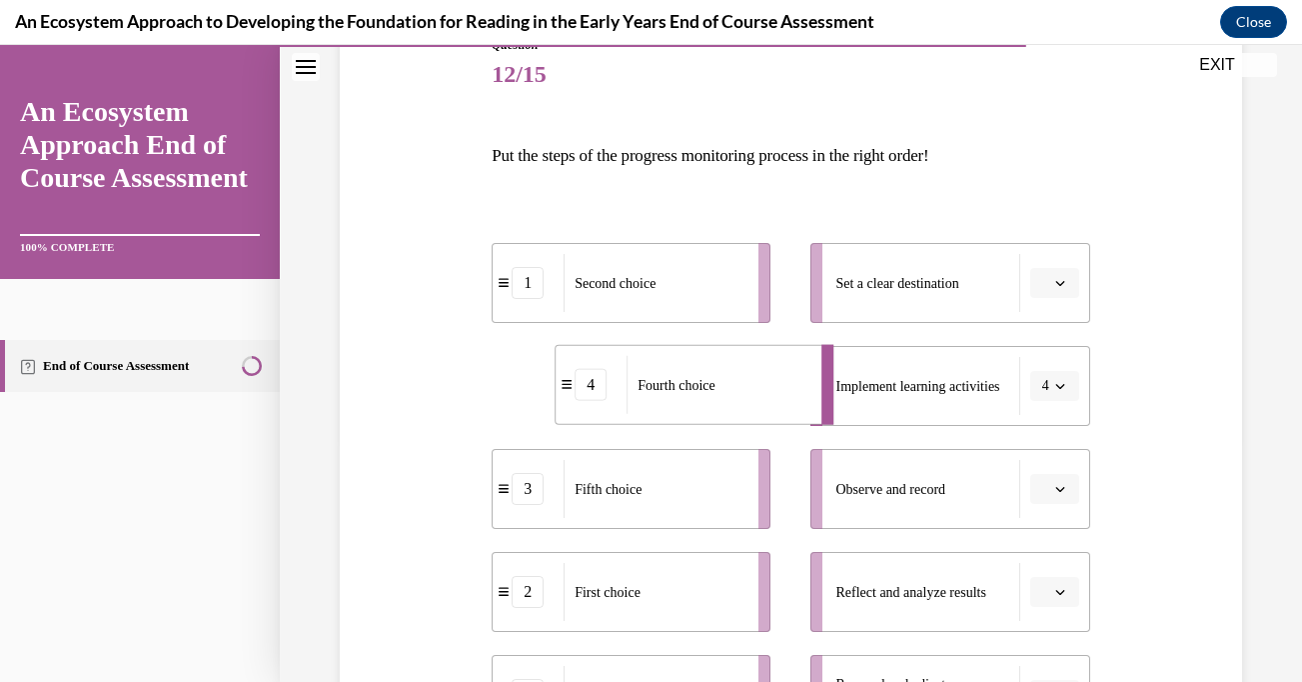
drag, startPoint x: 740, startPoint y: 407, endPoint x: 828, endPoint y: 354, distance: 102.7
click at [809, 359] on div "Fourth choice" at bounding box center [718, 385] width 182 height 58
drag, startPoint x: 753, startPoint y: 400, endPoint x: 936, endPoint y: 278, distance: 219.8
click at [851, 320] on div "Fourth choice" at bounding box center [760, 349] width 182 height 58
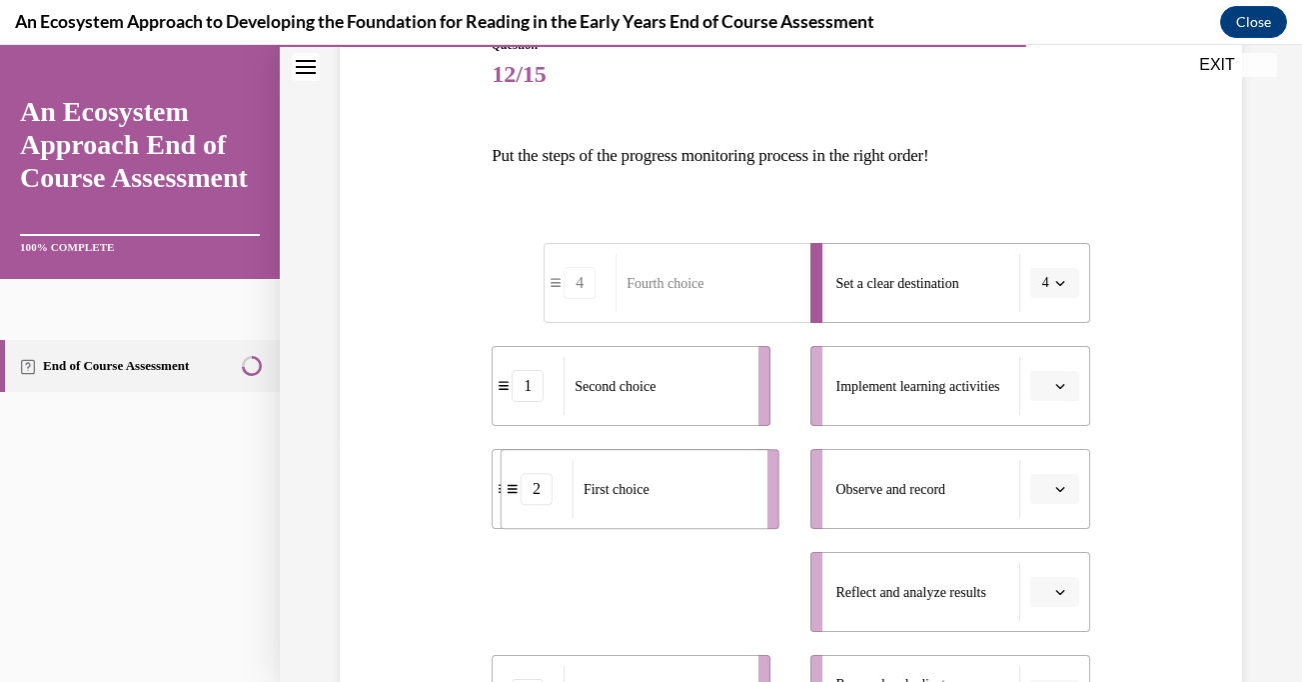
drag, startPoint x: 642, startPoint y: 600, endPoint x: 658, endPoint y: 469, distance: 131.9
click at [650, 482] on span "First choice" at bounding box center [617, 489] width 66 height 15
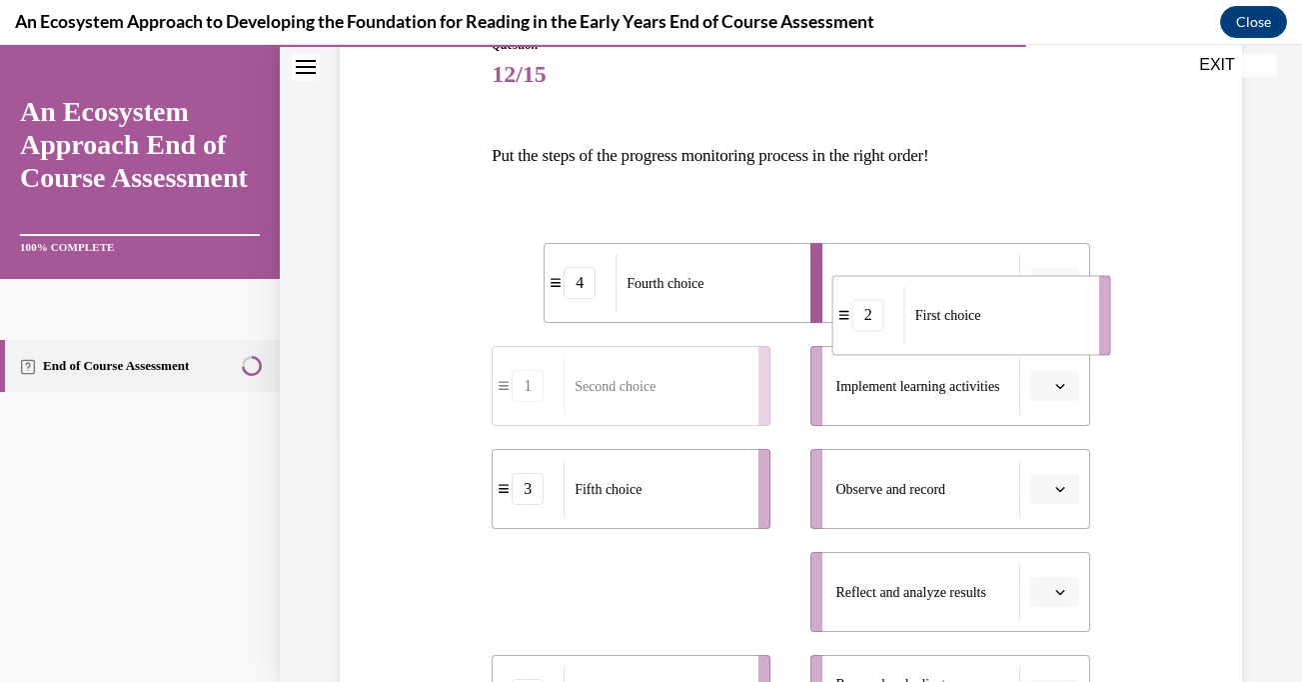
drag, startPoint x: 670, startPoint y: 592, endPoint x: 1013, endPoint y: 313, distance: 441.9
click at [1013, 313] on div "First choice" at bounding box center [996, 315] width 182 height 58
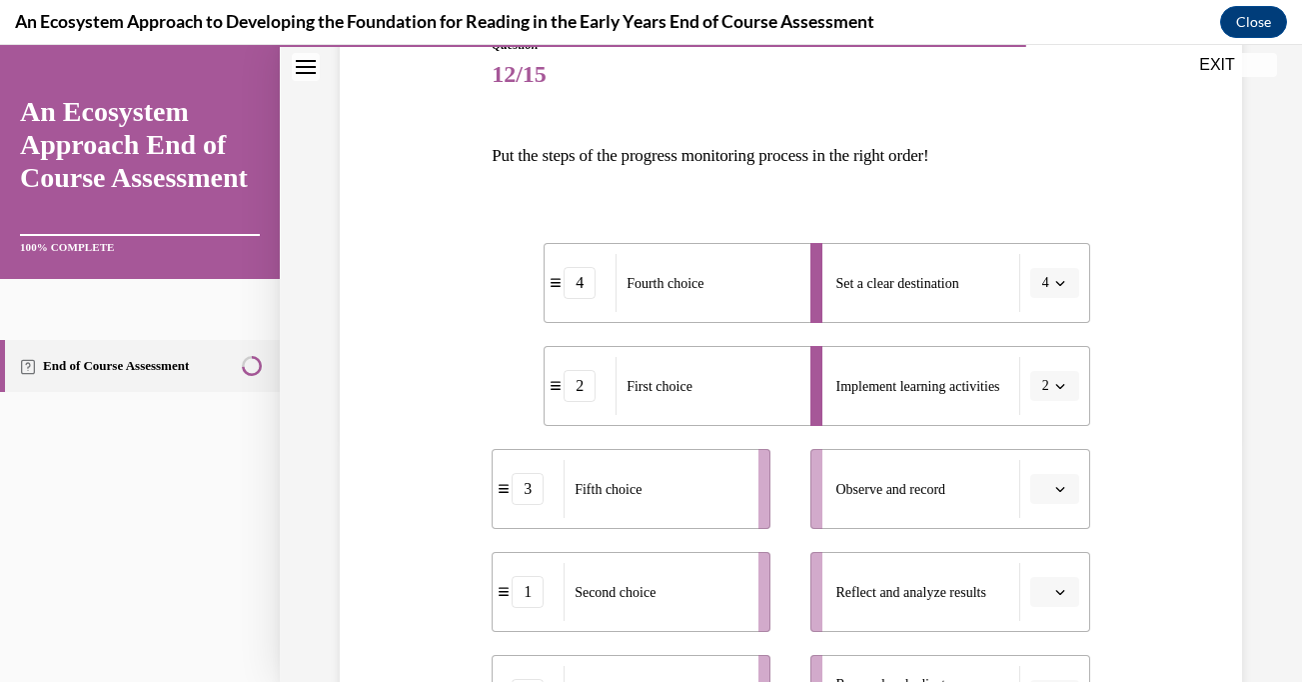
click at [1013, 332] on ul "Set a clear destination 4 Implement learning activities 2 Observe and record Re…" at bounding box center [940, 489] width 299 height 492
drag, startPoint x: 668, startPoint y: 611, endPoint x: 744, endPoint y: 402, distance: 222.3
click at [744, 403] on div "Second choice" at bounding box center [729, 387] width 182 height 58
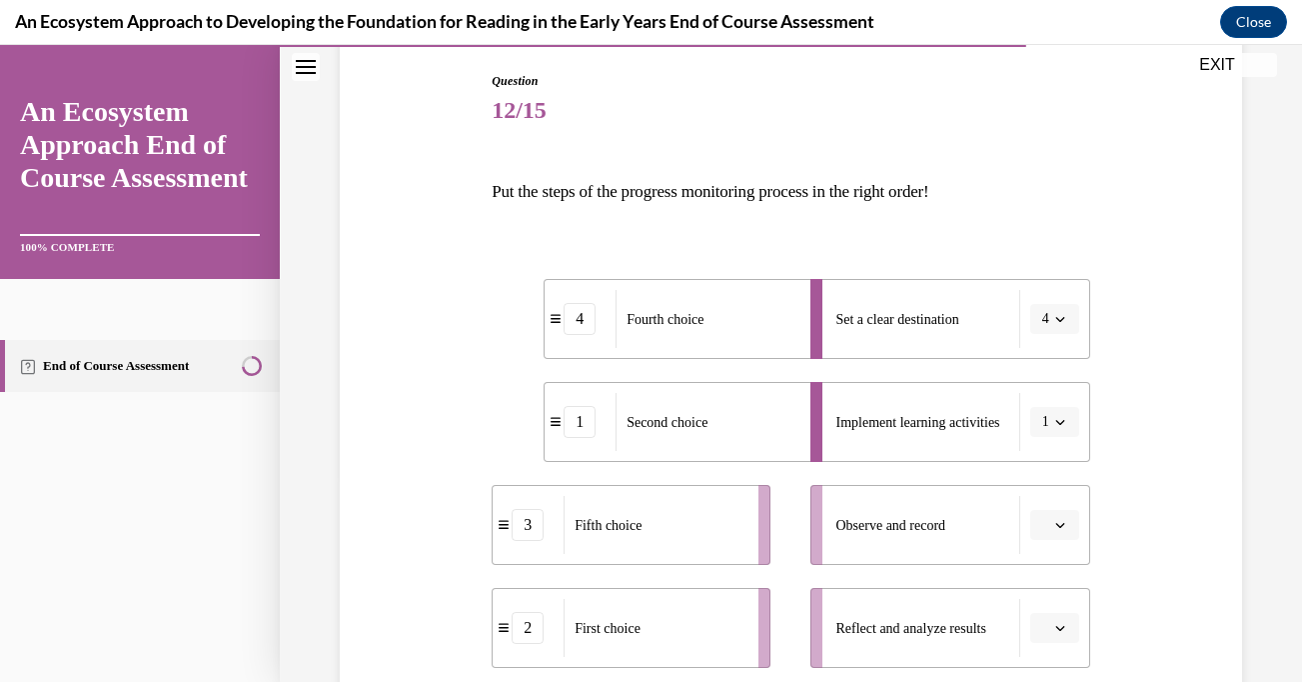
scroll to position [217, 0]
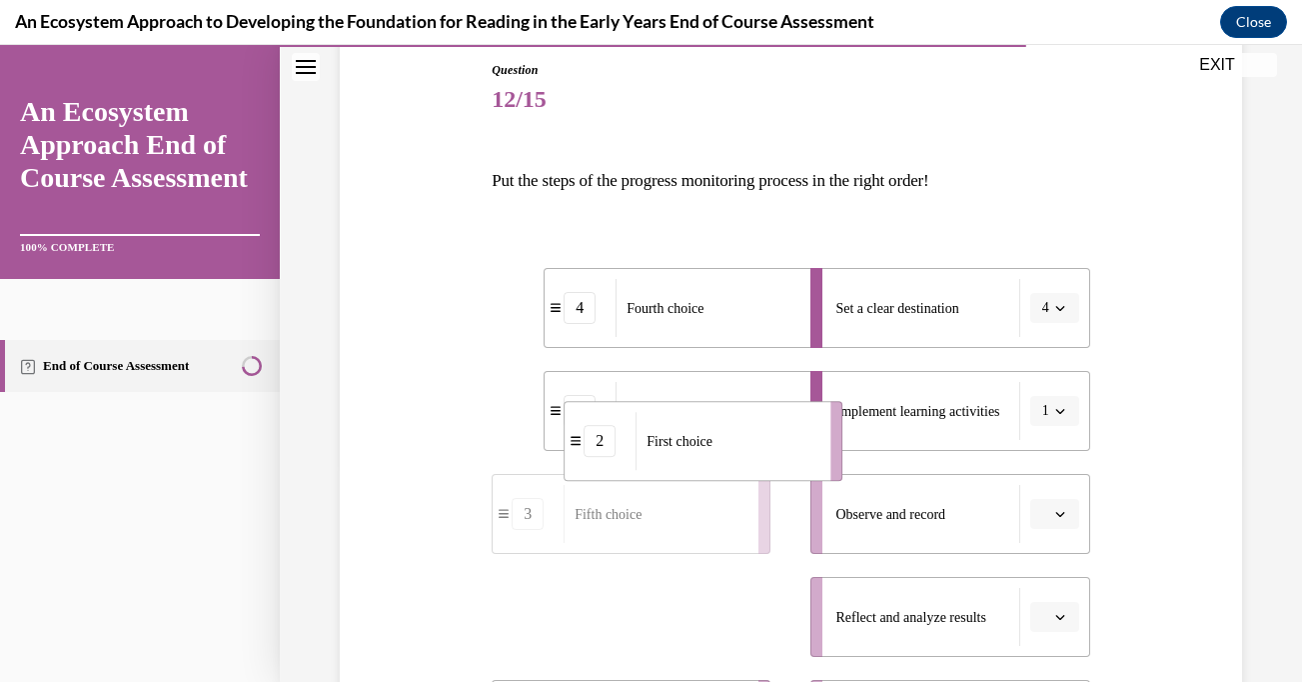
drag, startPoint x: 586, startPoint y: 632, endPoint x: 660, endPoint y: 433, distance: 212.2
click at [660, 435] on span "First choice" at bounding box center [680, 441] width 66 height 15
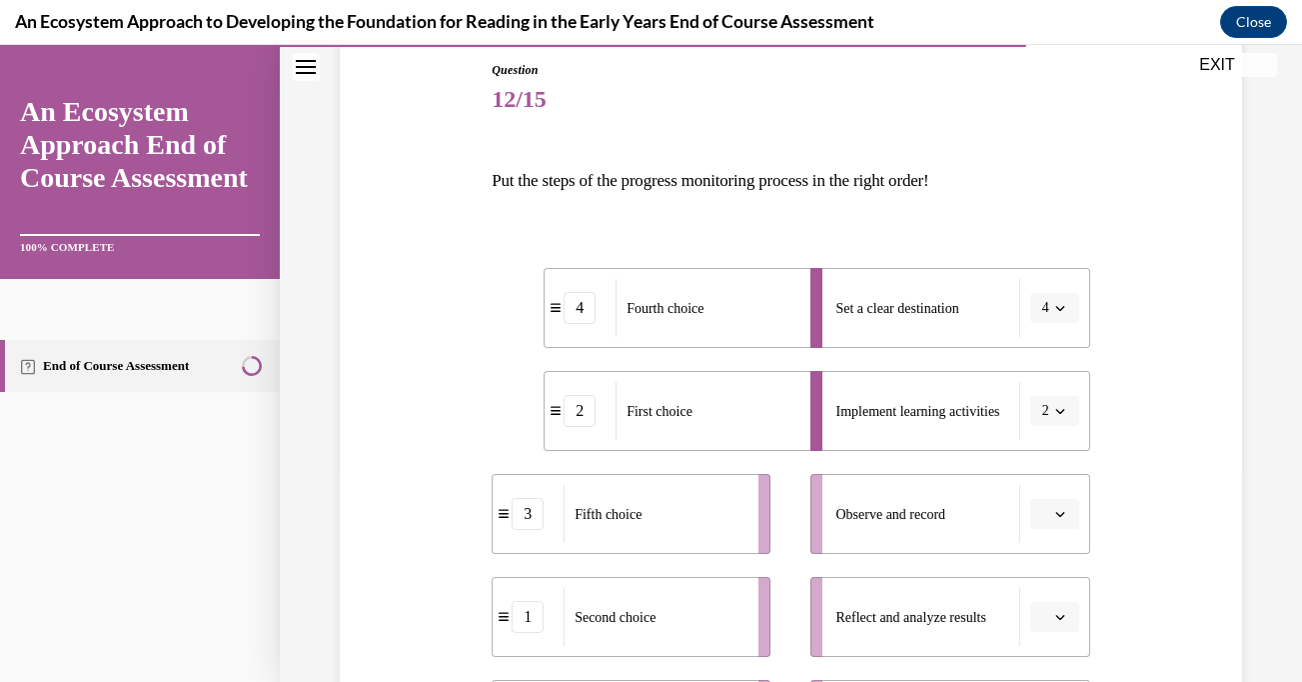
click at [603, 628] on div "Second choice" at bounding box center [655, 617] width 182 height 58
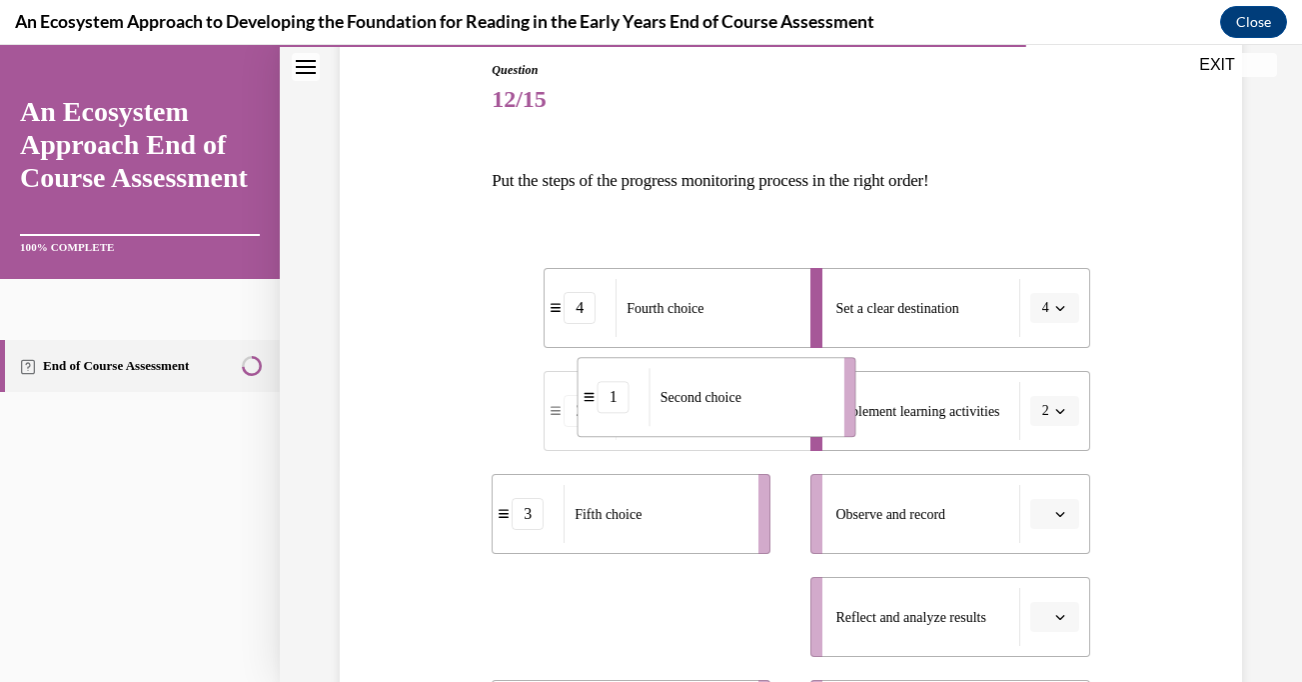
drag, startPoint x: 617, startPoint y: 636, endPoint x: 702, endPoint y: 420, distance: 232.0
click at [702, 420] on div "Second choice" at bounding box center [741, 397] width 182 height 58
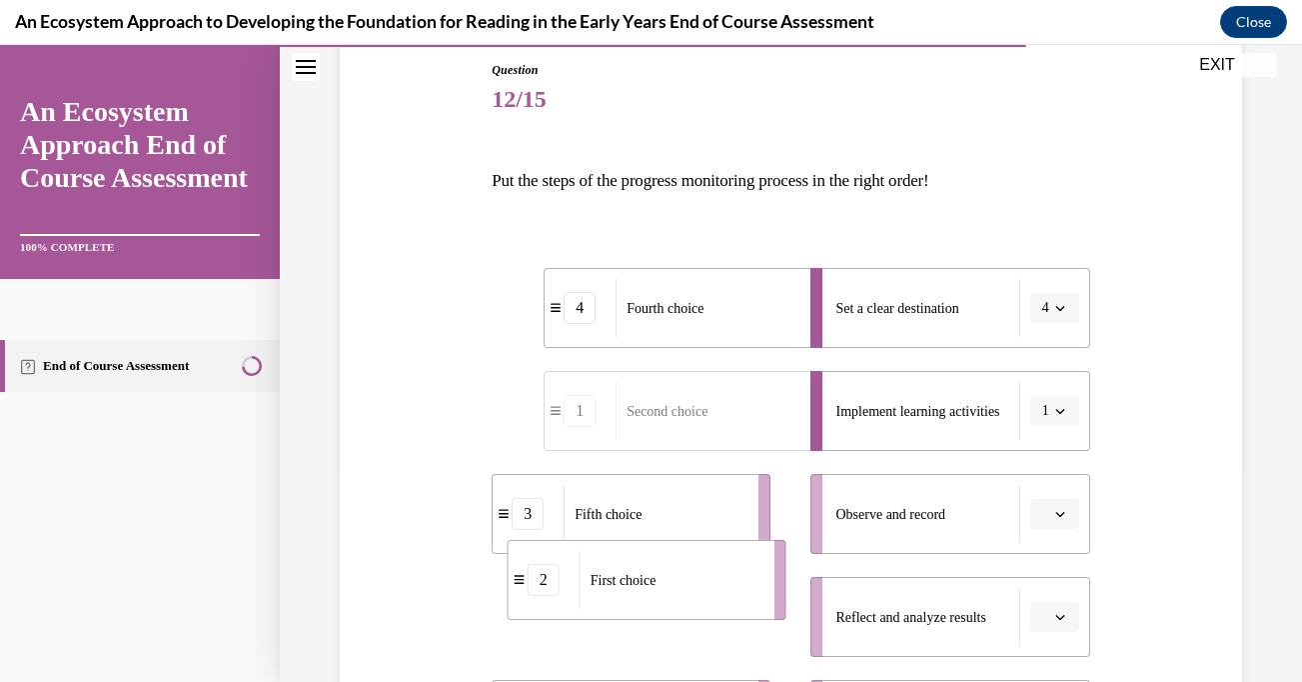
scroll to position [233, 0]
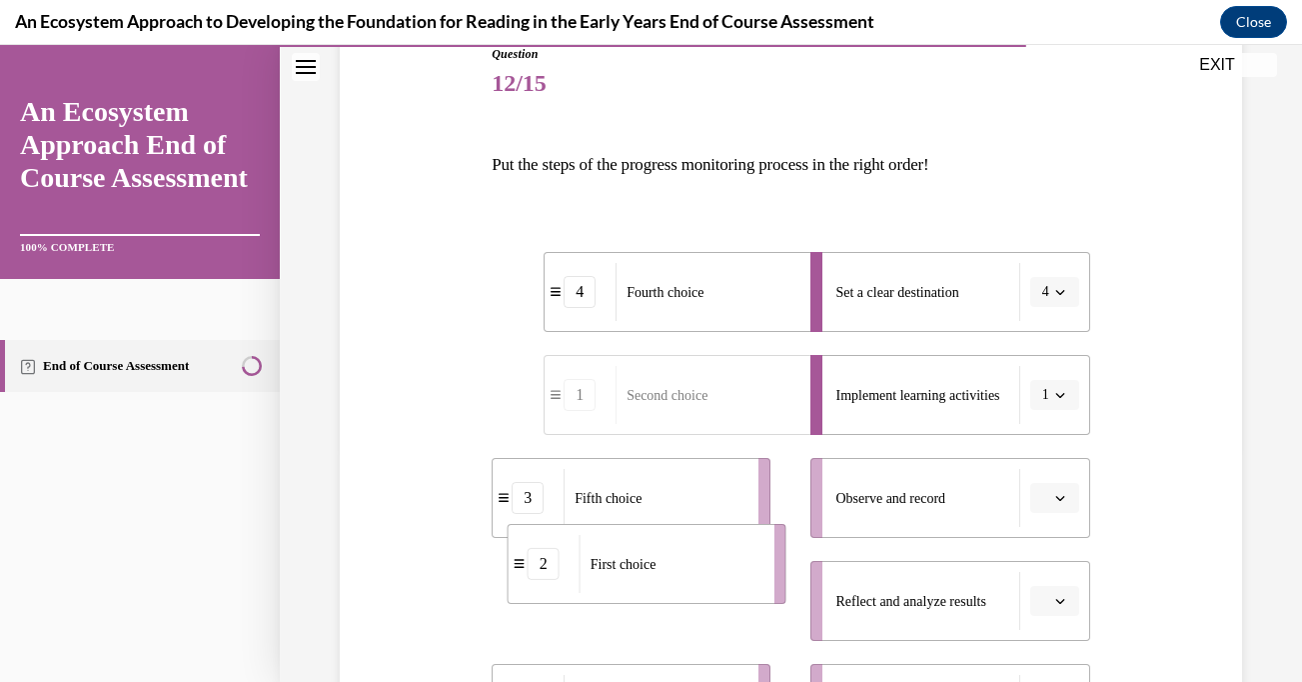
drag, startPoint x: 595, startPoint y: 640, endPoint x: 650, endPoint y: 478, distance: 171.0
click at [650, 535] on div "First choice" at bounding box center [671, 564] width 182 height 58
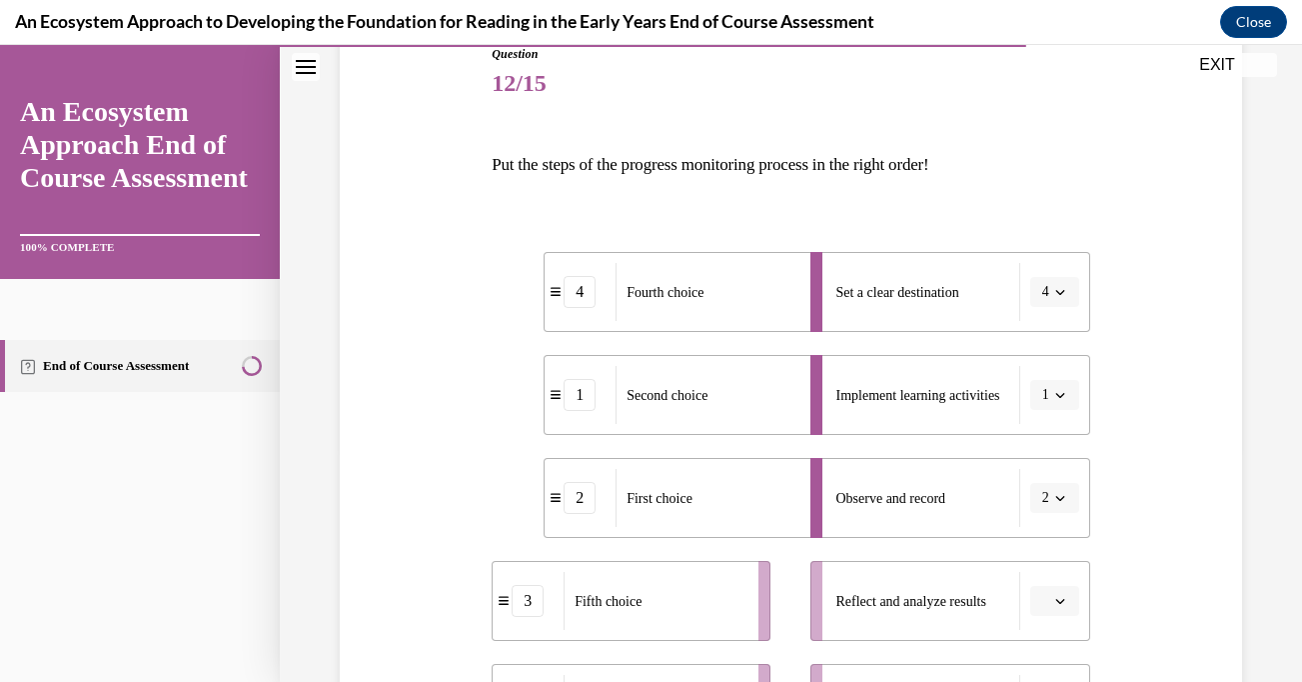
drag, startPoint x: 680, startPoint y: 494, endPoint x: 750, endPoint y: 459, distance: 78.2
click at [693, 491] on span "First choice" at bounding box center [660, 498] width 66 height 15
drag, startPoint x: 740, startPoint y: 503, endPoint x: 867, endPoint y: 432, distance: 145.4
click at [867, 432] on div "First choice" at bounding box center [843, 411] width 182 height 58
drag, startPoint x: 677, startPoint y: 494, endPoint x: 774, endPoint y: 422, distance: 120.7
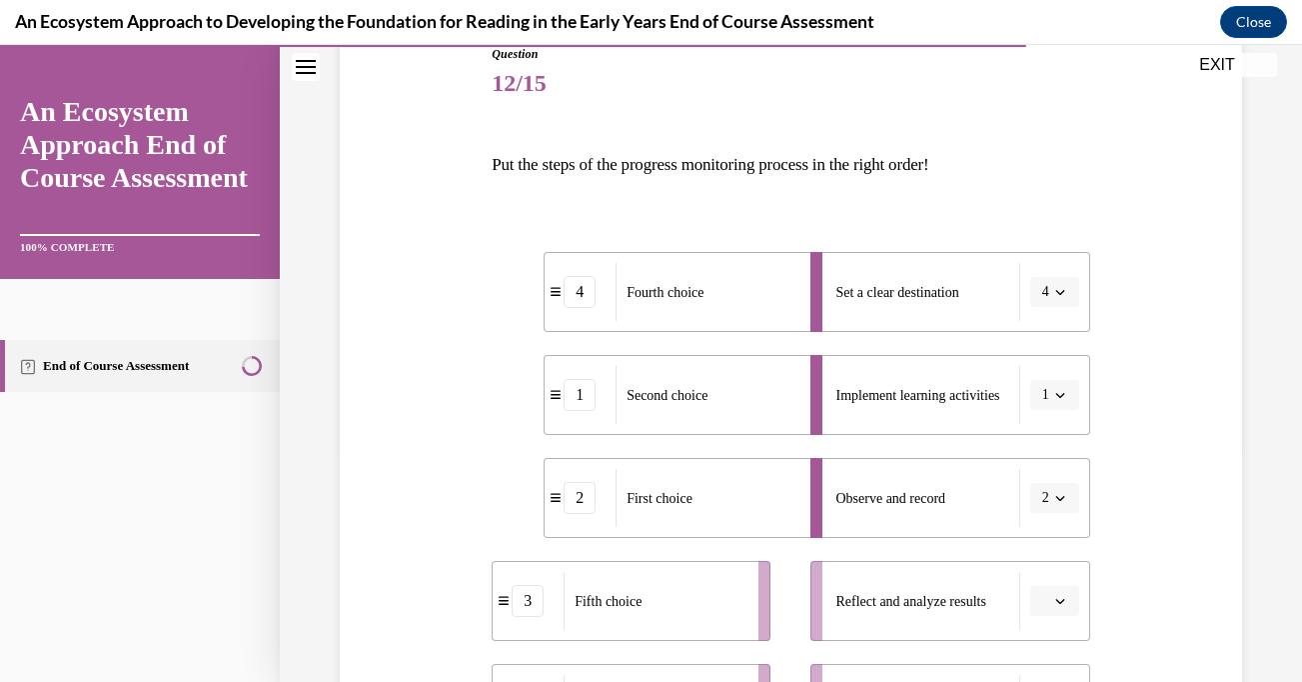
click at [693, 491] on span "First choice" at bounding box center [660, 498] width 66 height 15
drag, startPoint x: 658, startPoint y: 507, endPoint x: 985, endPoint y: 377, distance: 351.7
click at [820, 453] on span "First choice" at bounding box center [787, 463] width 66 height 21
drag, startPoint x: 623, startPoint y: 500, endPoint x: 690, endPoint y: 404, distance: 117.0
click at [690, 409] on span "Second choice" at bounding box center [670, 416] width 81 height 15
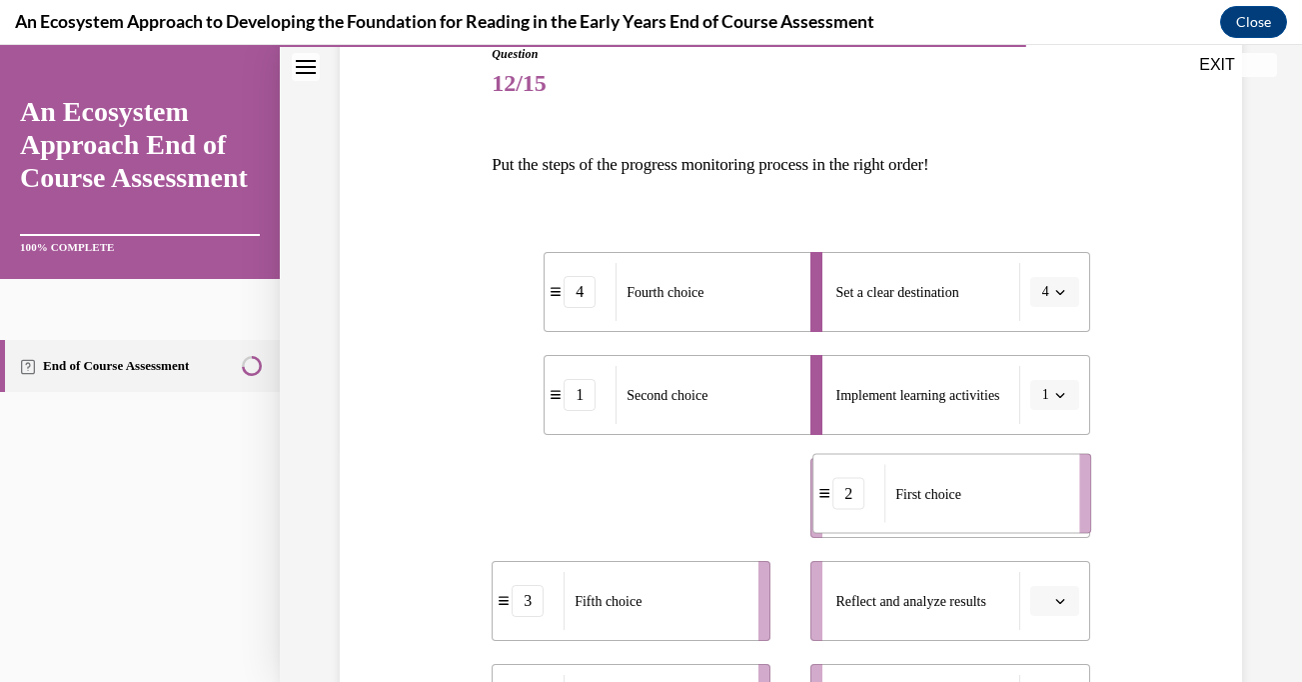
drag, startPoint x: 652, startPoint y: 503, endPoint x: 988, endPoint y: 500, distance: 335.9
click at [988, 499] on div "First choice" at bounding box center [976, 494] width 182 height 58
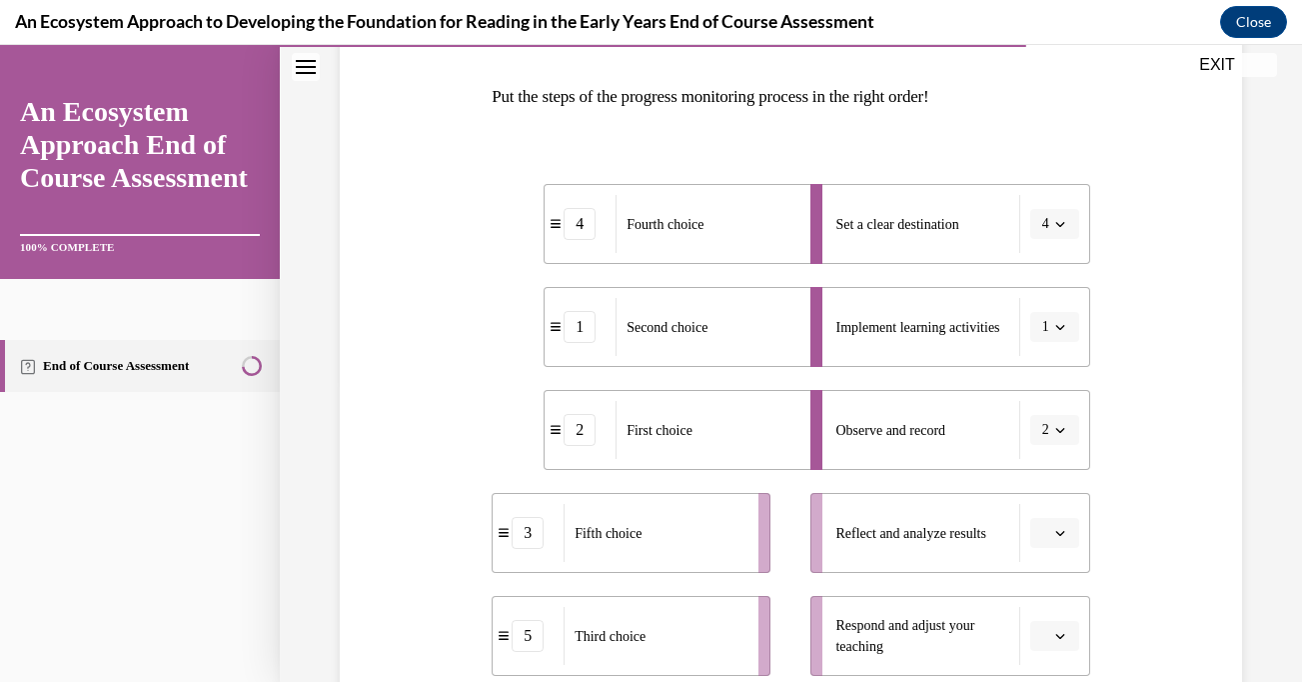
scroll to position [344, 0]
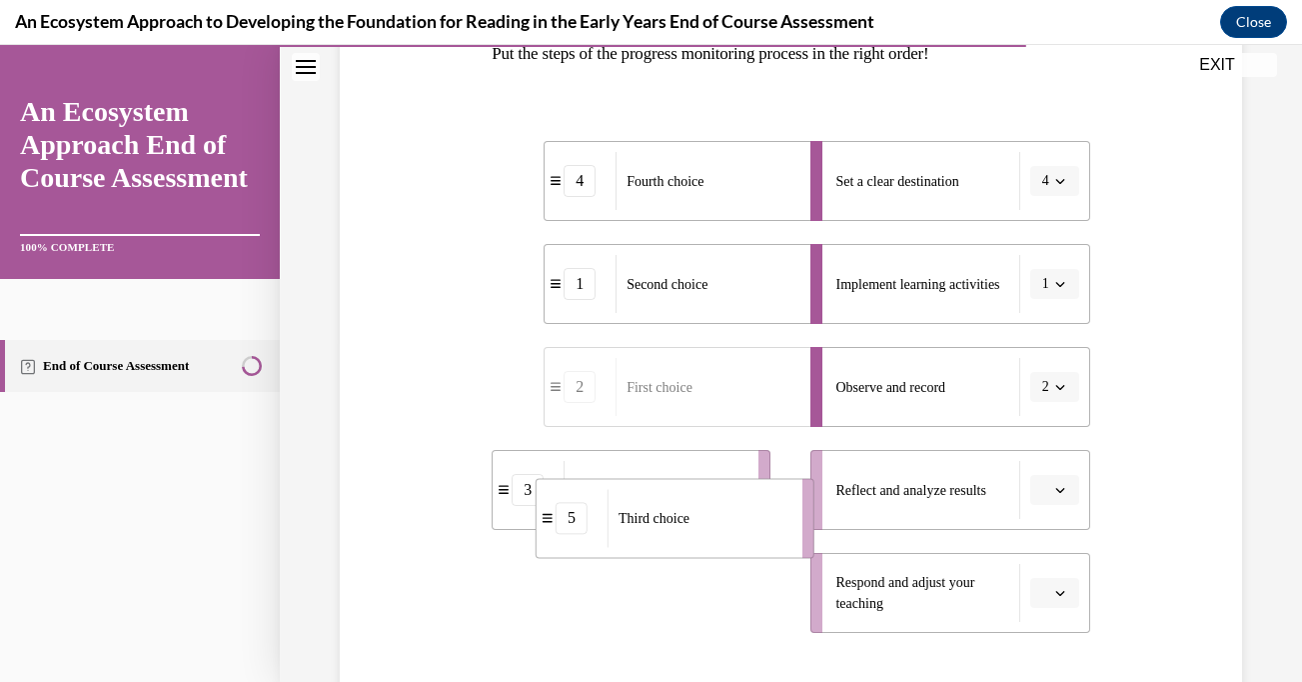
drag, startPoint x: 702, startPoint y: 592, endPoint x: 858, endPoint y: 477, distance: 193.7
click at [790, 489] on div "Third choice" at bounding box center [699, 518] width 182 height 58
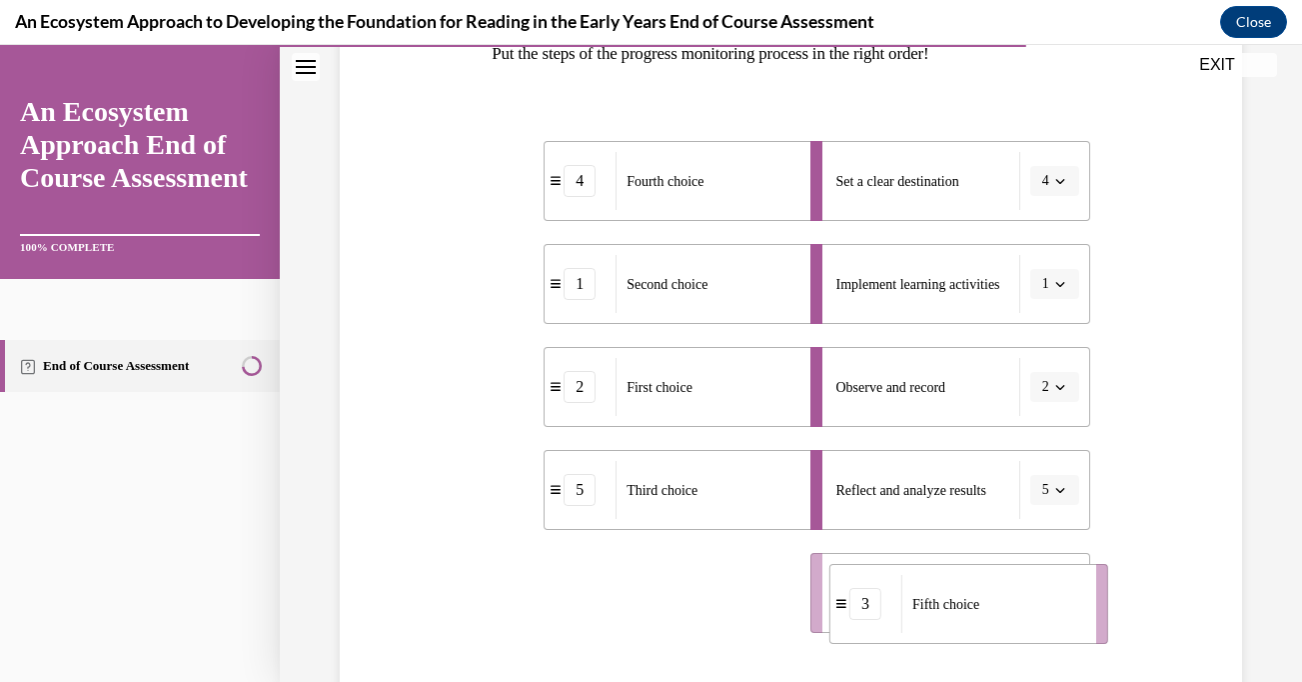
drag, startPoint x: 647, startPoint y: 590, endPoint x: 983, endPoint y: 604, distance: 336.1
click at [983, 604] on div "Fifth choice" at bounding box center [993, 604] width 182 height 58
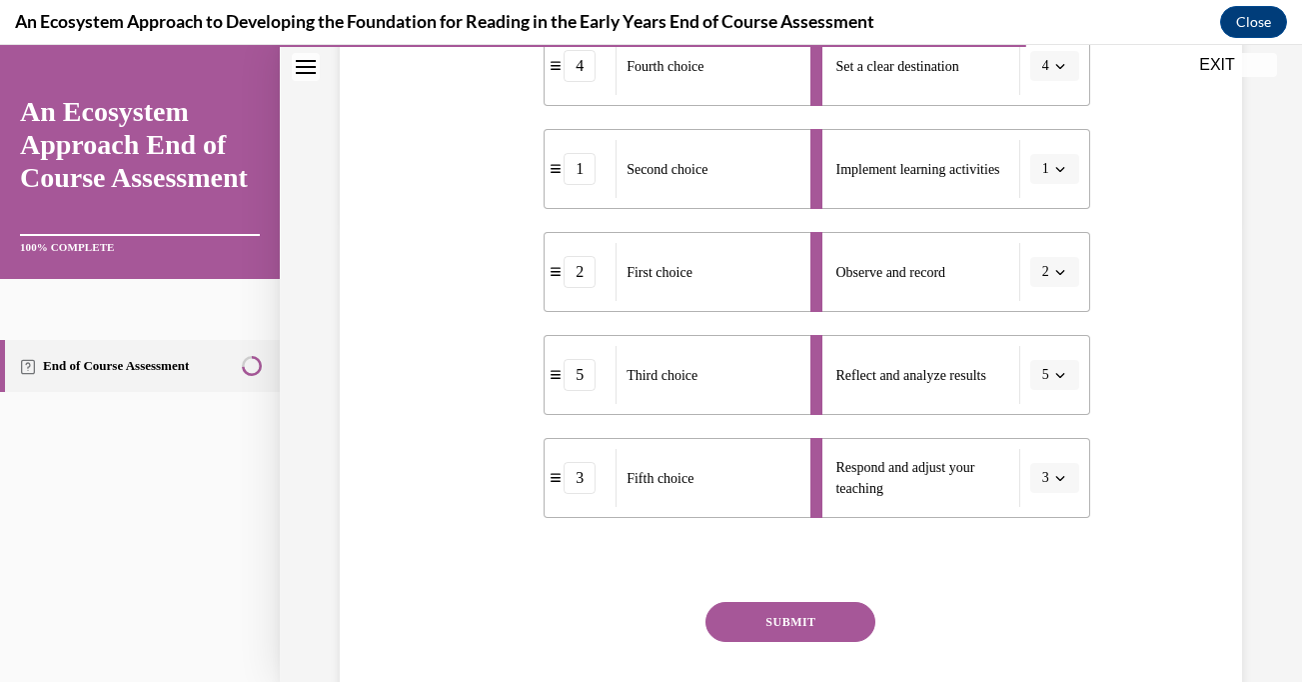
scroll to position [465, 0]
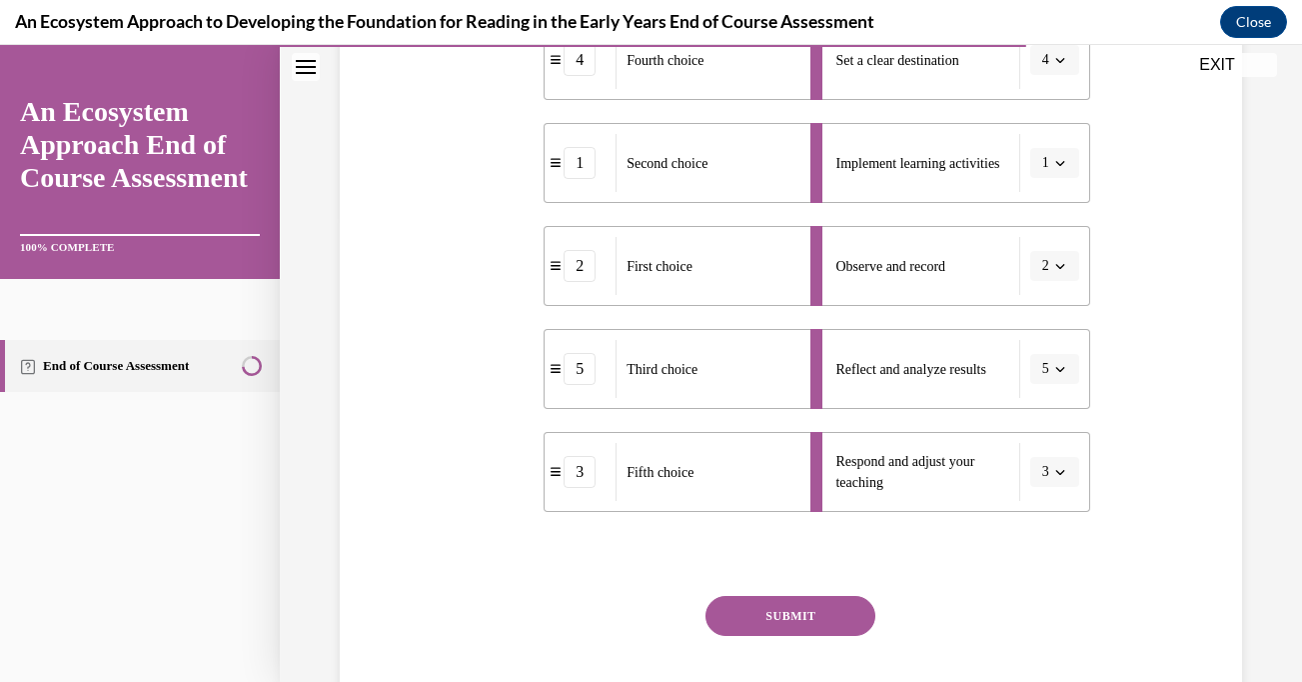
click at [823, 617] on button "SUBMIT" at bounding box center [791, 616] width 170 height 40
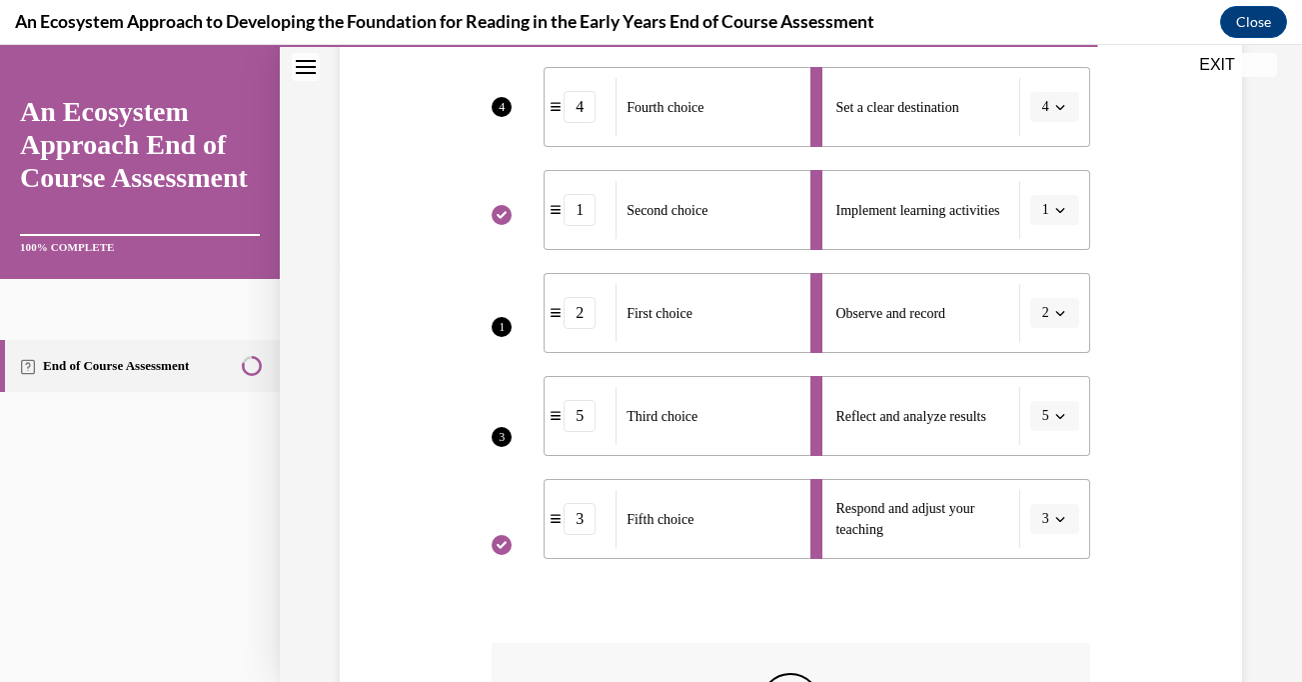
scroll to position [412, 0]
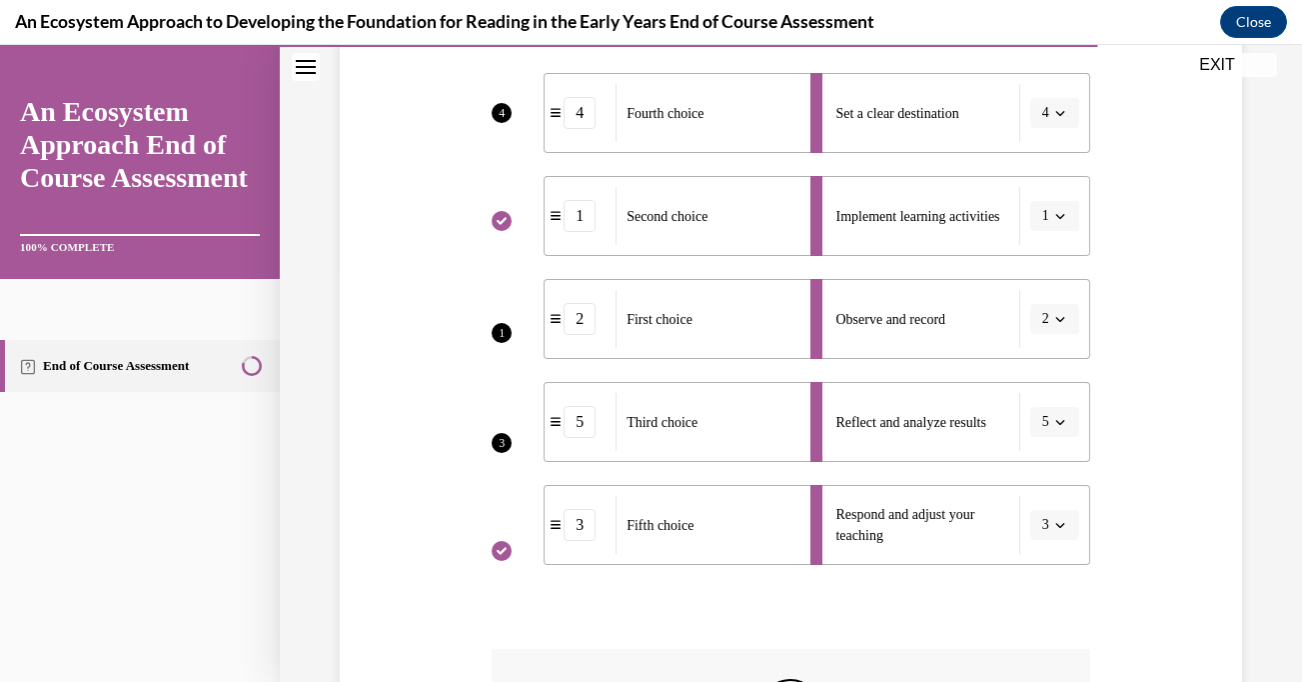
drag, startPoint x: 734, startPoint y: 517, endPoint x: 751, endPoint y: 517, distance: 17.0
click at [751, 517] on div "Fifth choice" at bounding box center [707, 525] width 182 height 58
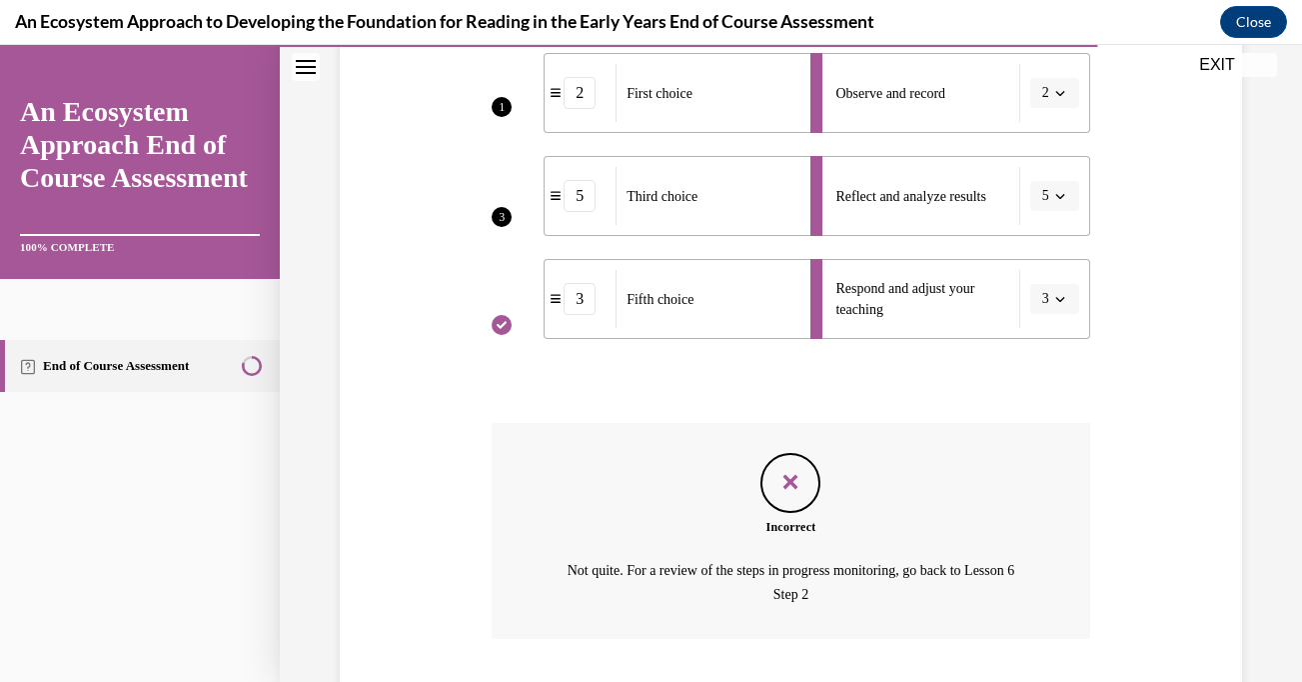
scroll to position [769, 0]
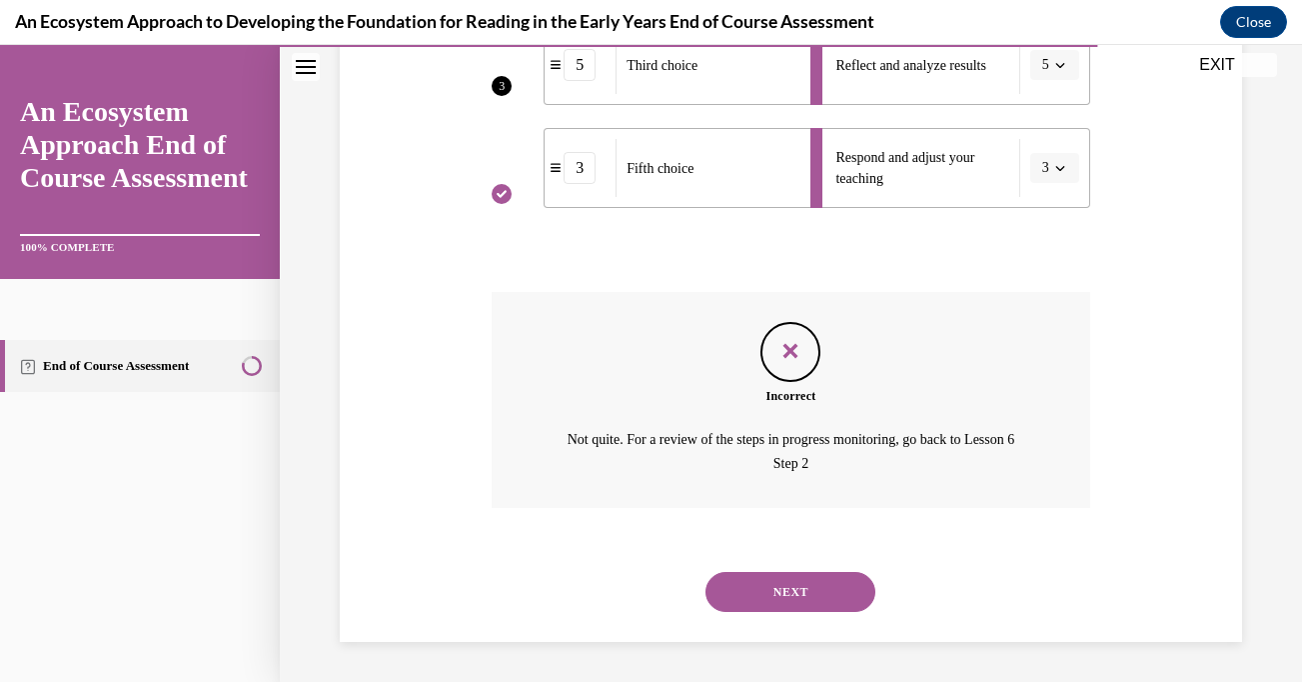
click at [819, 591] on button "NEXT" at bounding box center [791, 592] width 170 height 40
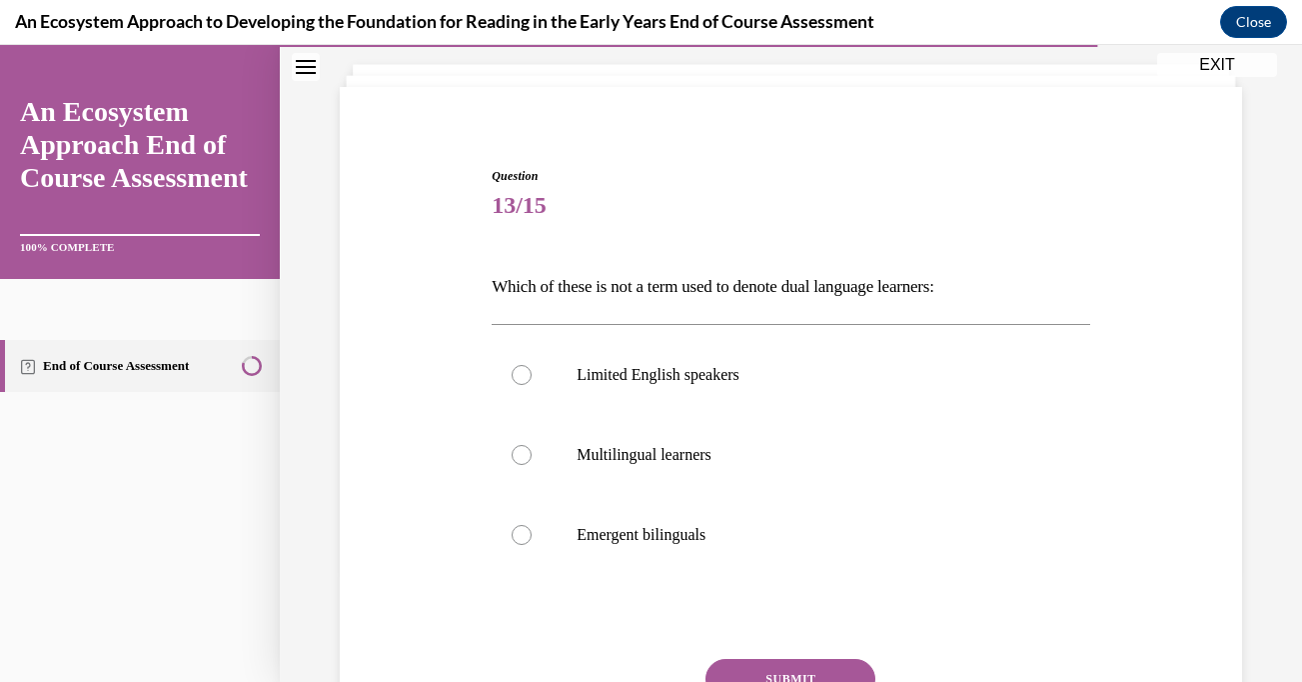
scroll to position [97, 0]
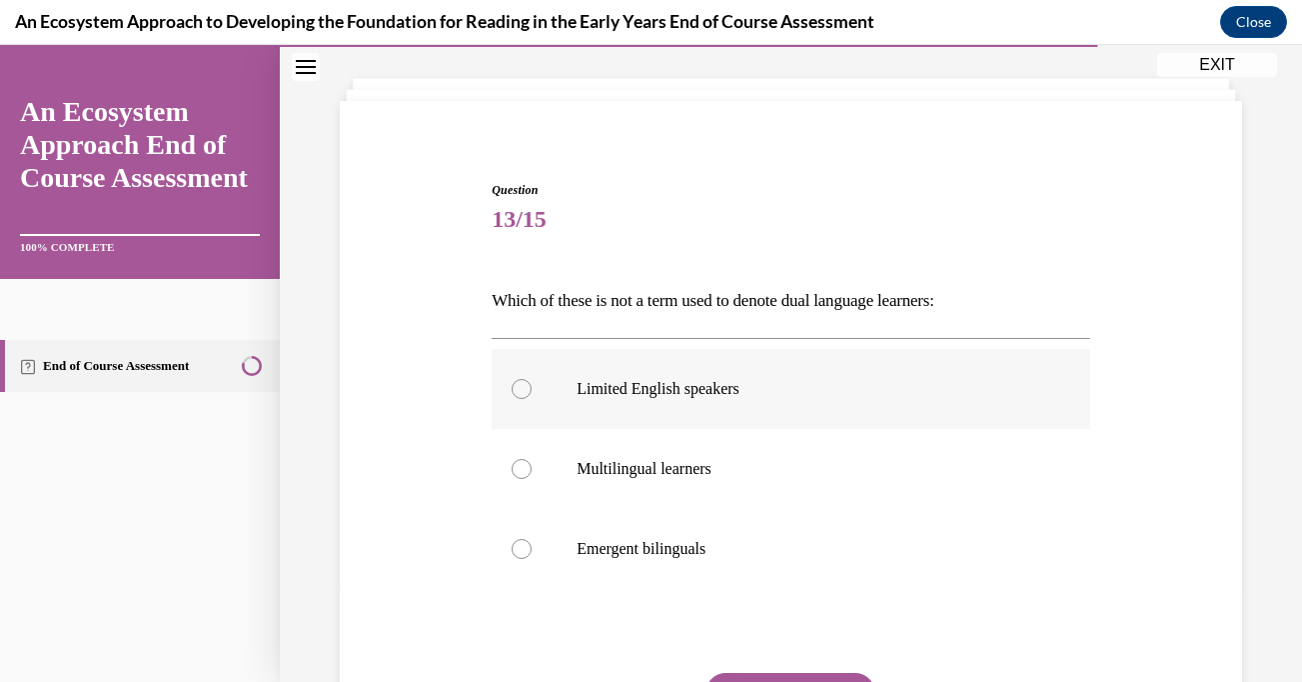
click at [523, 388] on div at bounding box center [522, 389] width 20 height 20
click at [523, 388] on input "Limited English speakers" at bounding box center [522, 389] width 20 height 20
radio input "true"
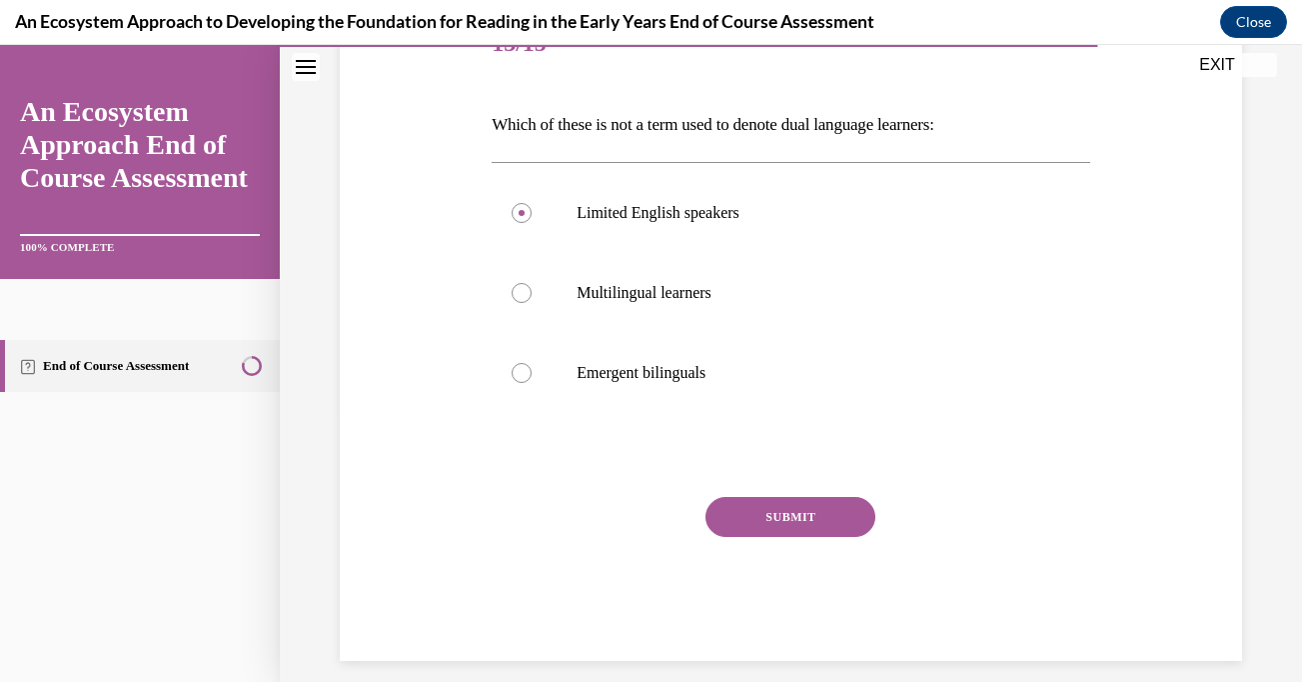
scroll to position [292, 0]
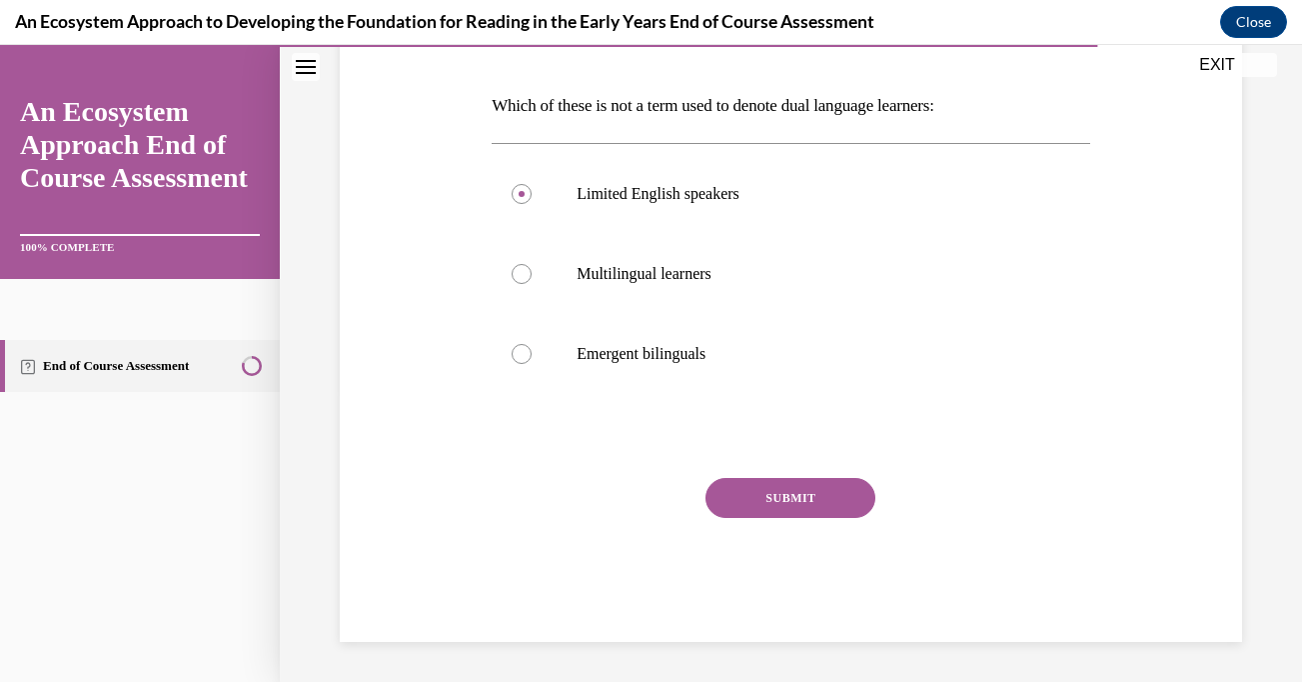
click at [809, 499] on button "SUBMIT" at bounding box center [791, 498] width 170 height 40
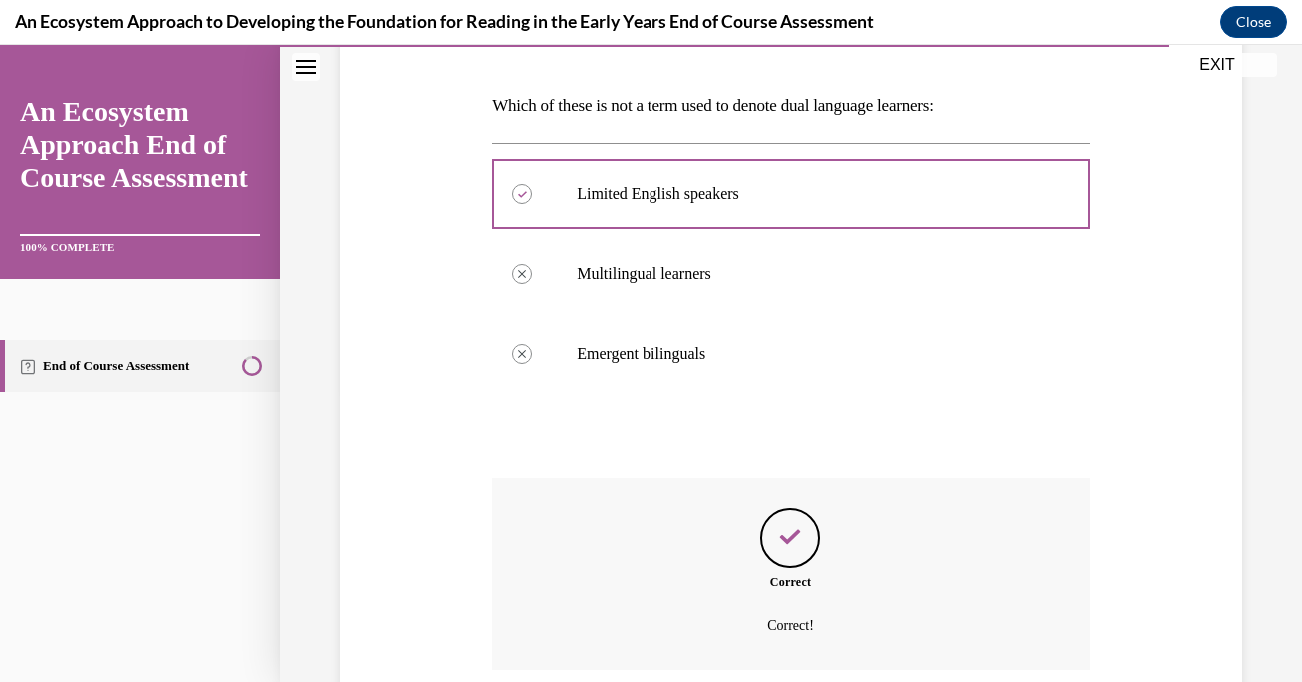
scroll to position [454, 0]
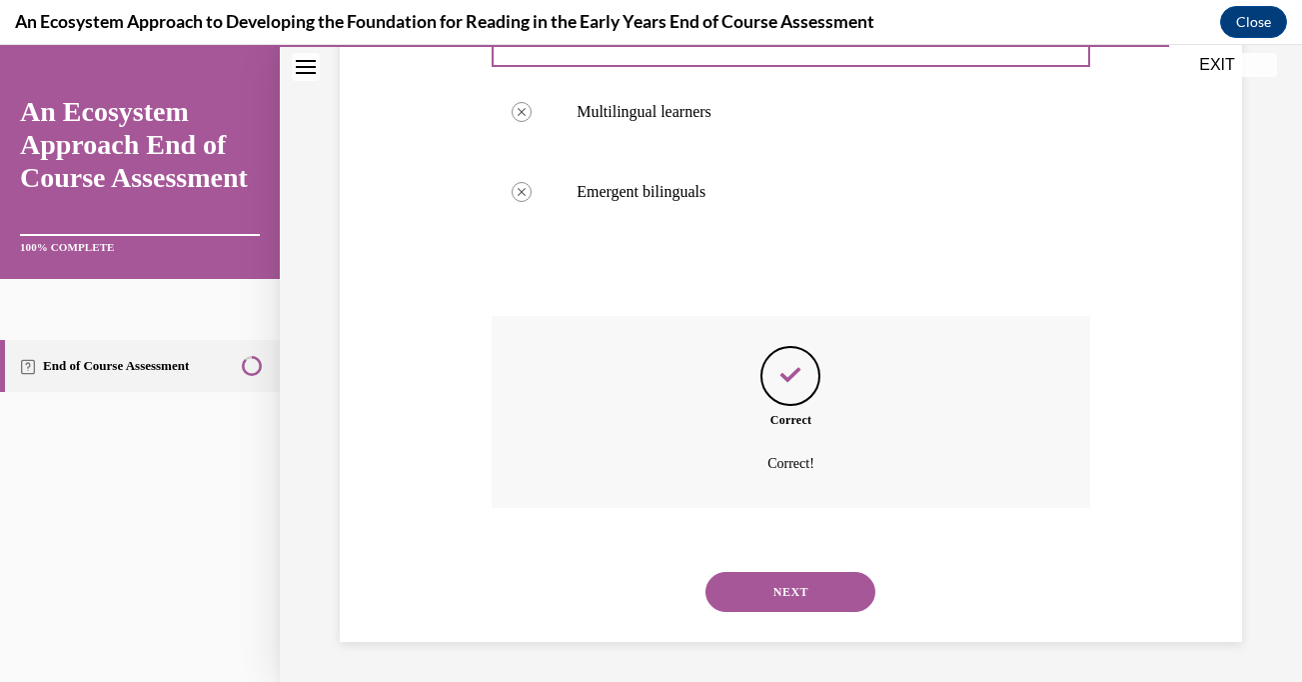
click at [775, 581] on button "NEXT" at bounding box center [791, 592] width 170 height 40
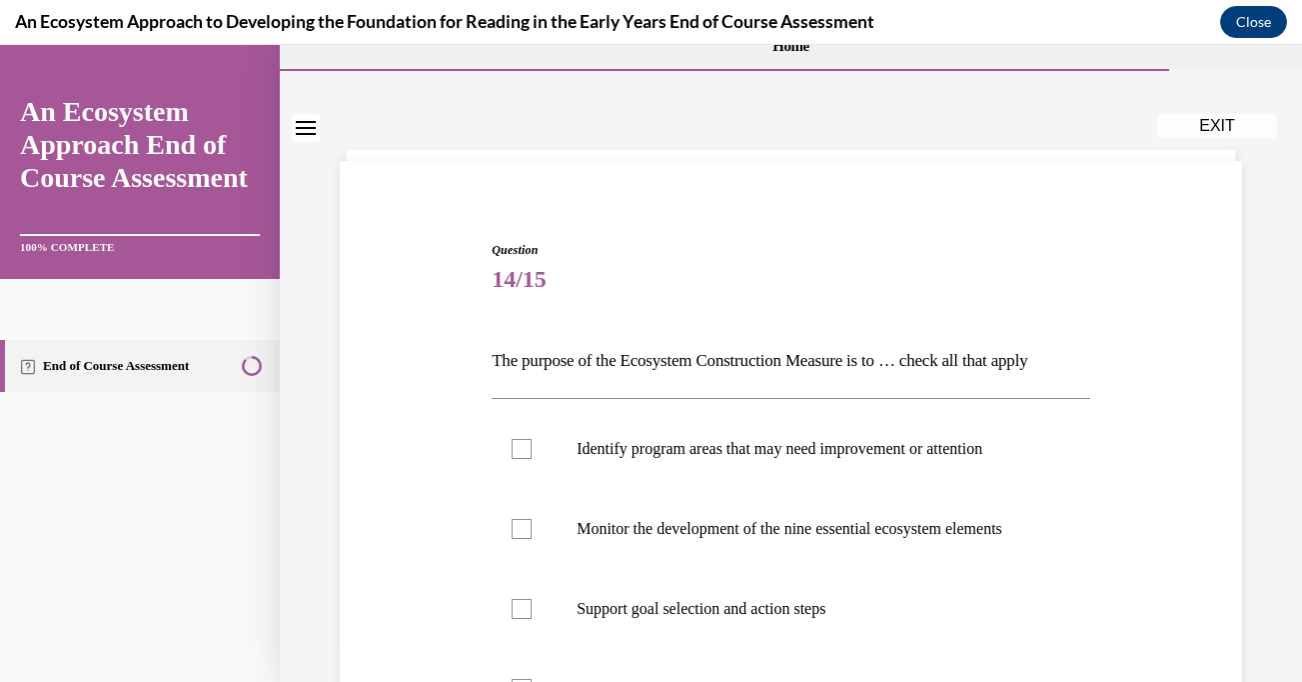
scroll to position [38, 0]
click at [537, 439] on label "Identify program areas that may need improvement or attention" at bounding box center [791, 448] width 599 height 80
click at [532, 439] on input "Identify program areas that may need improvement or attention" at bounding box center [522, 448] width 20 height 20
checkbox input "true"
click at [527, 535] on div at bounding box center [522, 528] width 20 height 20
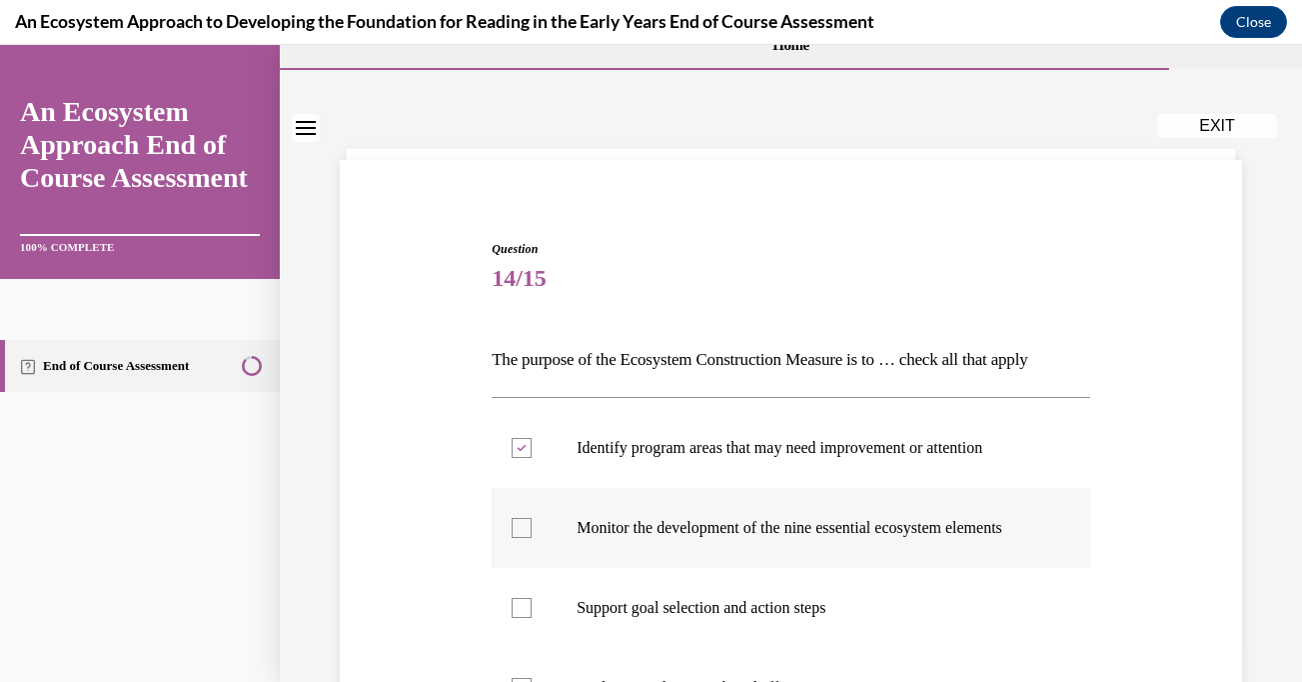
click at [527, 535] on input "Monitor the development of the nine essential ecosystem elements" at bounding box center [522, 528] width 20 height 20
checkbox input "true"
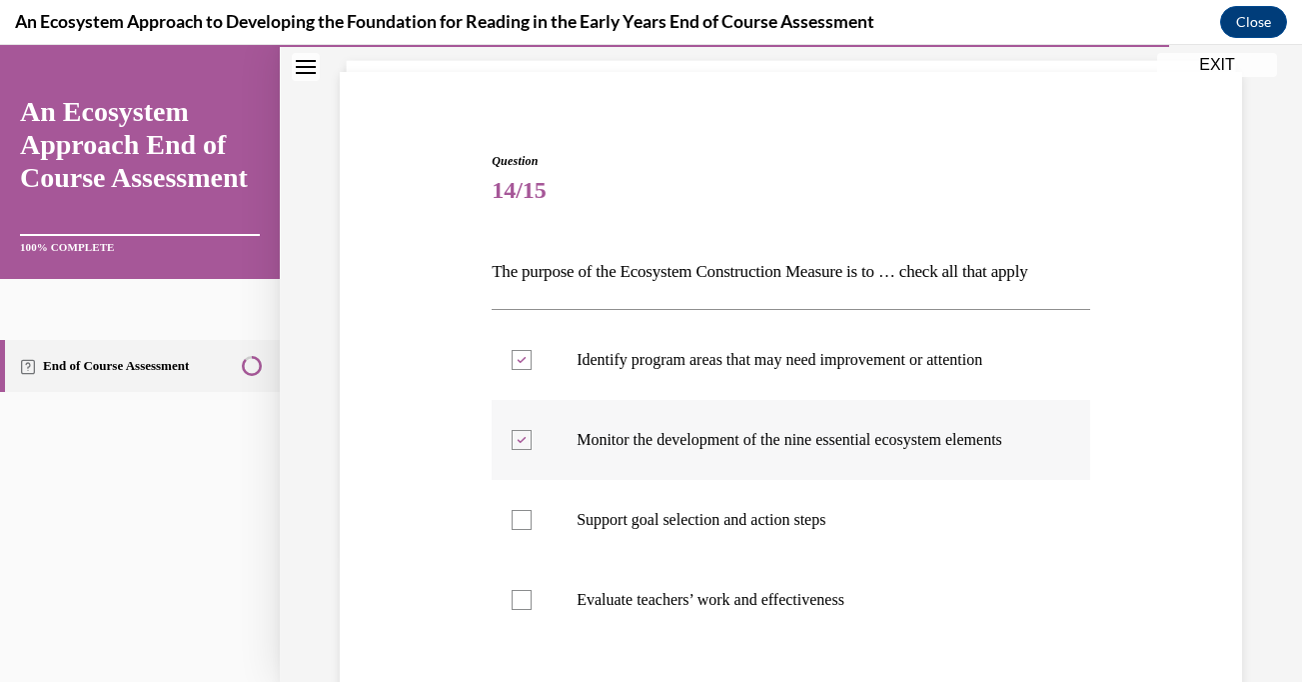
scroll to position [129, 0]
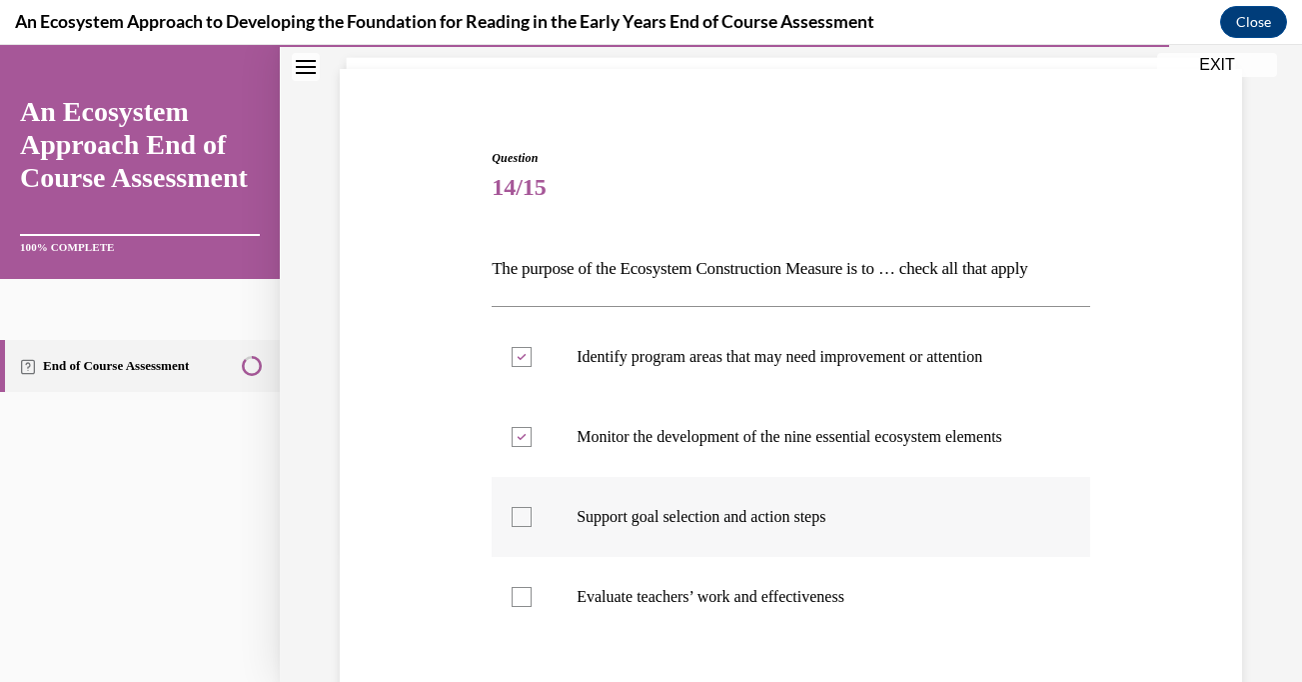
click at [537, 539] on label "Support goal selection and action steps" at bounding box center [791, 517] width 599 height 80
click at [532, 527] on input "Support goal selection and action steps" at bounding box center [522, 517] width 20 height 20
checkbox input "true"
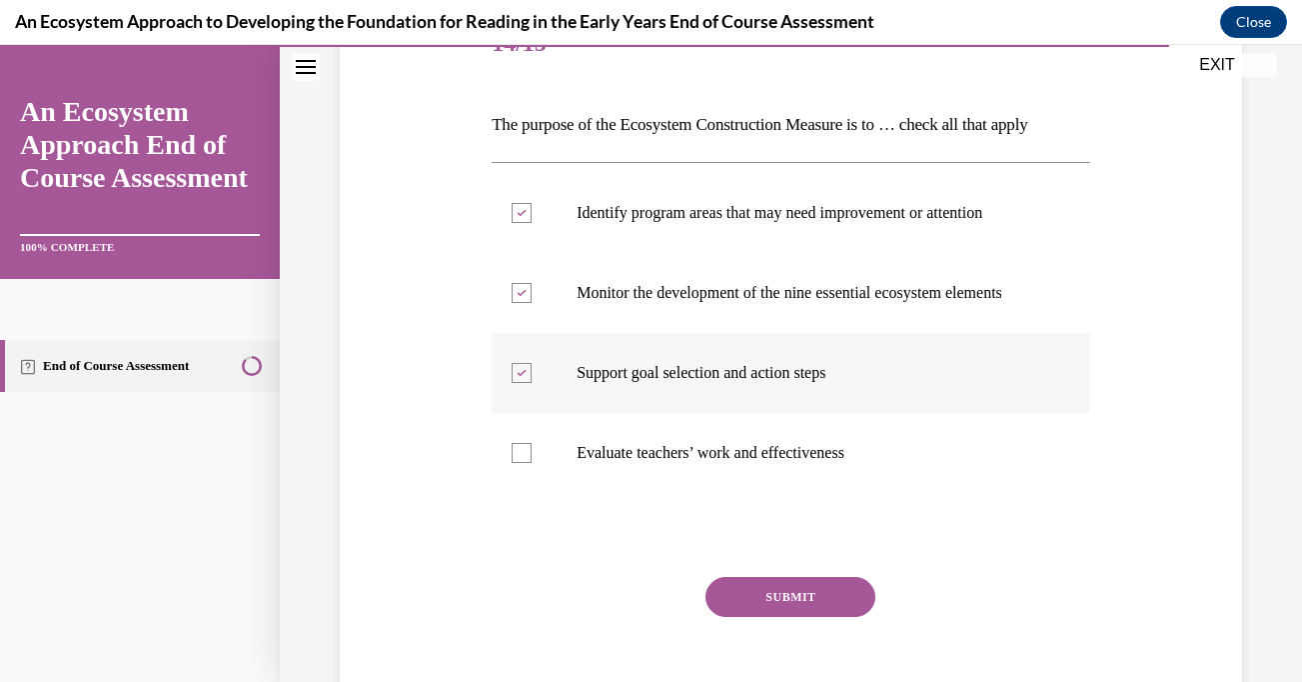
scroll to position [346, 0]
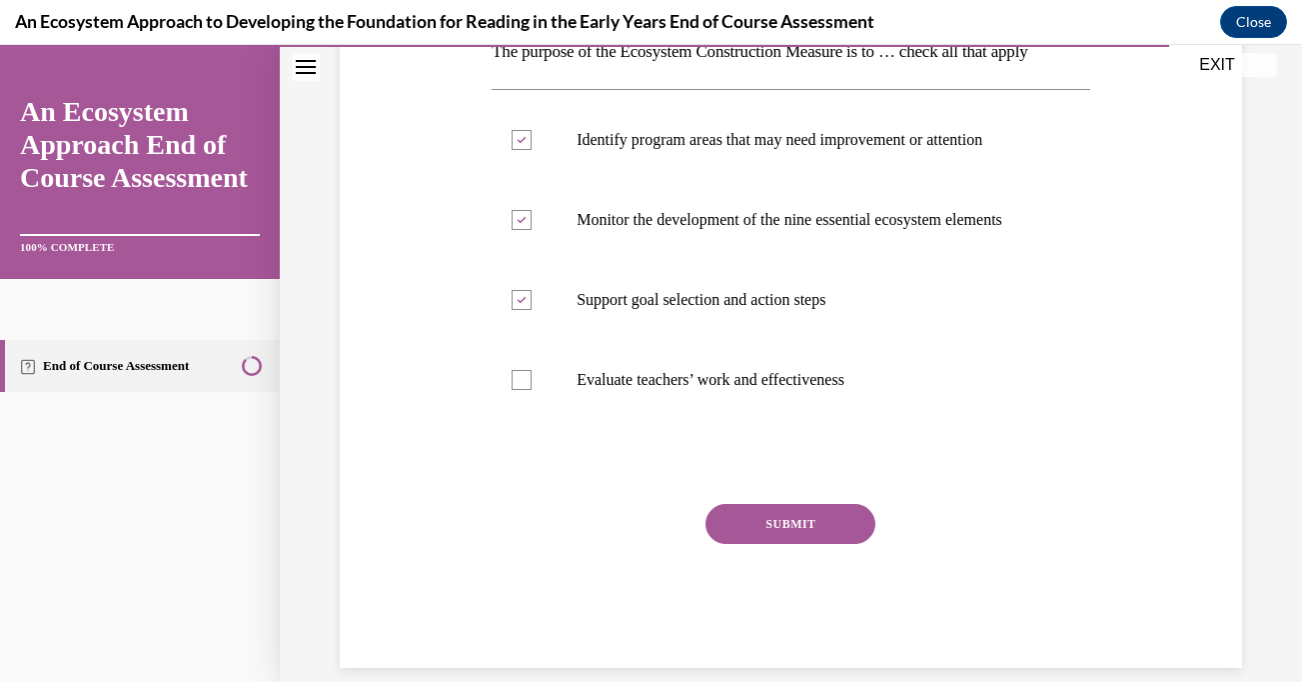
click at [769, 536] on button "SUBMIT" at bounding box center [791, 524] width 170 height 40
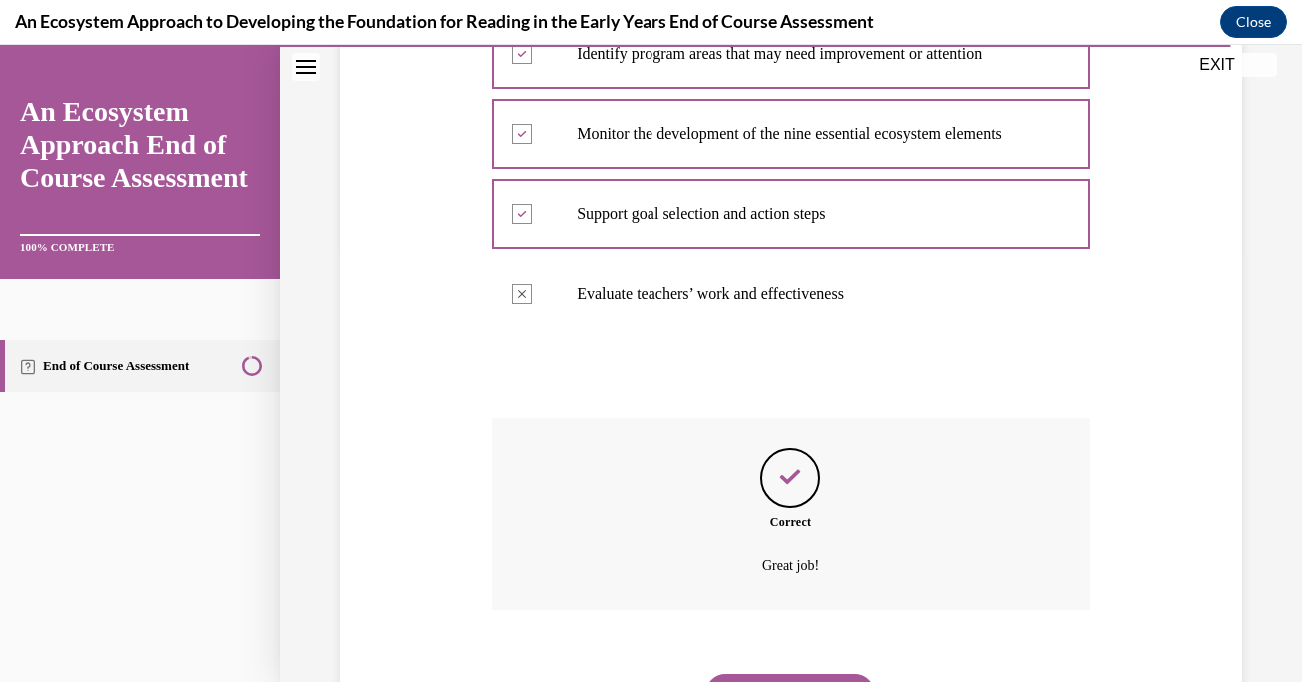
scroll to position [554, 0]
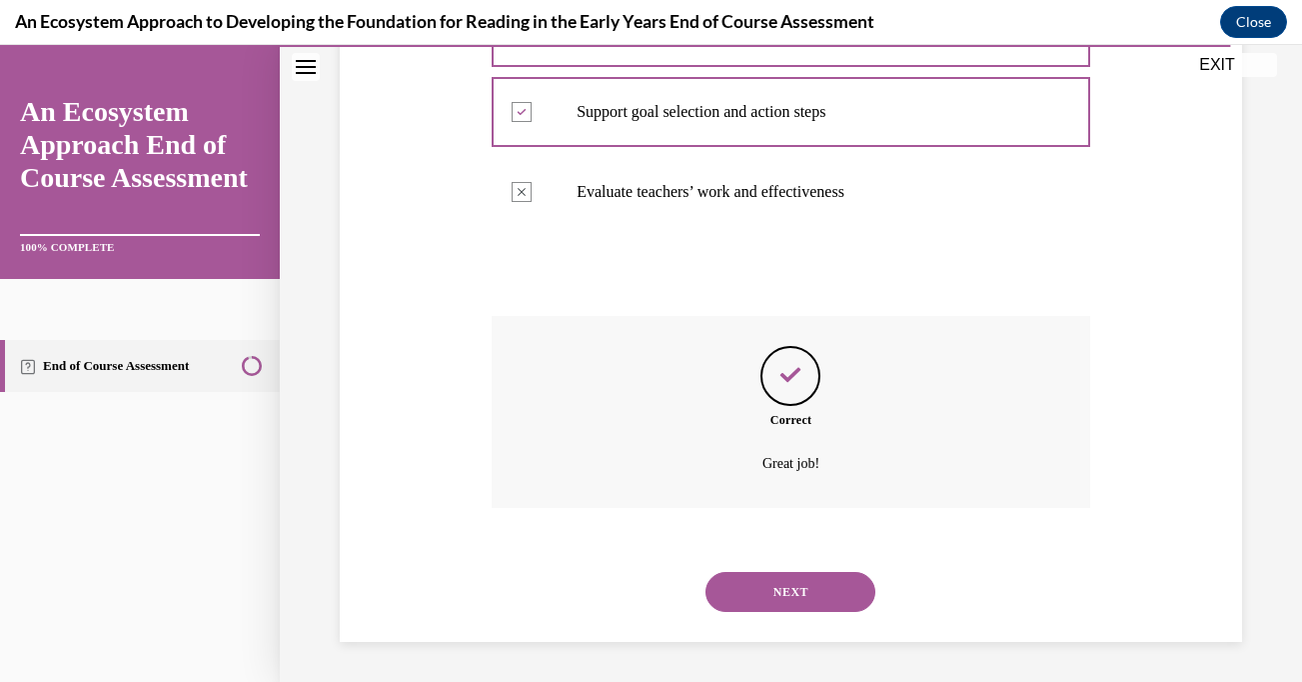
click at [785, 594] on button "NEXT" at bounding box center [791, 592] width 170 height 40
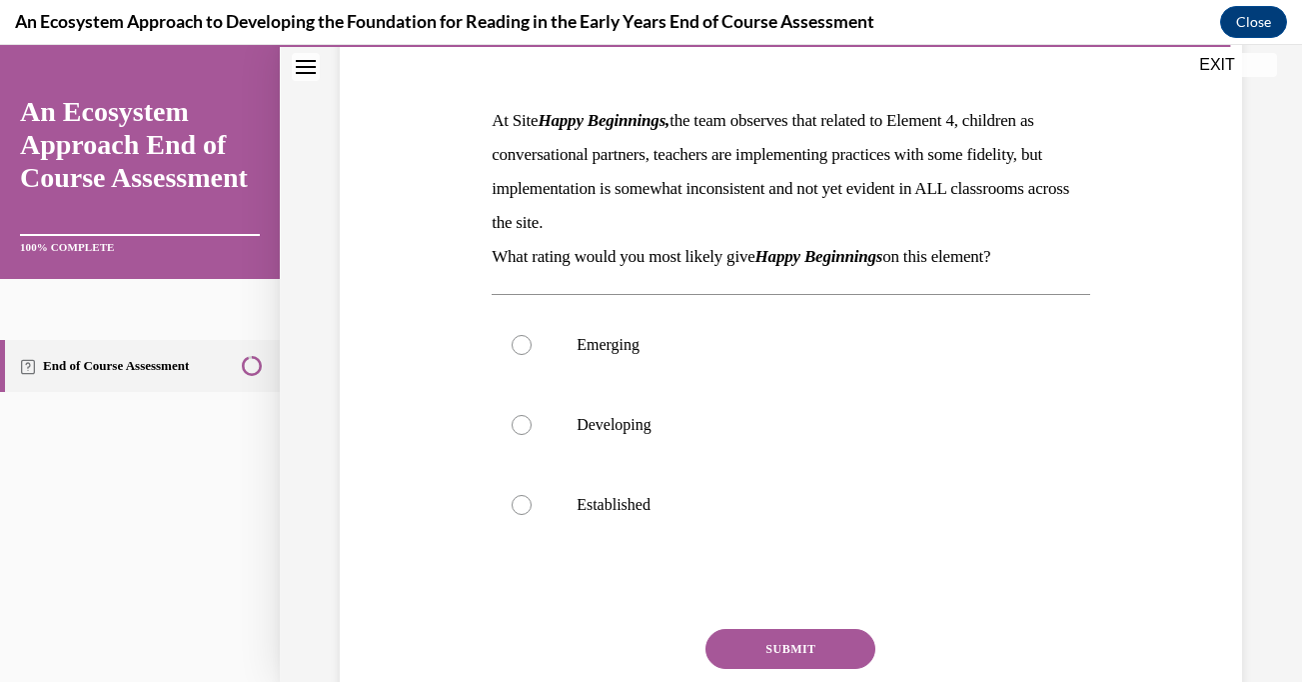
scroll to position [275, 0]
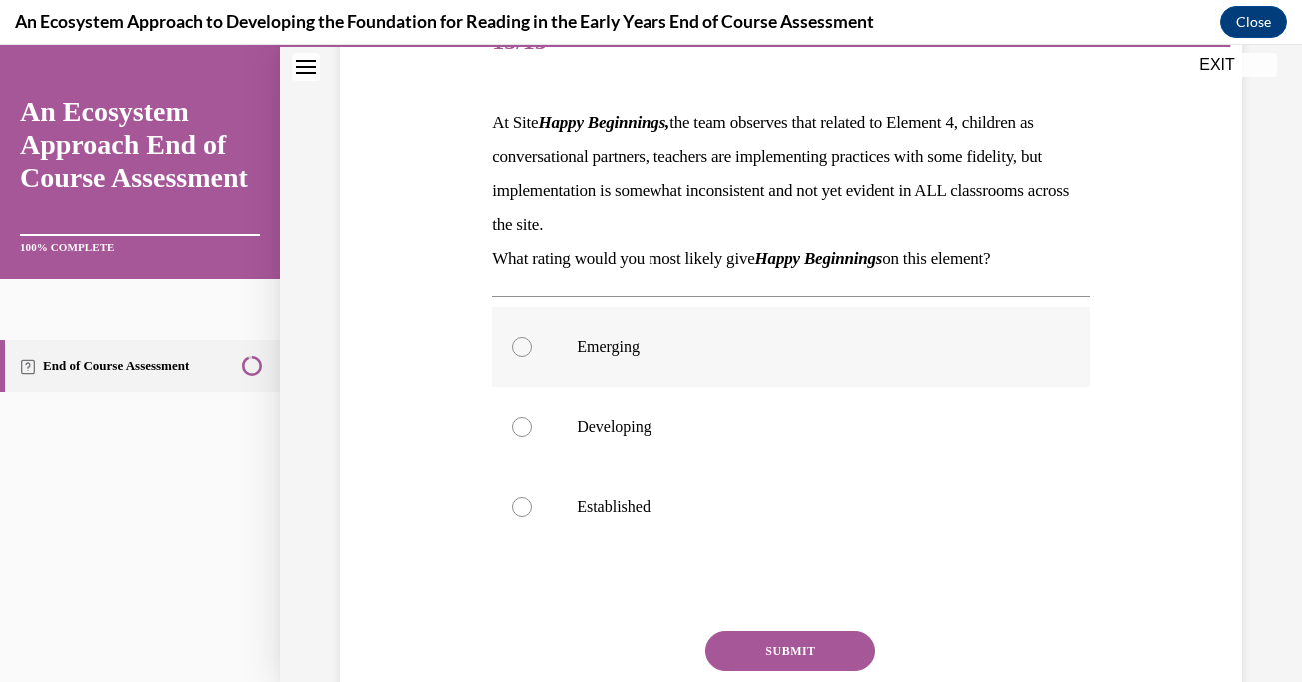
click at [525, 342] on div at bounding box center [522, 347] width 20 height 20
click at [525, 342] on input "Emerging" at bounding box center [522, 347] width 20 height 20
radio input "true"
click at [774, 658] on button "SUBMIT" at bounding box center [791, 651] width 170 height 40
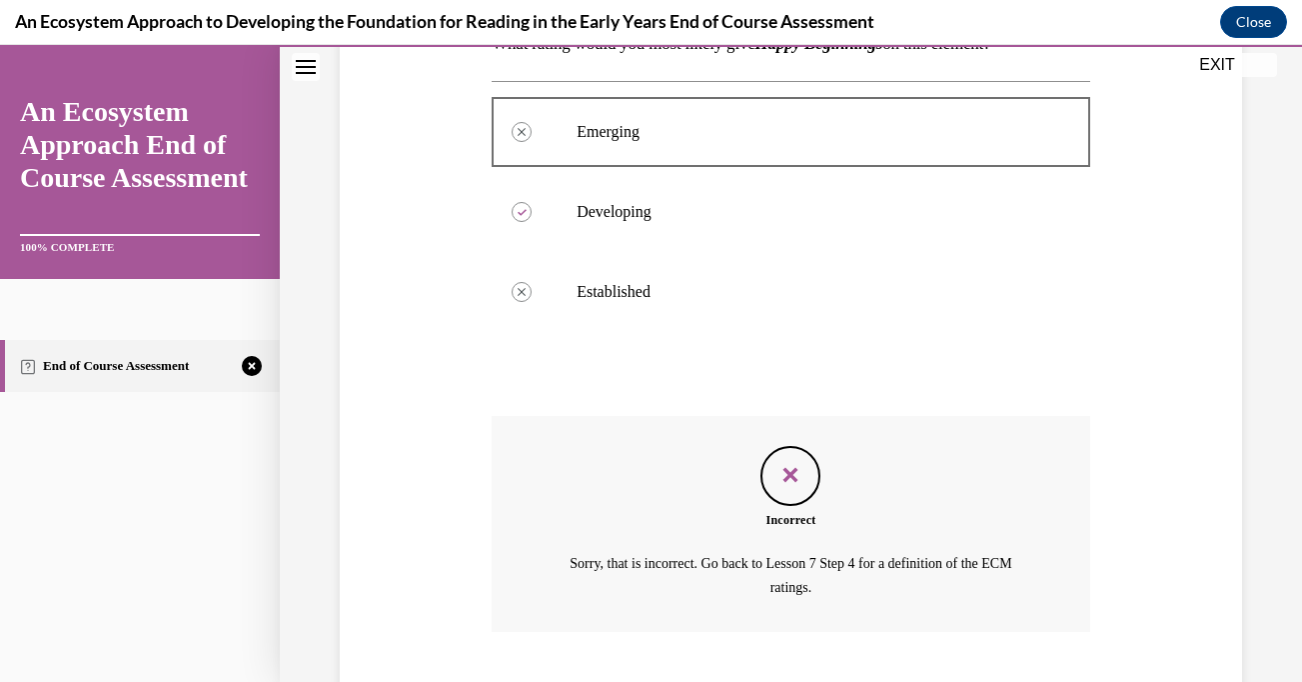
scroll to position [285, 0]
